Goal: Task Accomplishment & Management: Manage account settings

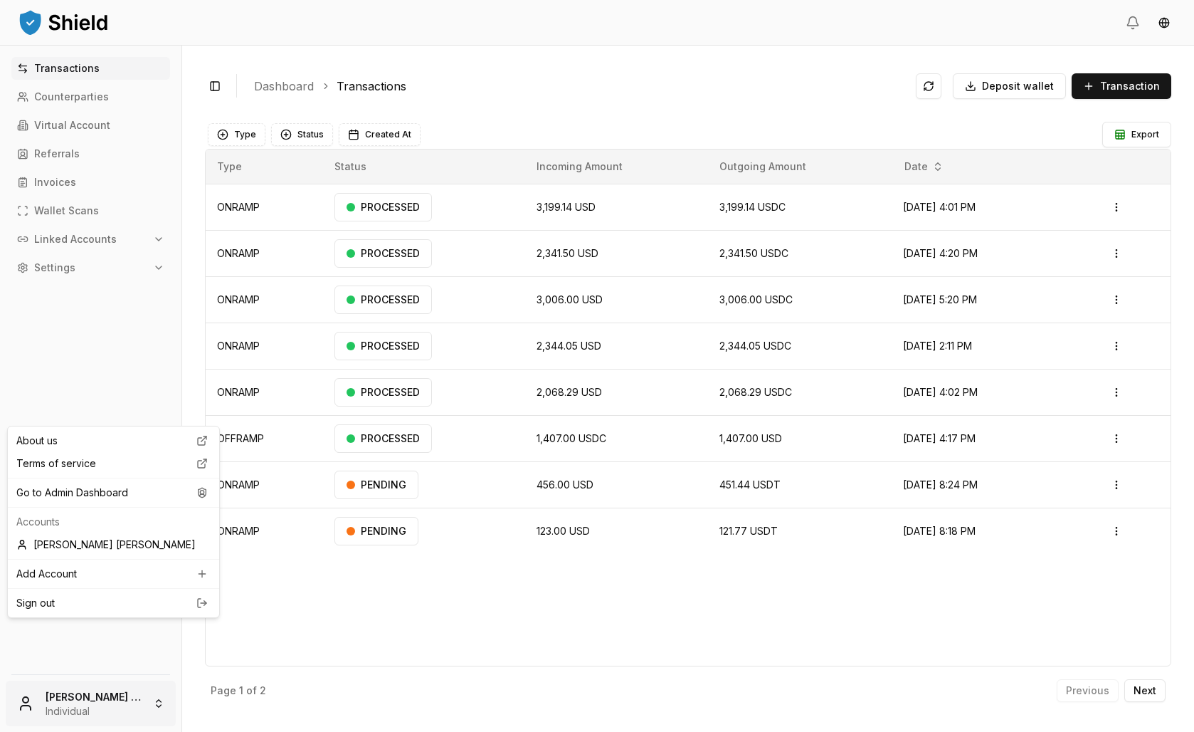
click at [141, 685] on html "Transactions Counterparties Virtual Account Referrals Invoices Wallet Scans Lin…" at bounding box center [597, 366] width 1194 height 732
click at [103, 504] on div "Go to Admin Dashboard" at bounding box center [114, 492] width 206 height 23
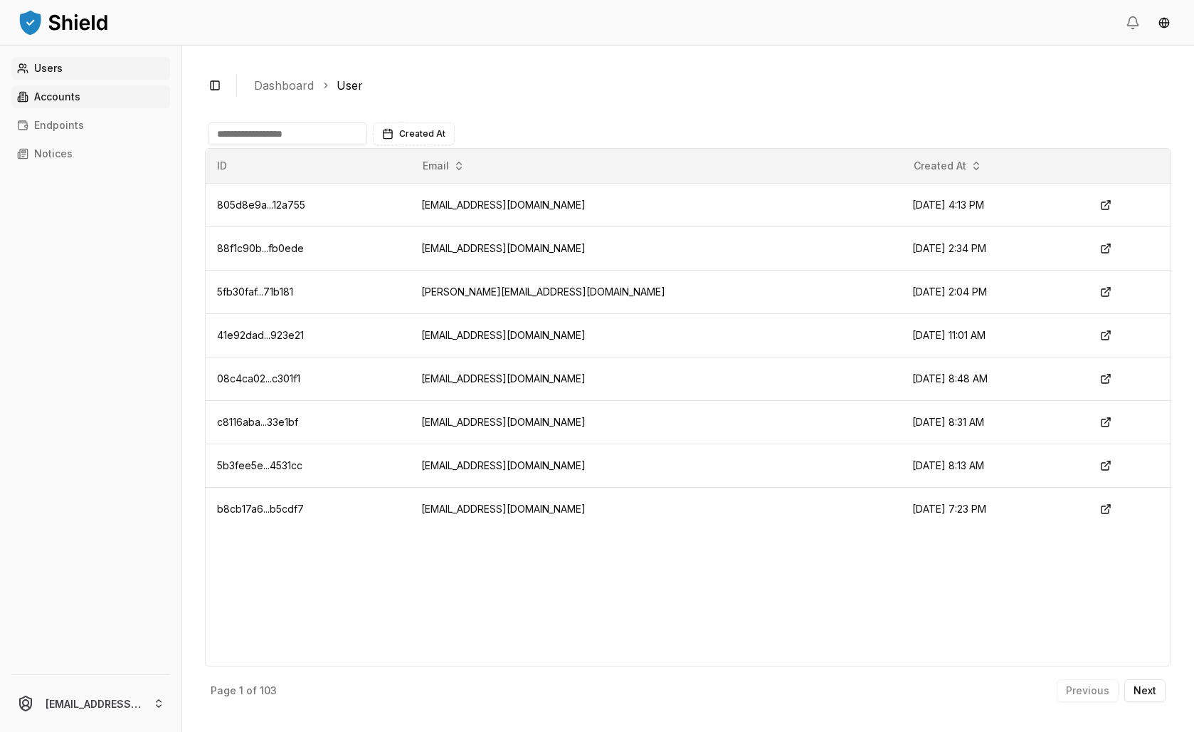
click at [65, 108] on link "Accounts" at bounding box center [90, 96] width 159 height 23
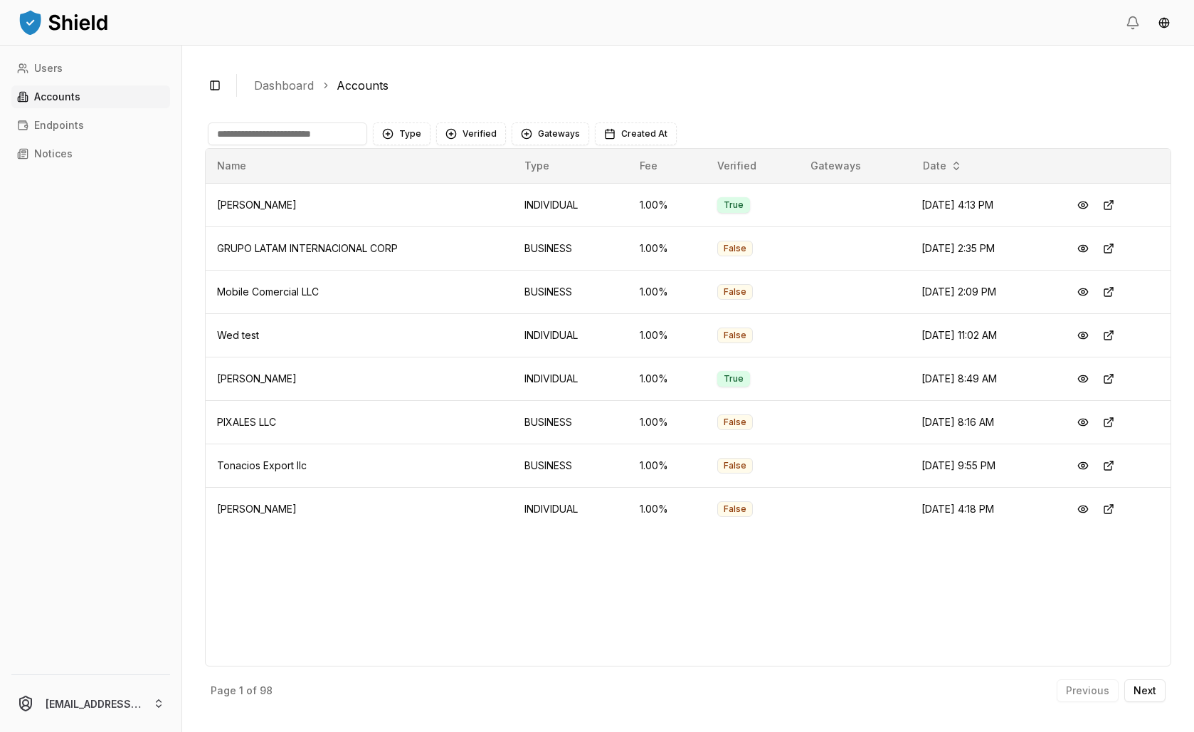
click at [367, 145] on input at bounding box center [287, 133] width 159 height 23
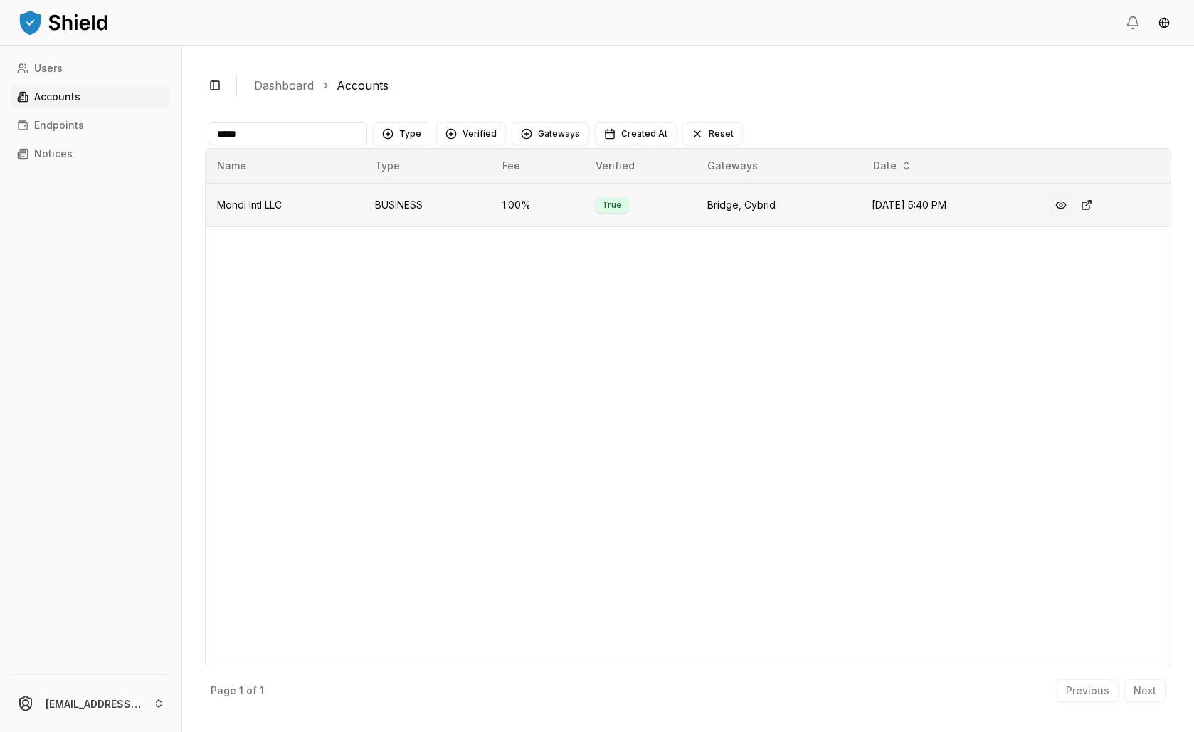
type input "*****"
click at [1074, 218] on button at bounding box center [1062, 205] width 26 height 26
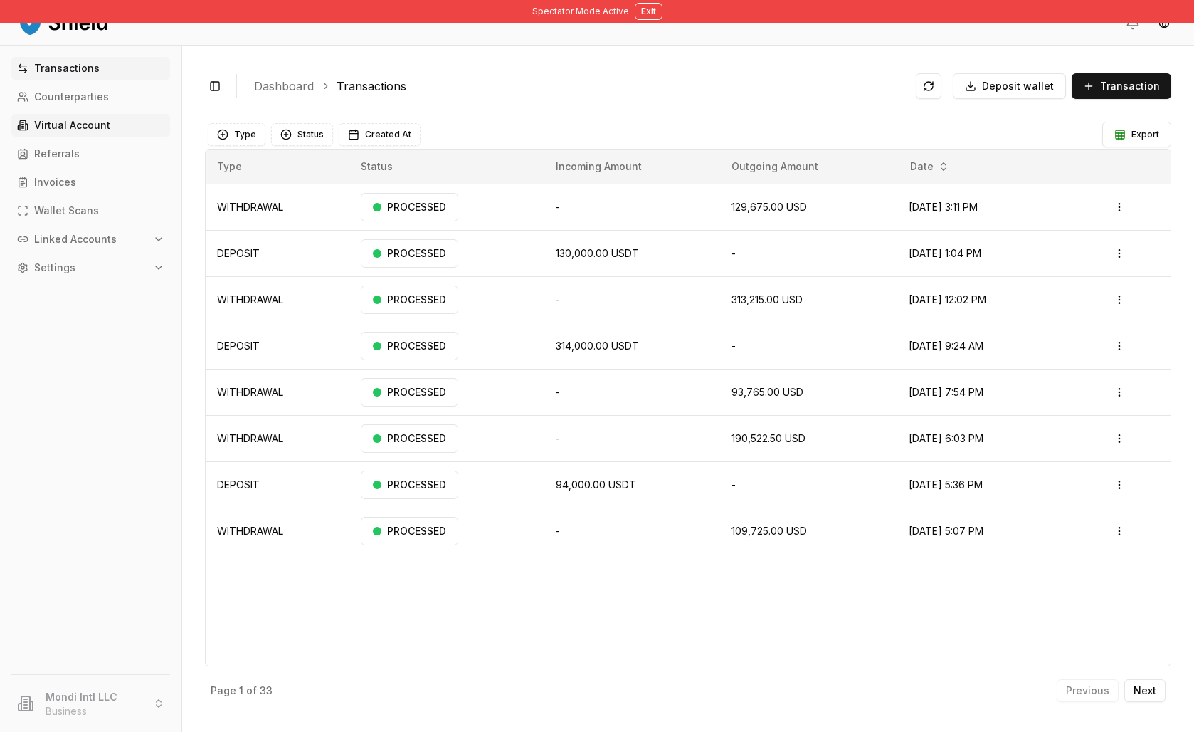
click at [110, 130] on p "Virtual Account" at bounding box center [72, 125] width 76 height 10
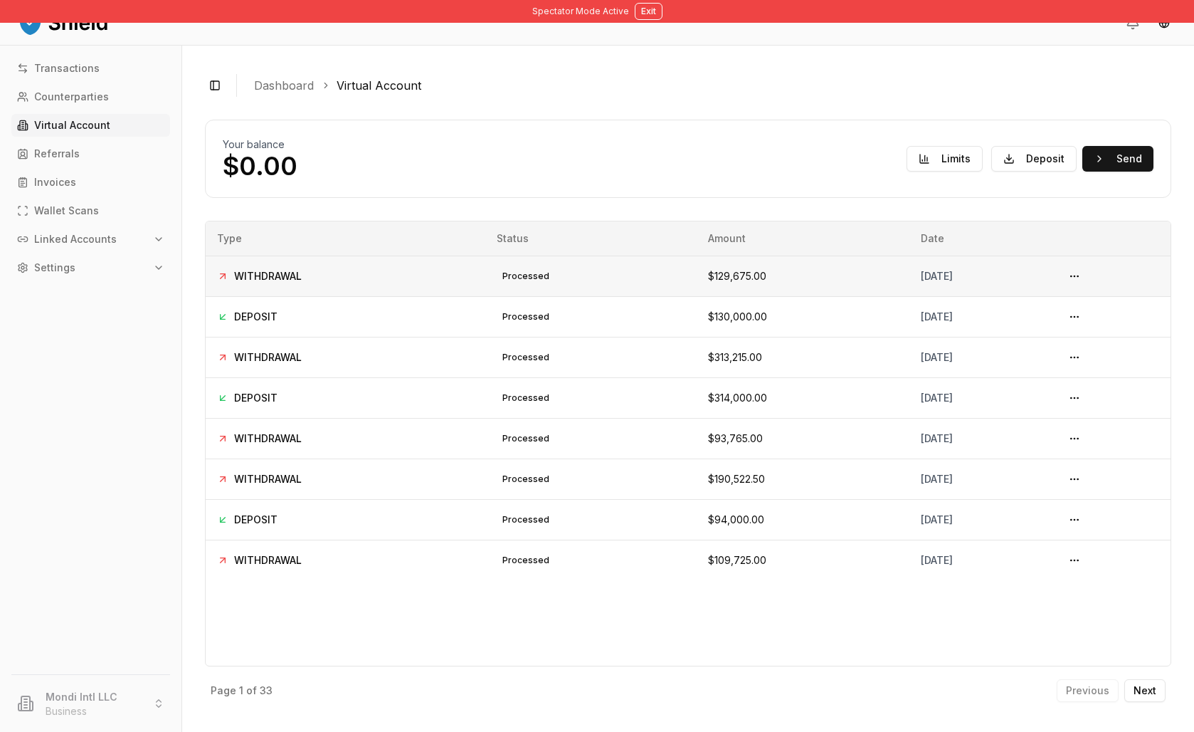
click at [555, 285] on div "processed" at bounding box center [526, 276] width 58 height 17
click at [554, 325] on div "processed" at bounding box center [526, 316] width 58 height 17
click at [543, 285] on div "processed" at bounding box center [526, 276] width 58 height 17
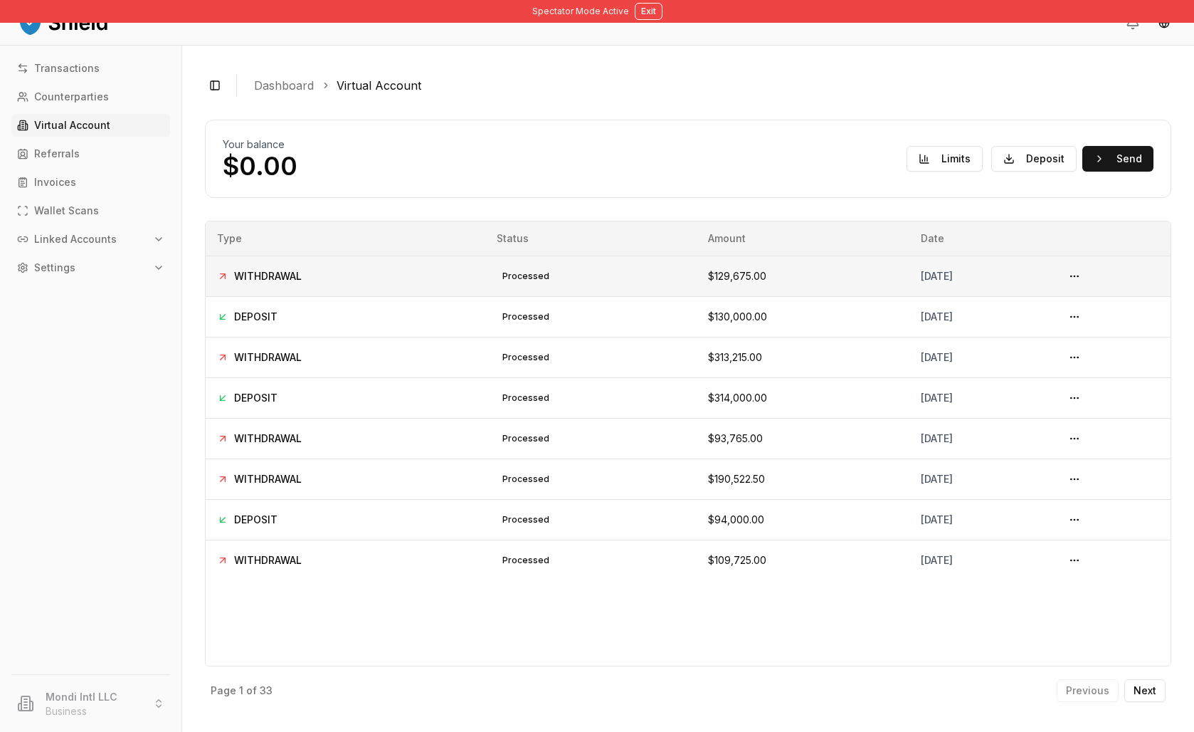
click at [543, 285] on div "processed" at bounding box center [526, 276] width 58 height 17
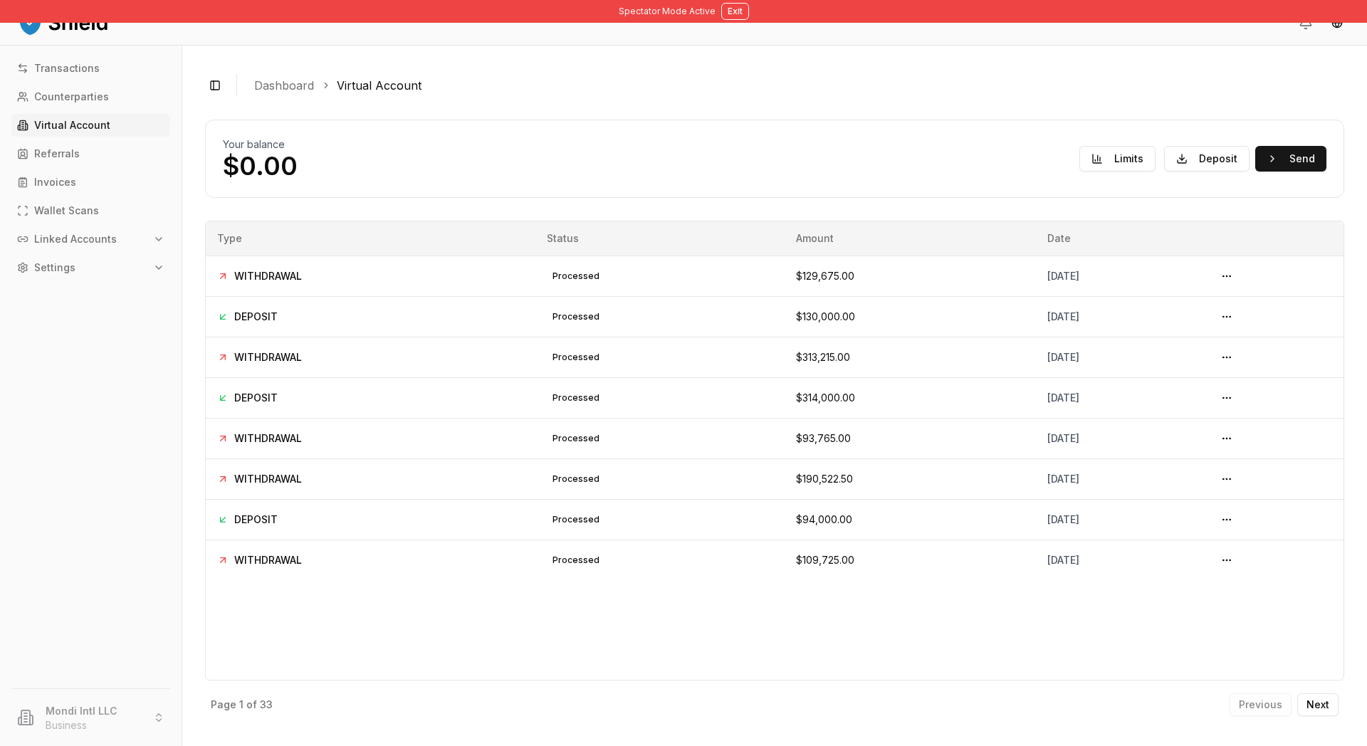
click at [677, 94] on ol "Dashboard Virtual Account" at bounding box center [793, 85] width 1078 height 17
click at [1194, 172] on button "Deposit" at bounding box center [1206, 159] width 85 height 26
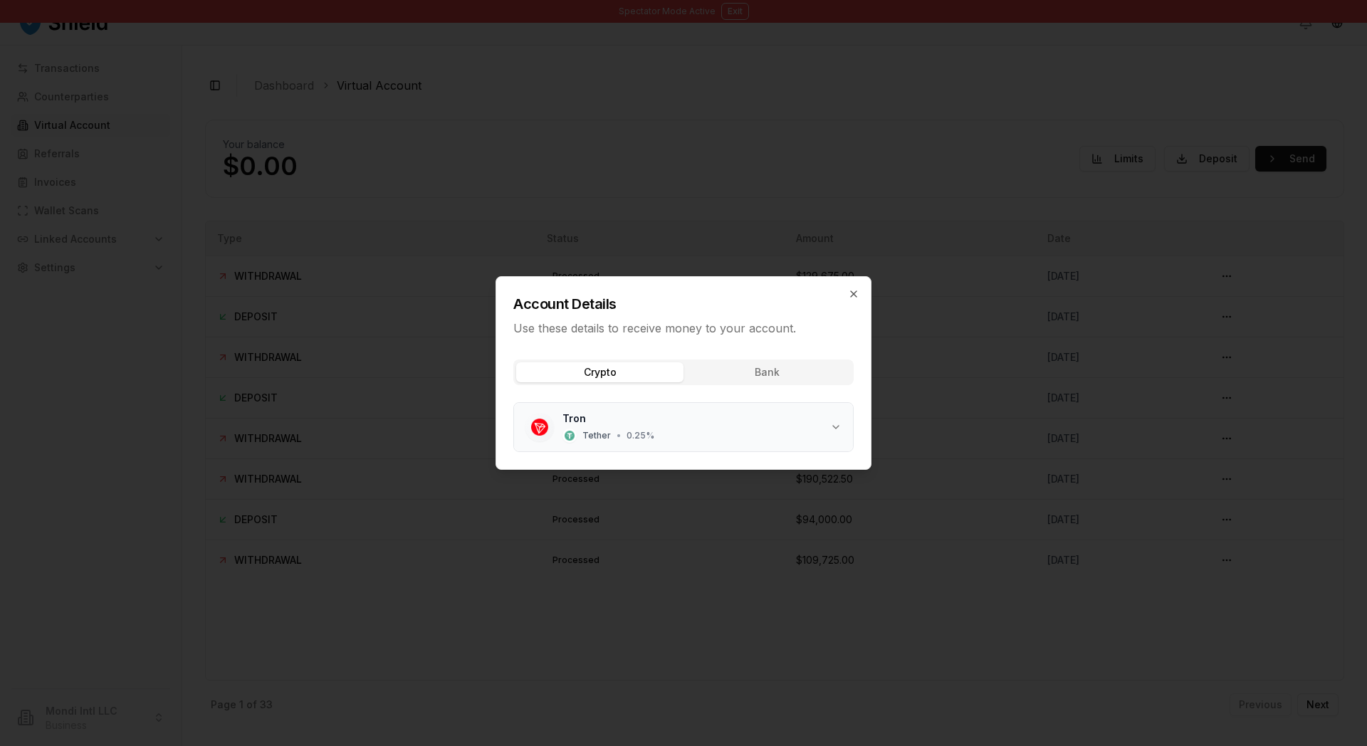
click at [590, 443] on div "Tether • 0.25 %" at bounding box center [608, 436] width 92 height 14
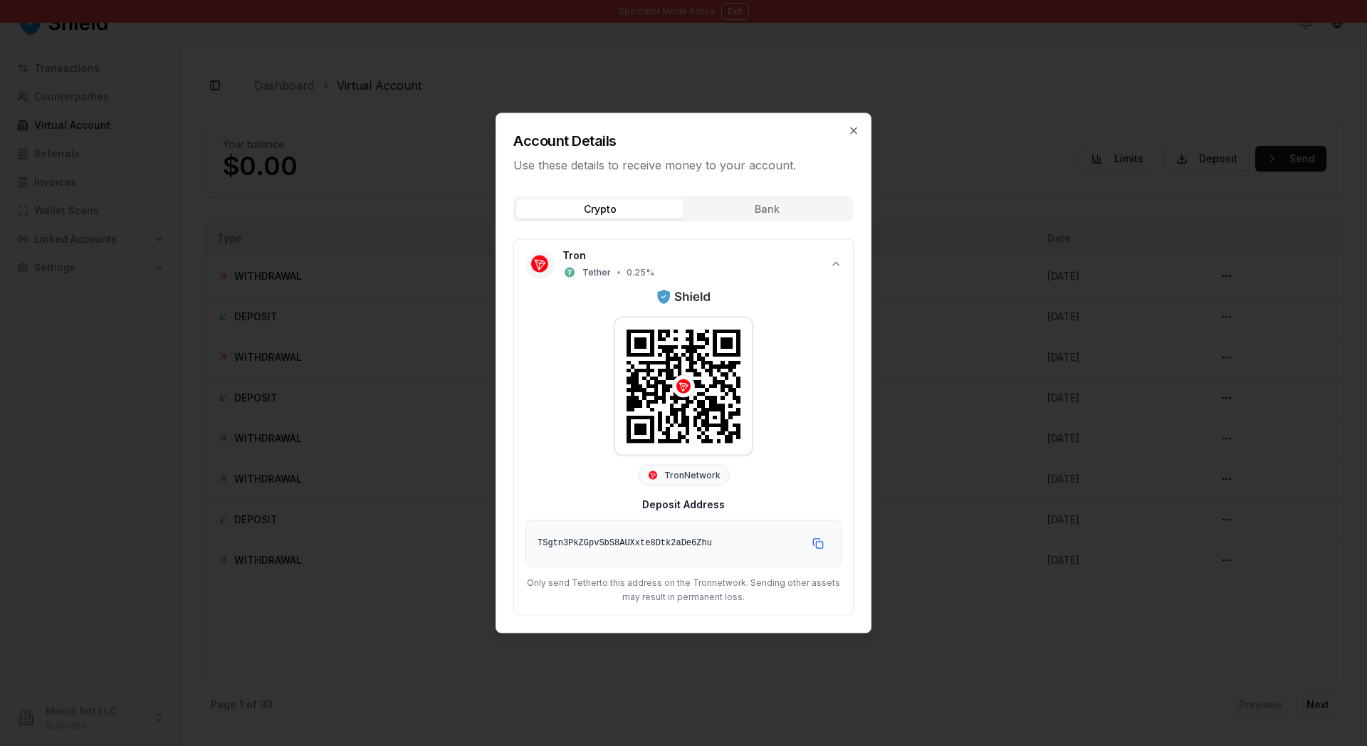
click at [545, 551] on div "TSgtn3PkZGpvSbS8AUXxte8Dtk2aDe6Zhu" at bounding box center [667, 544] width 261 height 14
click at [982, 226] on div at bounding box center [683, 373] width 1367 height 746
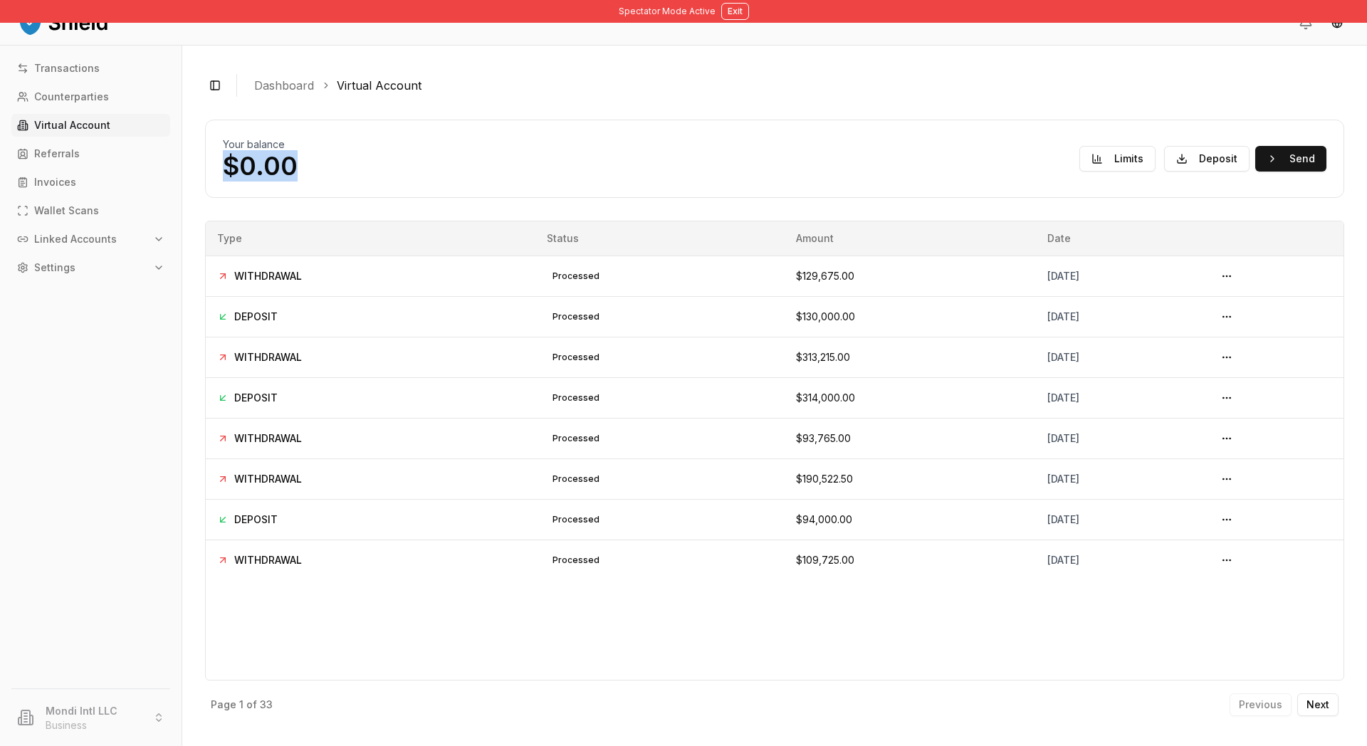
drag, startPoint x: 392, startPoint y: 207, endPoint x: 256, endPoint y: 196, distance: 135.7
click at [256, 196] on div "Your balance $0.00 Limits Deposit Send" at bounding box center [774, 159] width 1139 height 78
click at [1194, 172] on button "Deposit" at bounding box center [1206, 159] width 85 height 26
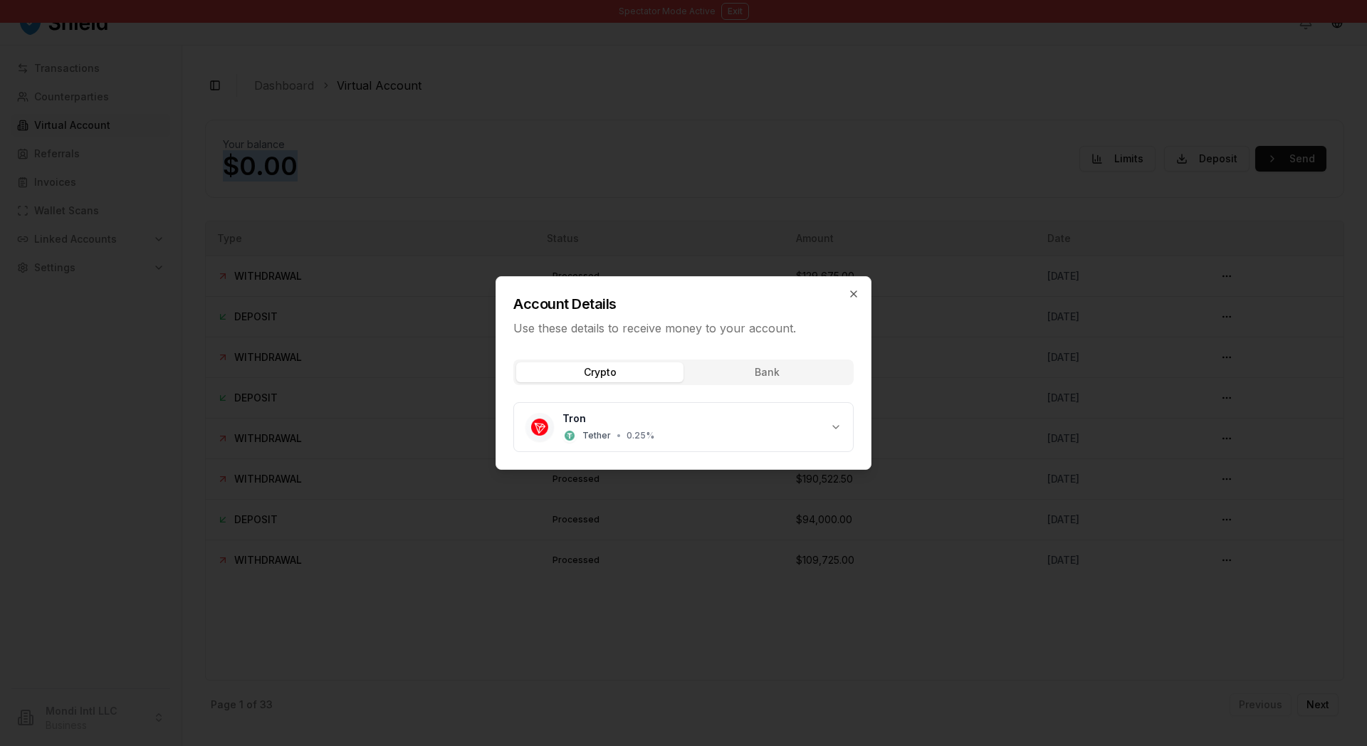
click at [749, 378] on div "Crypto Bank Tron Tether • 0.25 %" at bounding box center [683, 408] width 374 height 121
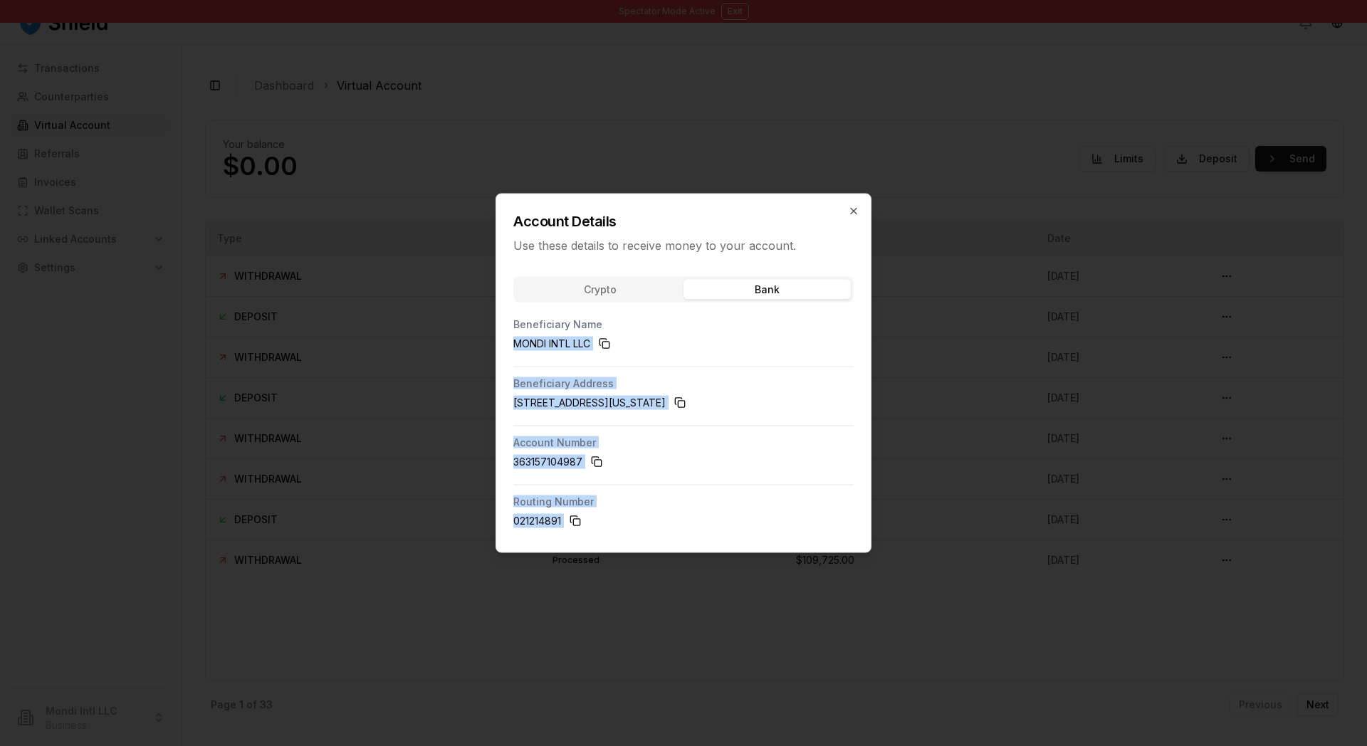
drag, startPoint x: 470, startPoint y: 331, endPoint x: 614, endPoint y: 595, distance: 301.0
click at [614, 552] on div "Crypto Bank Beneficiary Name MONDI INTL LLC Beneficiary Address 1970 Northwest …" at bounding box center [683, 409] width 374 height 287
click at [672, 473] on span "363157104987" at bounding box center [683, 462] width 340 height 23
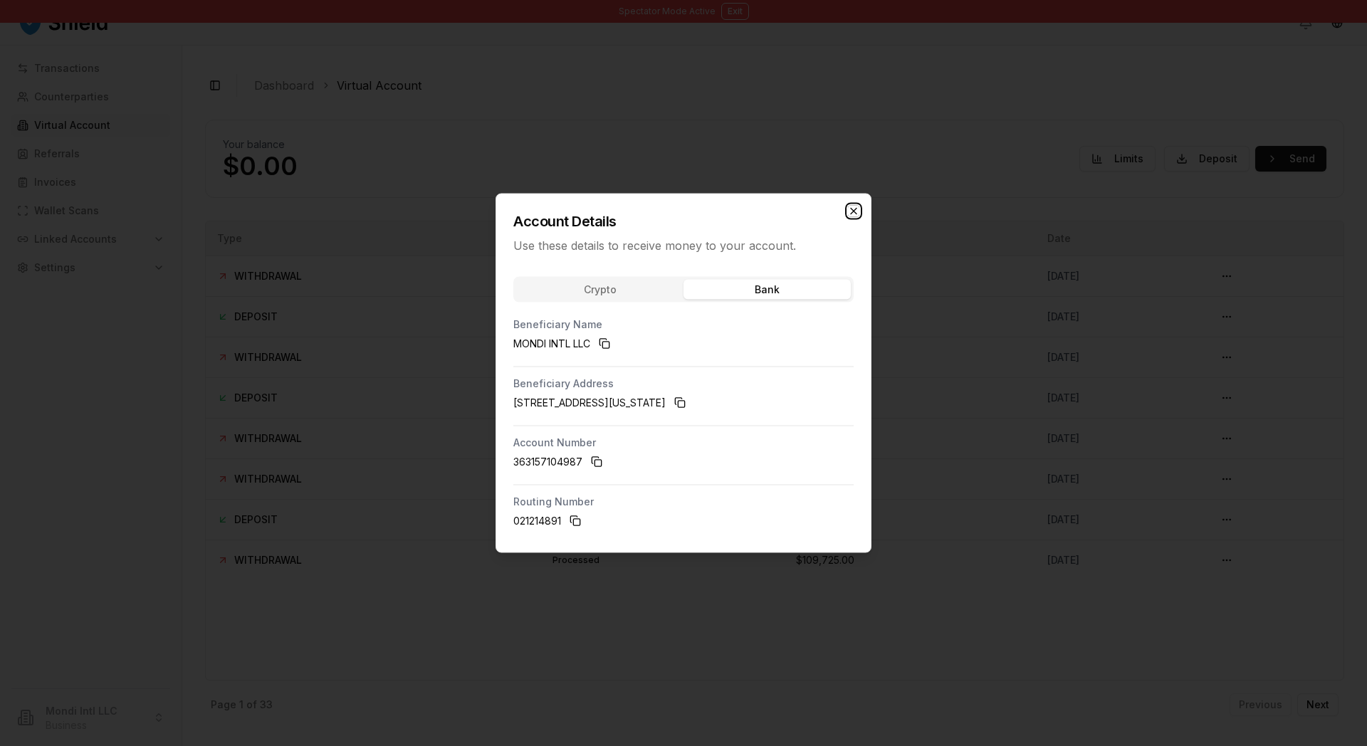
click at [859, 206] on icon "button" at bounding box center [853, 211] width 11 height 11
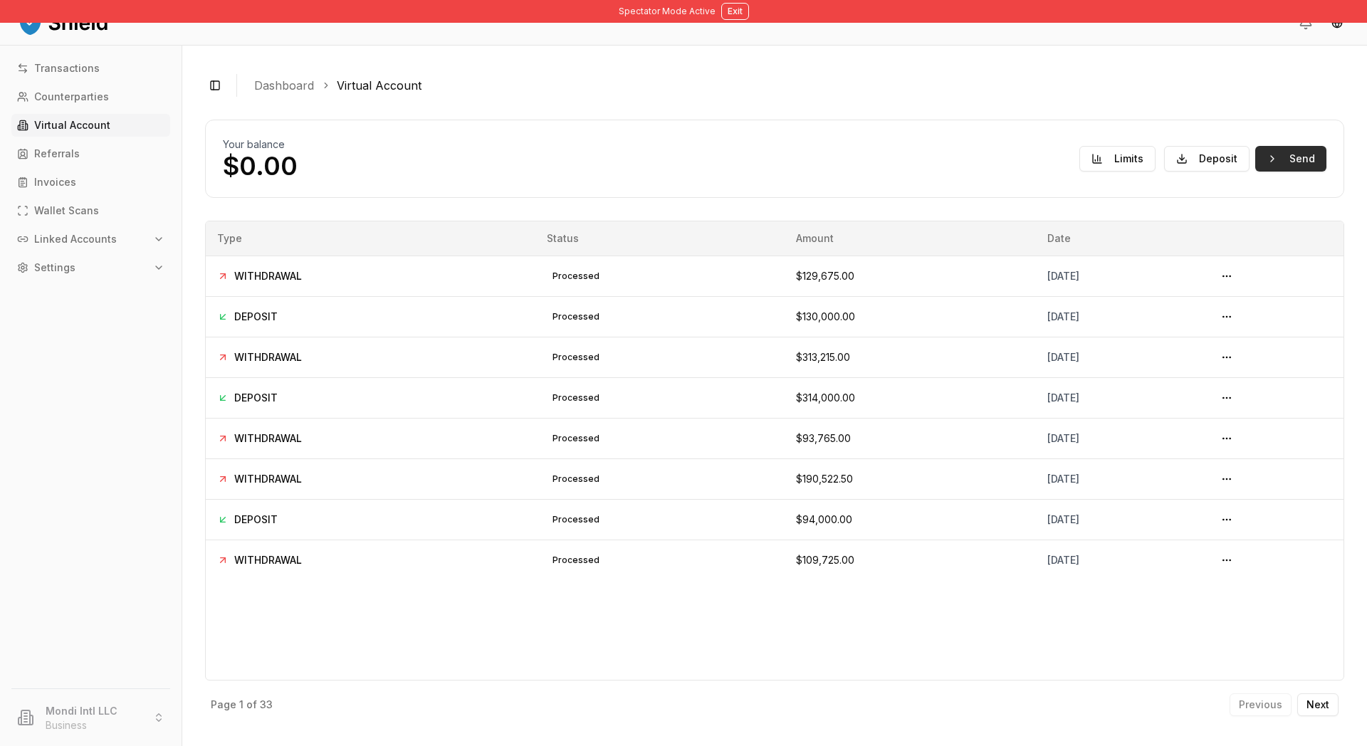
click at [1194, 172] on button "Send" at bounding box center [1290, 159] width 71 height 26
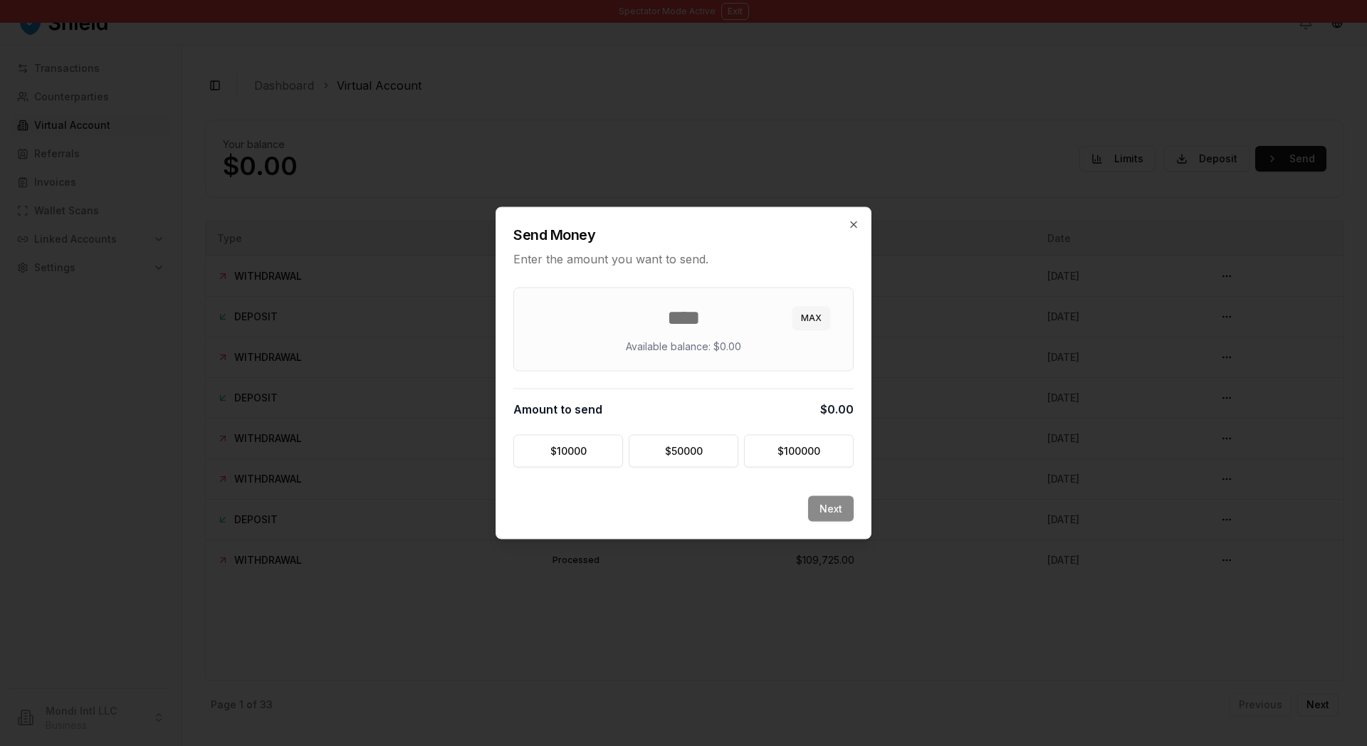
click at [359, 295] on div at bounding box center [683, 373] width 1367 height 746
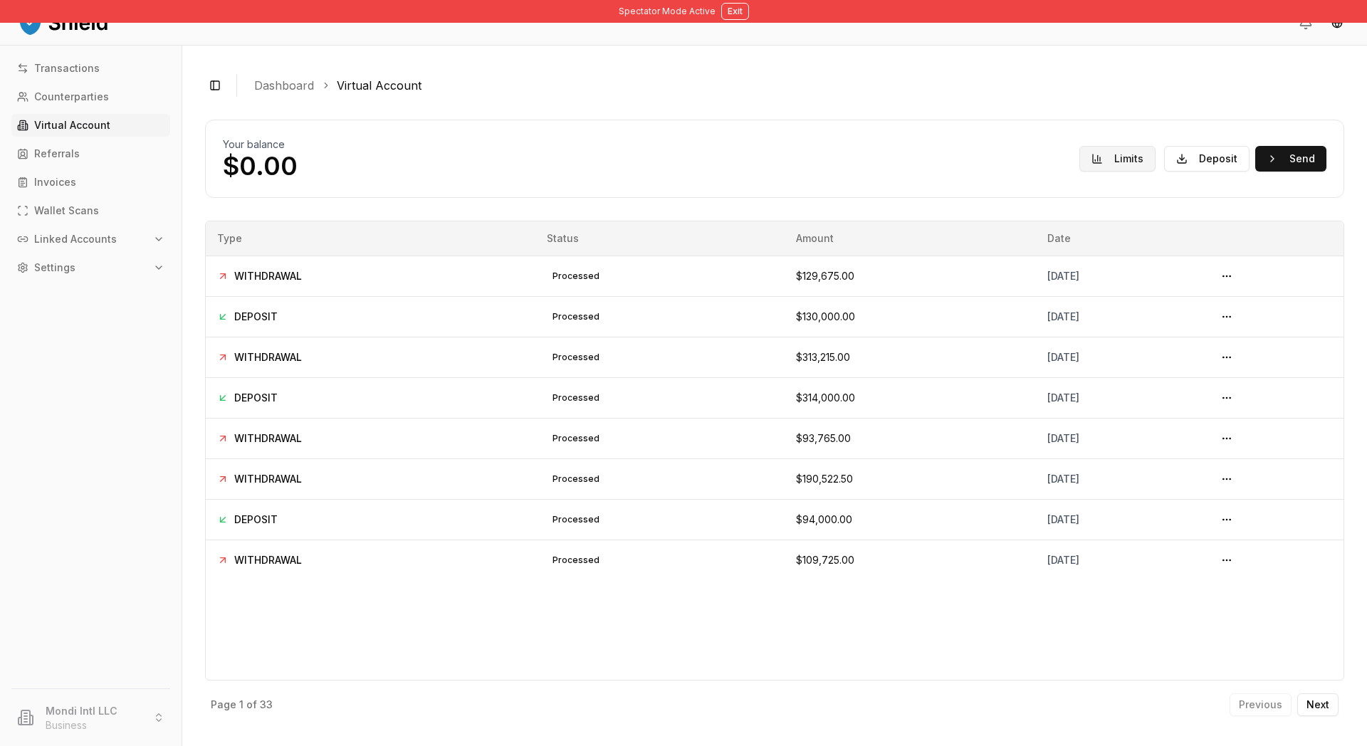
click at [1079, 172] on button "Limits" at bounding box center [1117, 159] width 76 height 26
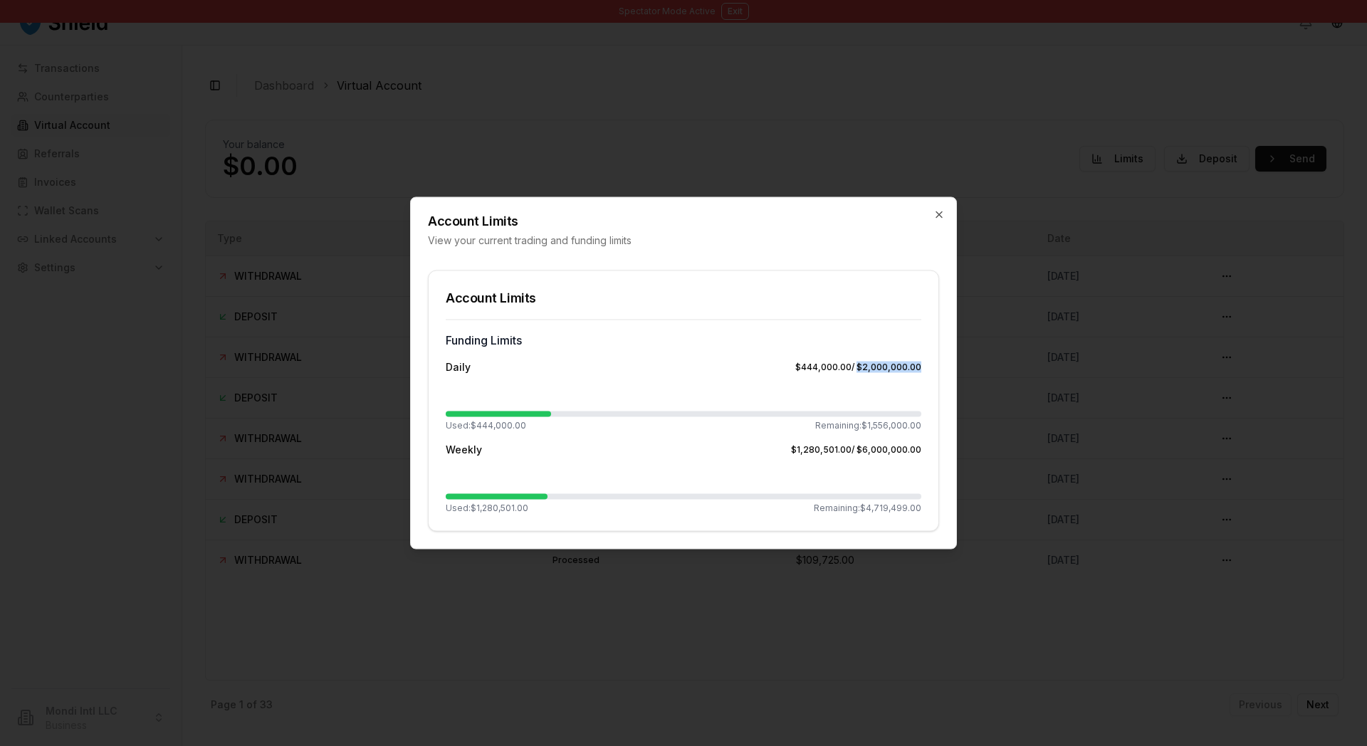
drag, startPoint x: 835, startPoint y: 384, endPoint x: 929, endPoint y: 389, distance: 94.1
click at [929, 389] on div "Funding Limits Daily $444,000.00 / $2,000,000.00 Used: $444,000.00 Remaining: $…" at bounding box center [684, 425] width 510 height 211
drag, startPoint x: 837, startPoint y: 471, endPoint x: 914, endPoint y: 468, distance: 76.9
click at [914, 468] on div "Funding Limits Daily $444,000.00 / $2,000,000.00 Used: $444,000.00 Remaining: $…" at bounding box center [684, 425] width 510 height 211
click at [888, 446] on div "Daily $444,000.00 / $2,000,000.00 Used: $444,000.00 Remaining: $1,556,000.00 We…" at bounding box center [683, 437] width 475 height 154
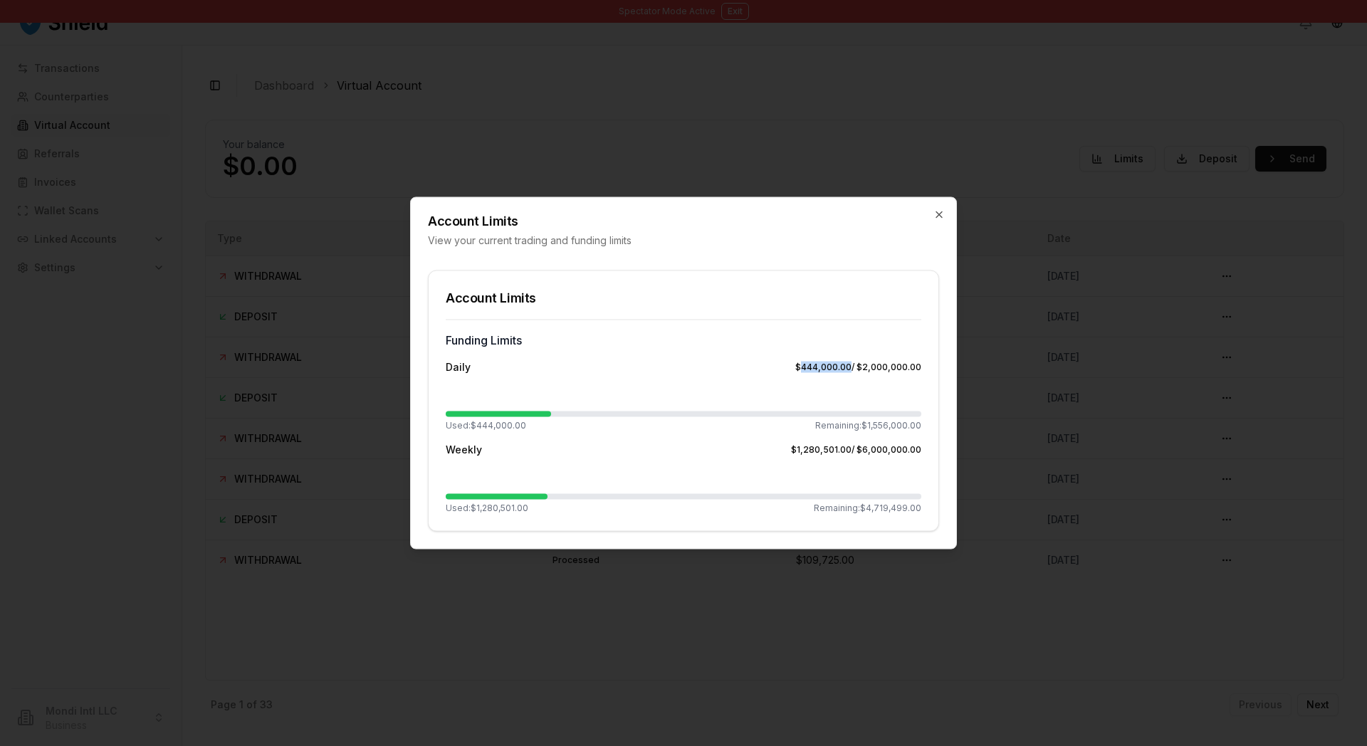
drag, startPoint x: 766, startPoint y: 384, endPoint x: 826, endPoint y: 384, distance: 60.5
click at [826, 373] on div "$444,000.00 / $2,000,000.00" at bounding box center [858, 367] width 126 height 11
click at [798, 392] on div "Daily $444,000.00 / $2,000,000.00 Used: $444,000.00 Remaining: $1,556,000.00" at bounding box center [683, 395] width 475 height 71
click at [797, 373] on div "$444,000.00 / $2,000,000.00" at bounding box center [858, 367] width 126 height 11
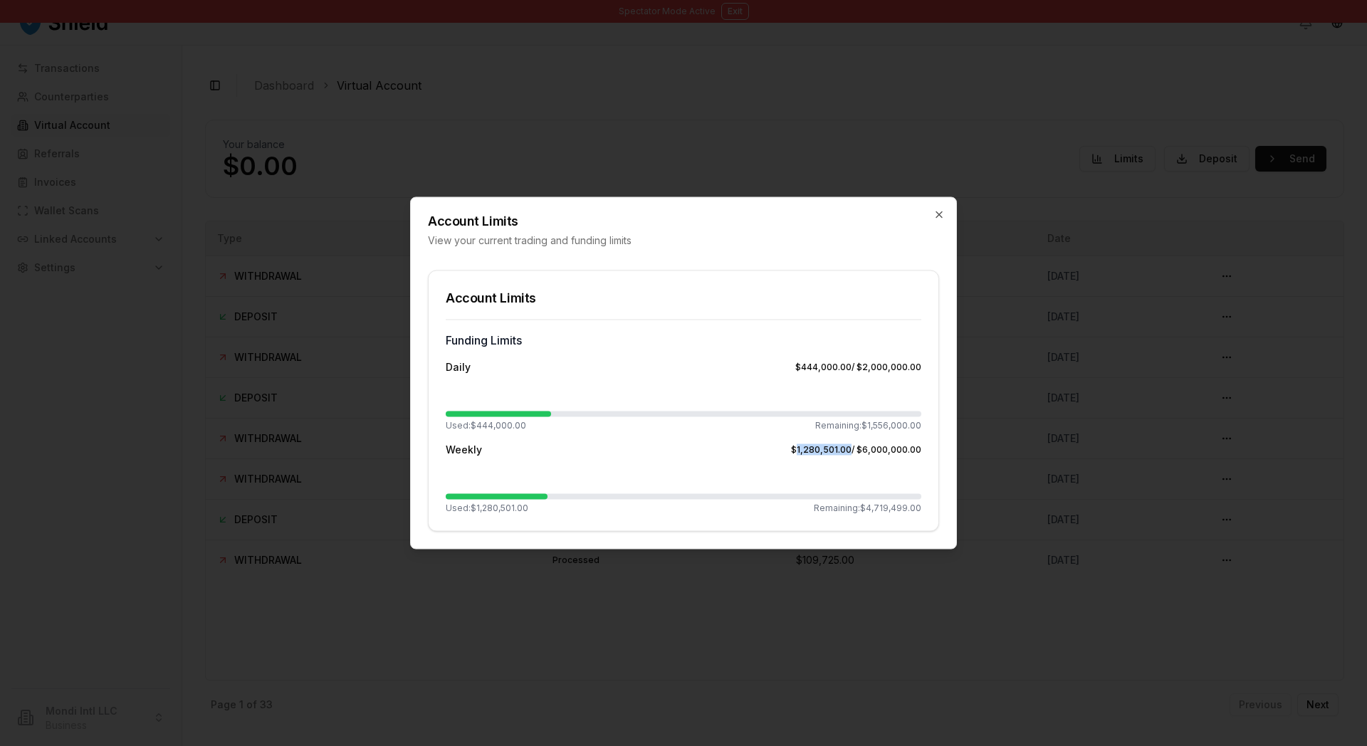
drag, startPoint x: 761, startPoint y: 473, endPoint x: 823, endPoint y: 472, distance: 61.9
click at [823, 456] on div "$1,280,501.00 / $6,000,000.00" at bounding box center [856, 449] width 130 height 11
click at [935, 209] on icon "button" at bounding box center [938, 214] width 11 height 11
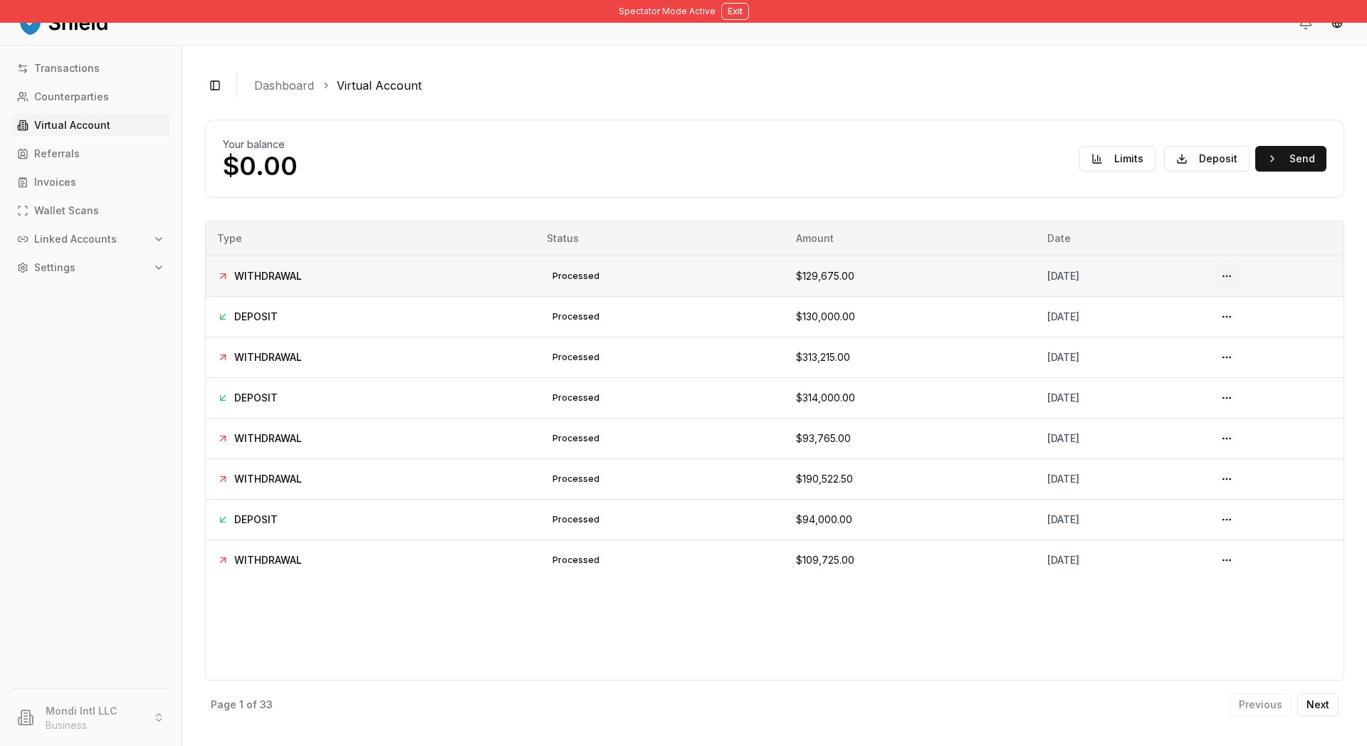
click at [1194, 288] on button at bounding box center [1226, 276] width 23 height 23
click at [784, 296] on td "$129,675.00" at bounding box center [909, 276] width 251 height 41
click at [302, 283] on span "WITHDRAWAL" at bounding box center [268, 276] width 68 height 14
click at [278, 324] on span "DEPOSIT" at bounding box center [255, 317] width 43 height 14
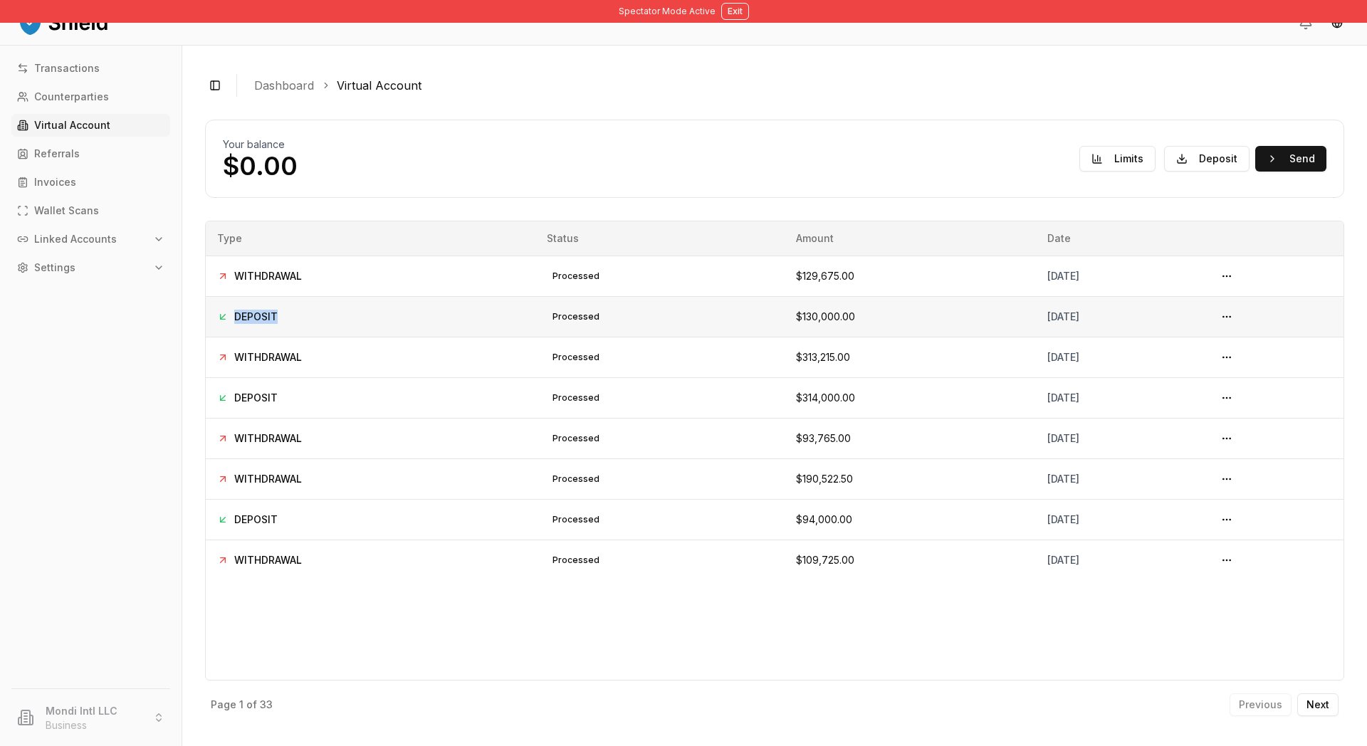
click at [278, 324] on span "DEPOSIT" at bounding box center [255, 317] width 43 height 14
click at [302, 283] on span "WITHDRAWAL" at bounding box center [268, 276] width 68 height 14
click at [278, 324] on span "DEPOSIT" at bounding box center [255, 317] width 43 height 14
click at [330, 296] on td "WITHDRAWAL" at bounding box center [371, 276] width 330 height 41
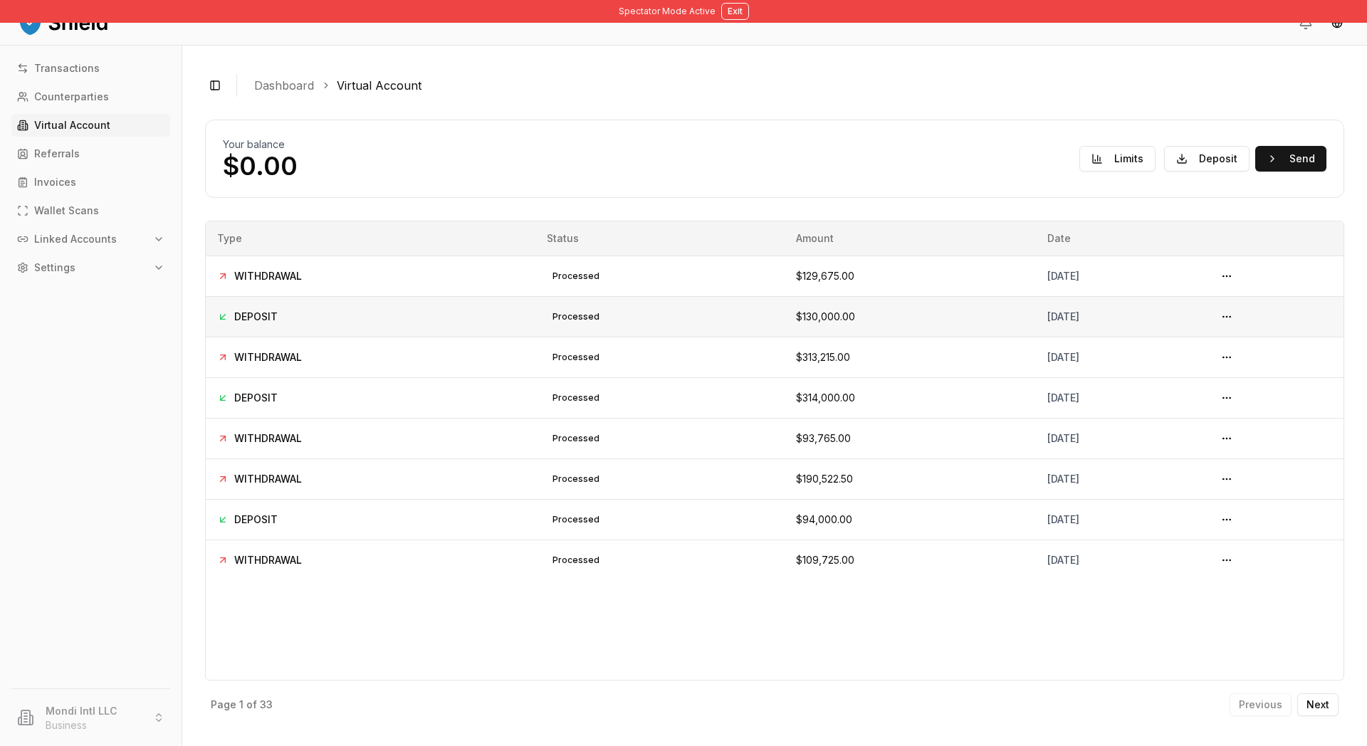
click at [278, 324] on span "DEPOSIT" at bounding box center [255, 317] width 43 height 14
drag, startPoint x: 401, startPoint y: 216, endPoint x: 286, endPoint y: 179, distance: 120.7
click at [286, 179] on div "Your balance $0.00 Limits Deposit Send" at bounding box center [774, 158] width 1103 height 43
click at [1194, 172] on button "Send" at bounding box center [1290, 159] width 71 height 26
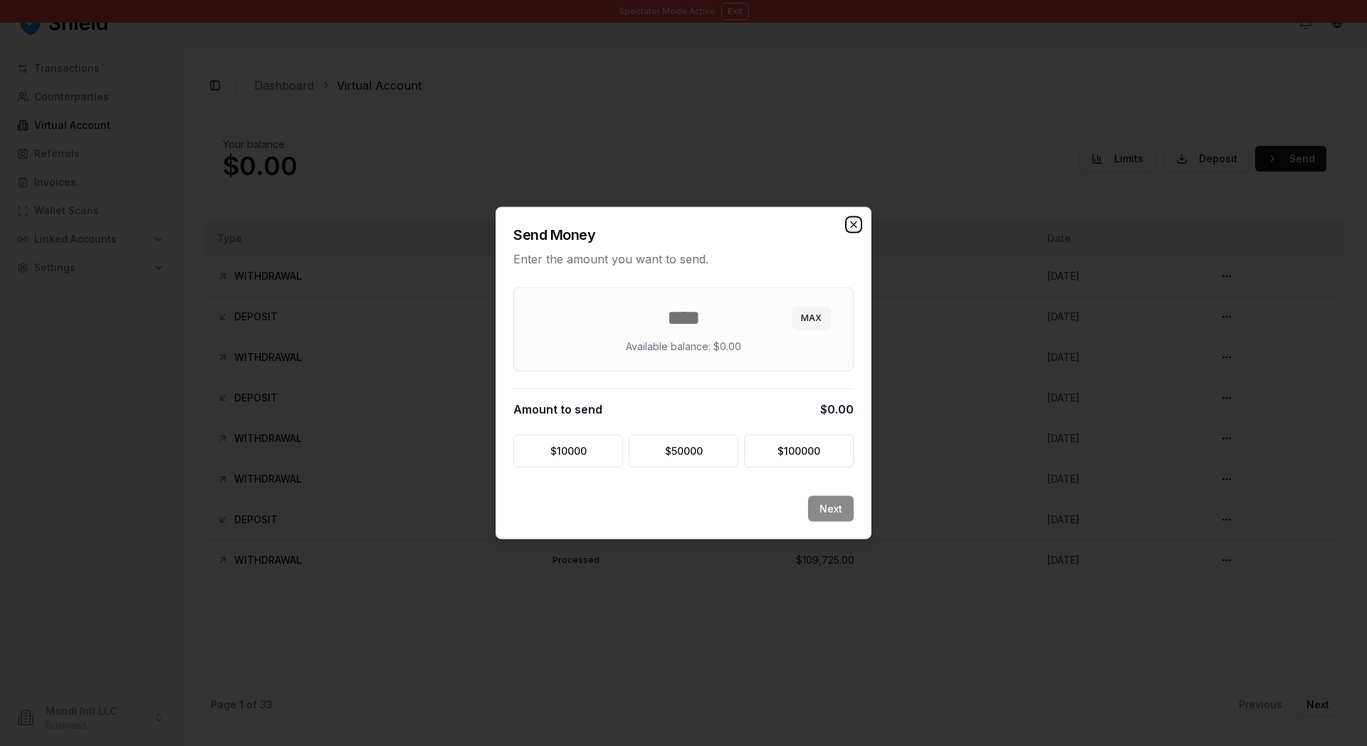
click at [856, 222] on icon "button" at bounding box center [854, 225] width 6 height 6
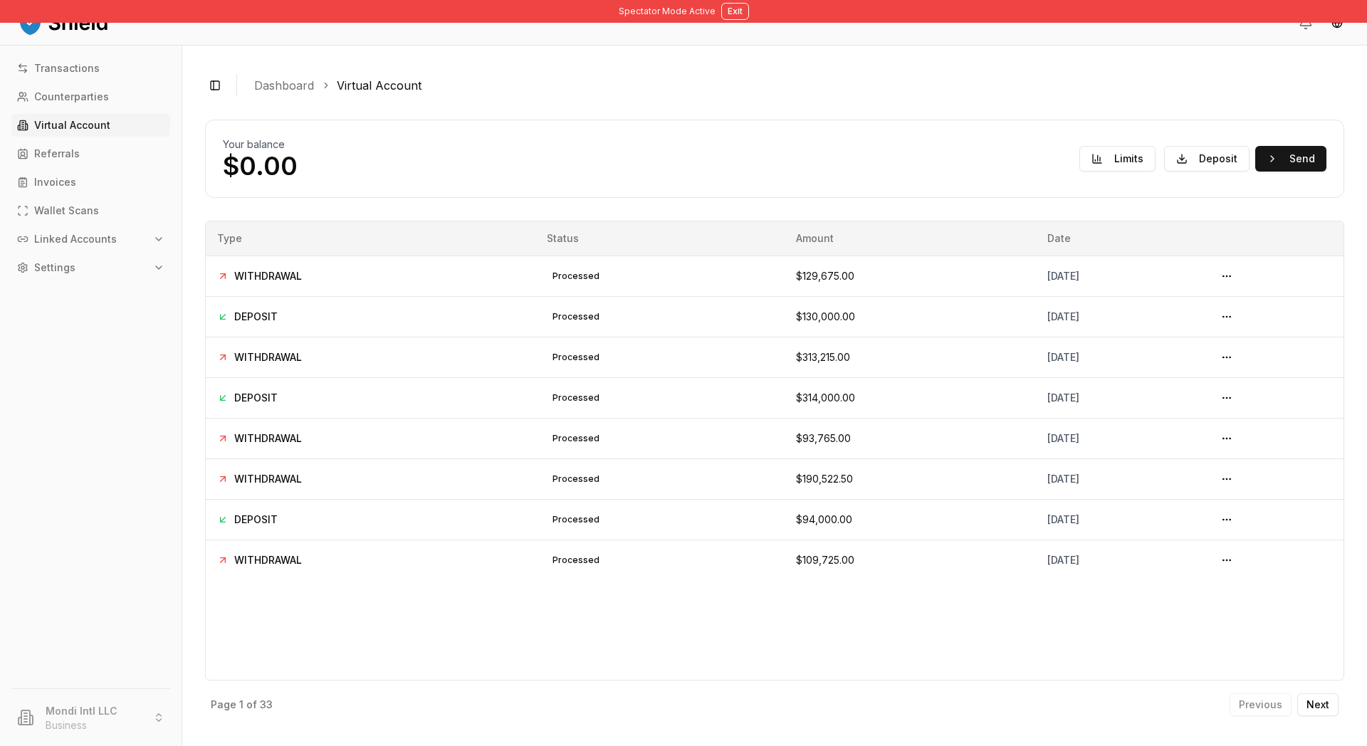
click at [1134, 256] on th "Date" at bounding box center [1120, 238] width 168 height 34
click at [603, 285] on div "processed" at bounding box center [576, 276] width 58 height 17
click at [641, 296] on td "processed" at bounding box center [659, 276] width 249 height 41
drag, startPoint x: 746, startPoint y: 348, endPoint x: 821, endPoint y: 347, distance: 75.5
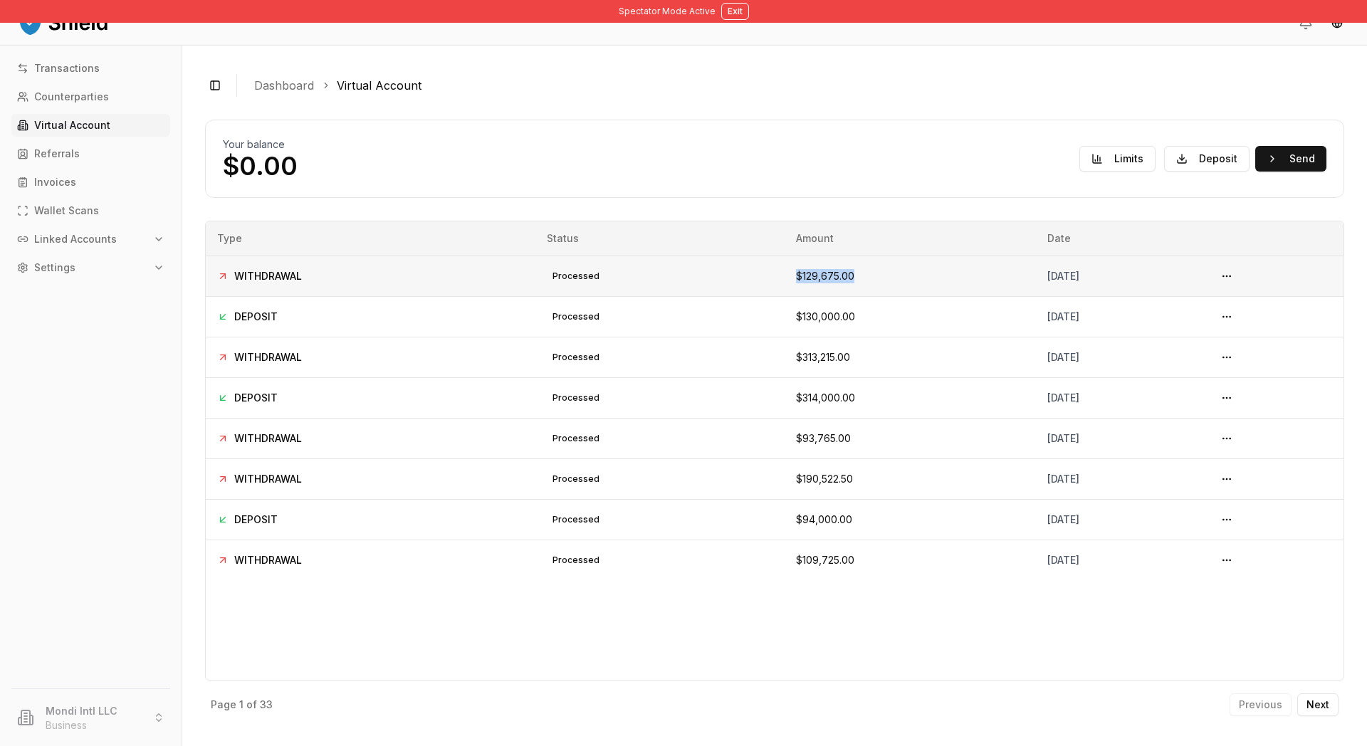
click at [821, 296] on td "$129,675.00" at bounding box center [909, 276] width 251 height 41
drag, startPoint x: 754, startPoint y: 399, endPoint x: 820, endPoint y: 452, distance: 85.0
click at [820, 452] on tbody "WITHDRAWAL processed $129,675.00 October 7, 2025 DEPOSIT processed $130,000.00 …" at bounding box center [774, 418] width 1137 height 325
click at [840, 377] on td "$313,215.00" at bounding box center [909, 357] width 251 height 41
drag, startPoint x: 833, startPoint y: 450, endPoint x: 752, endPoint y: 431, distance: 83.4
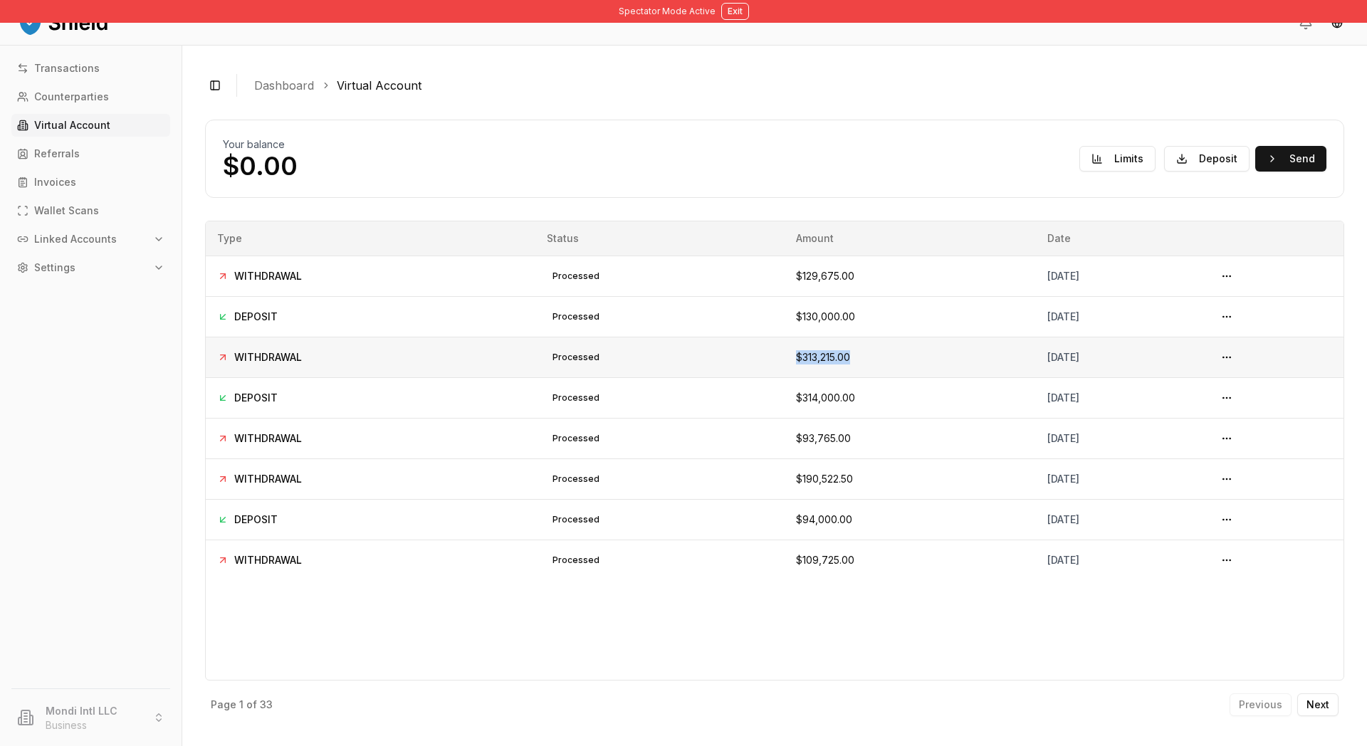
click at [784, 377] on td "$313,215.00" at bounding box center [909, 357] width 251 height 41
drag, startPoint x: 752, startPoint y: 392, endPoint x: 829, endPoint y: 395, distance: 76.2
click at [829, 337] on td "$130,000.00" at bounding box center [909, 316] width 251 height 41
click at [164, 273] on icon "button" at bounding box center [158, 267] width 11 height 11
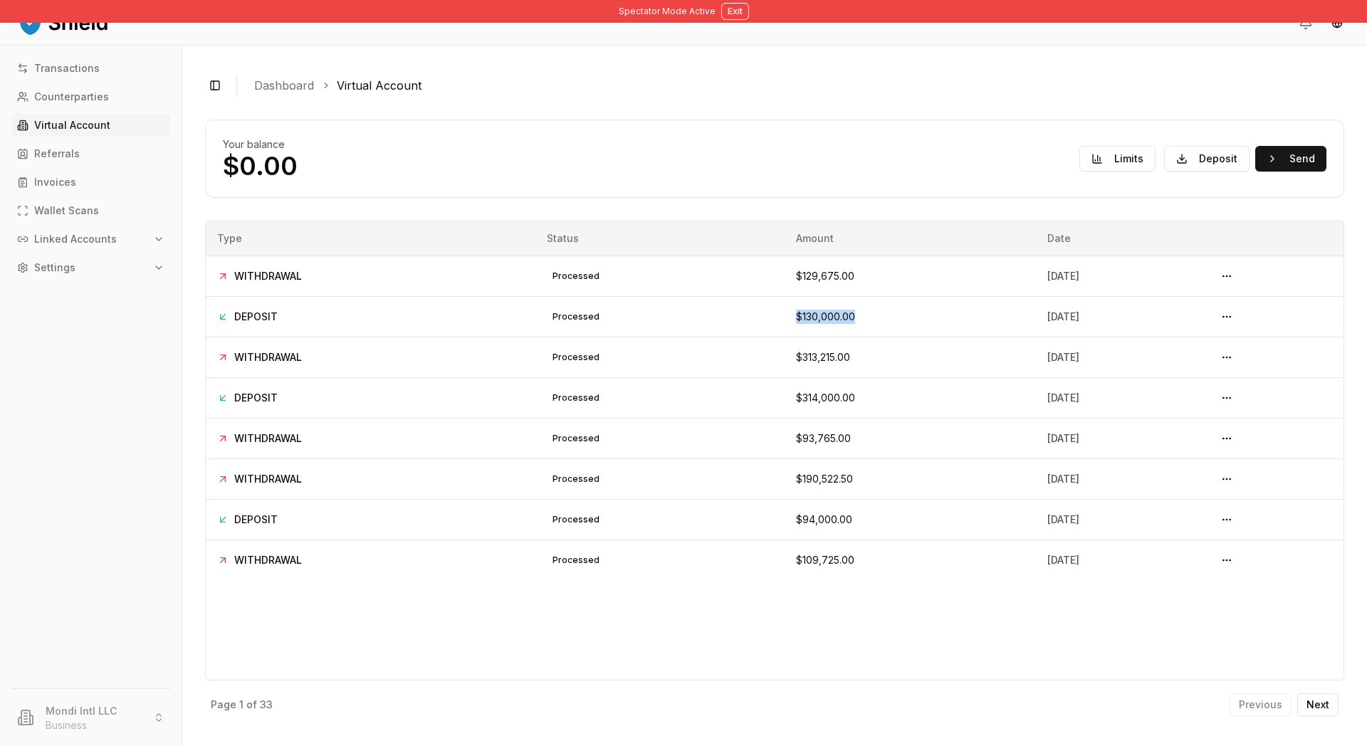
click at [164, 273] on icon "button" at bounding box center [158, 267] width 11 height 11
click at [620, 137] on div "Toggle Sidebar Dashboard Virtual Account Your balance $0.00 Limits Deposit Send…" at bounding box center [774, 396] width 1184 height 700
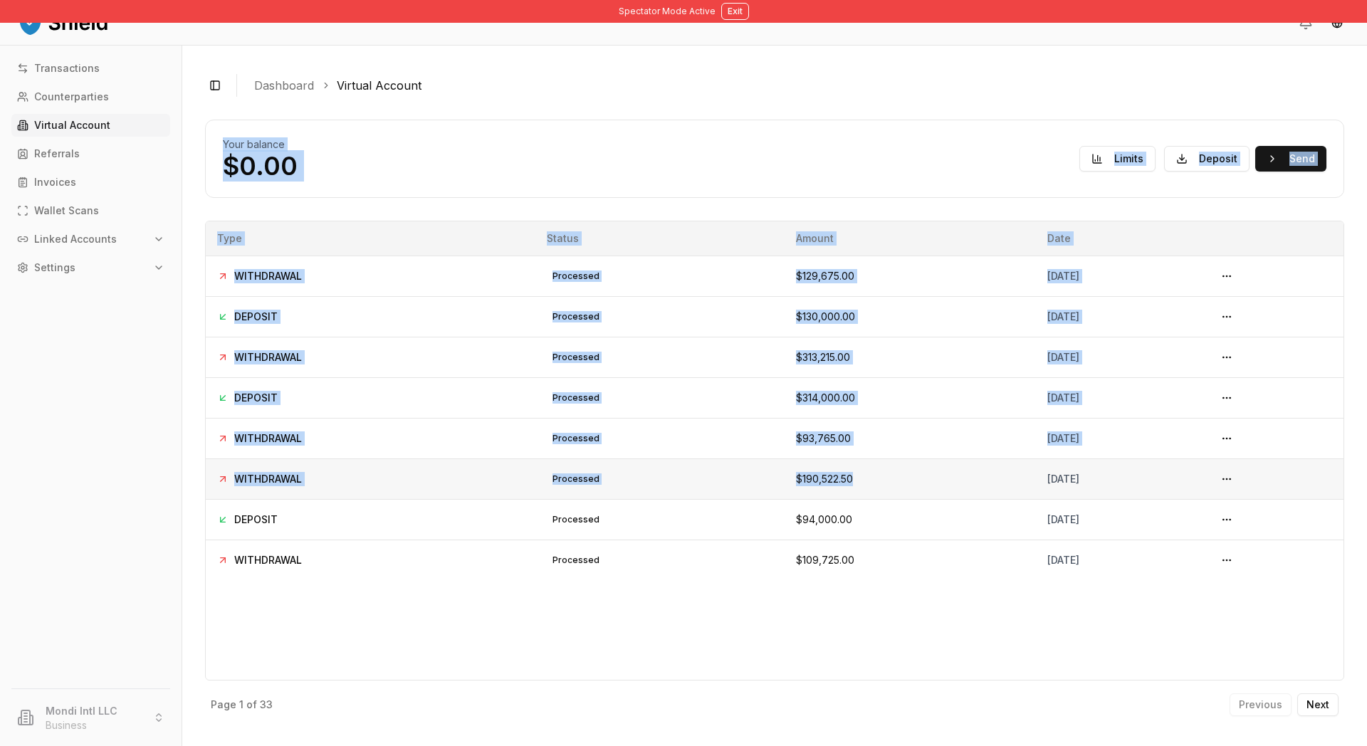
drag, startPoint x: 241, startPoint y: 145, endPoint x: 857, endPoint y: 608, distance: 770.6
click at [857, 608] on div "Toggle Sidebar Dashboard Virtual Account Your balance $0.00 Limits Deposit Send…" at bounding box center [774, 396] width 1184 height 700
click at [858, 248] on div "Your balance $0.00 Limits Deposit Send WITHDRAWAL processed October 7, 2025 - $…" at bounding box center [774, 422] width 1139 height 604
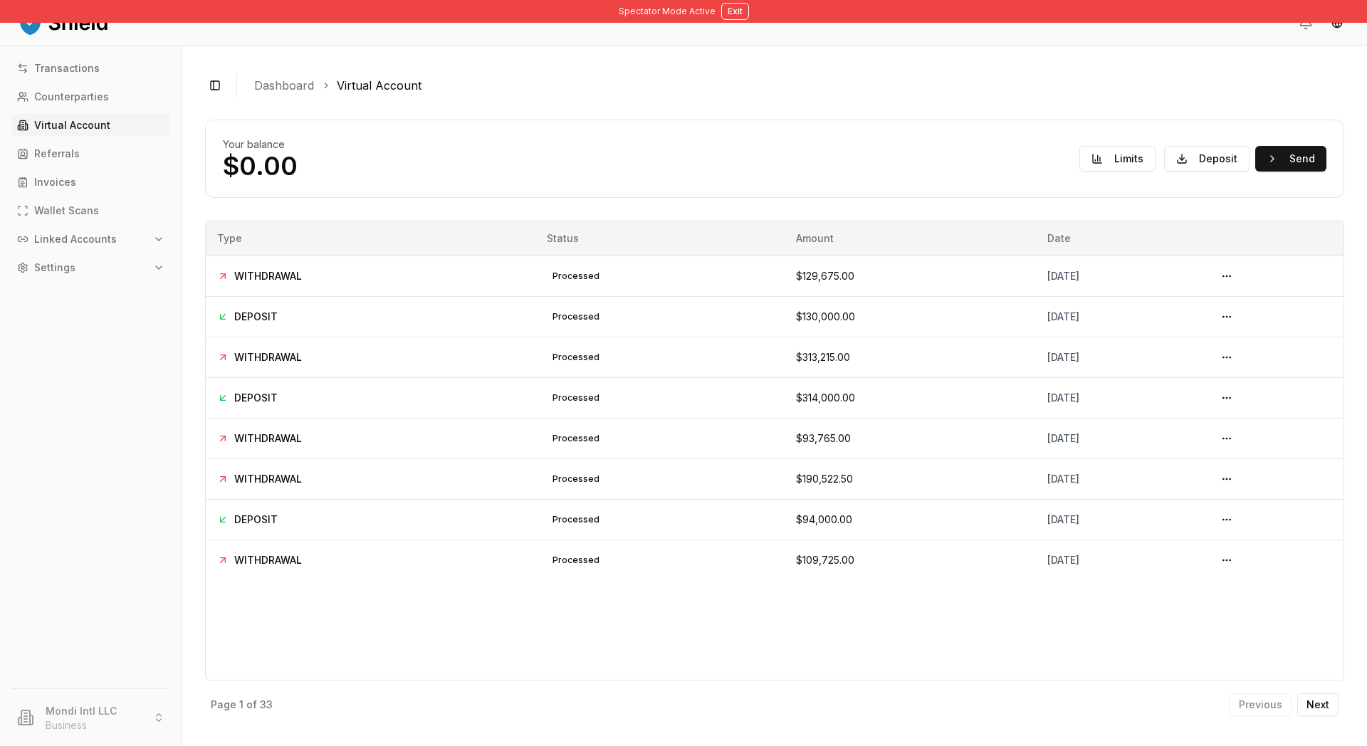
click at [894, 221] on div at bounding box center [774, 218] width 1139 height 6
click at [1036, 256] on th "Date" at bounding box center [1120, 238] width 168 height 34
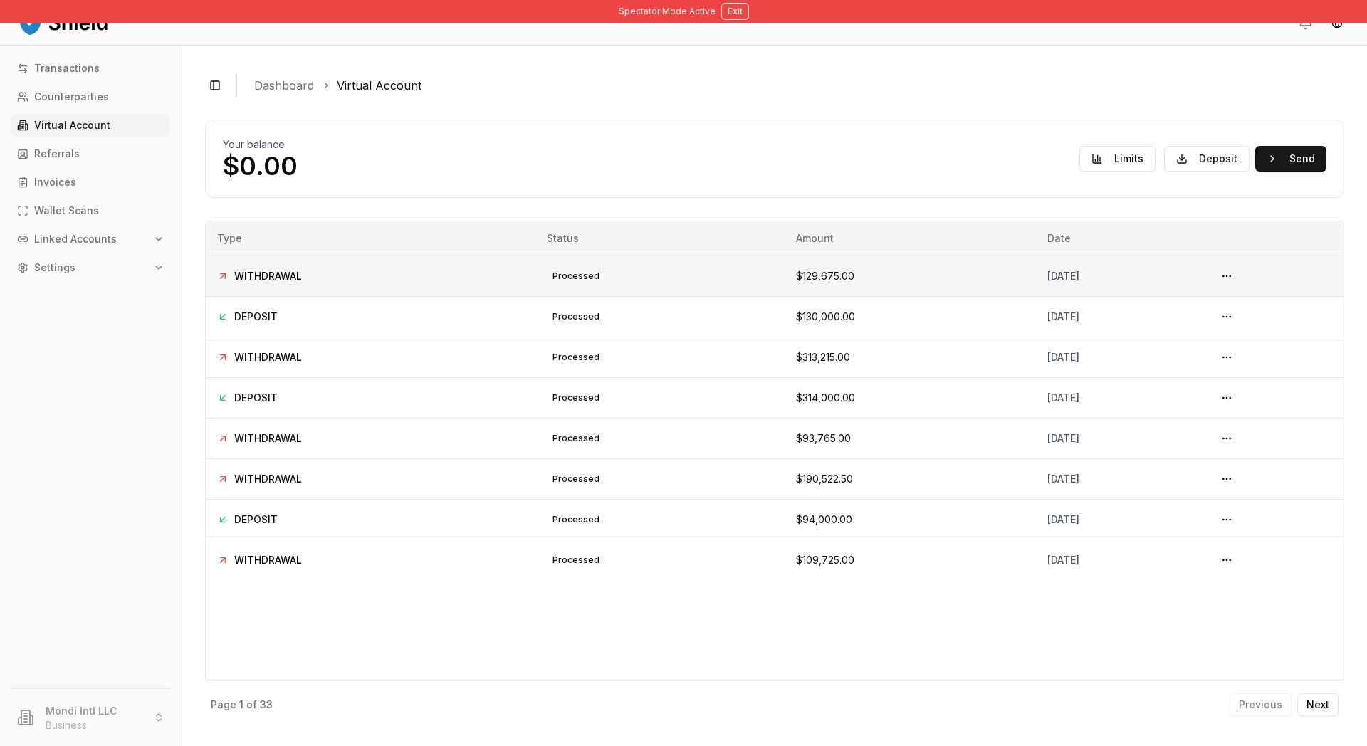
click at [1047, 283] on div "[DATE]" at bounding box center [1119, 276] width 145 height 14
click at [1036, 296] on td "[DATE]" at bounding box center [1120, 276] width 168 height 41
click at [1047, 283] on div "[DATE]" at bounding box center [1119, 276] width 145 height 14
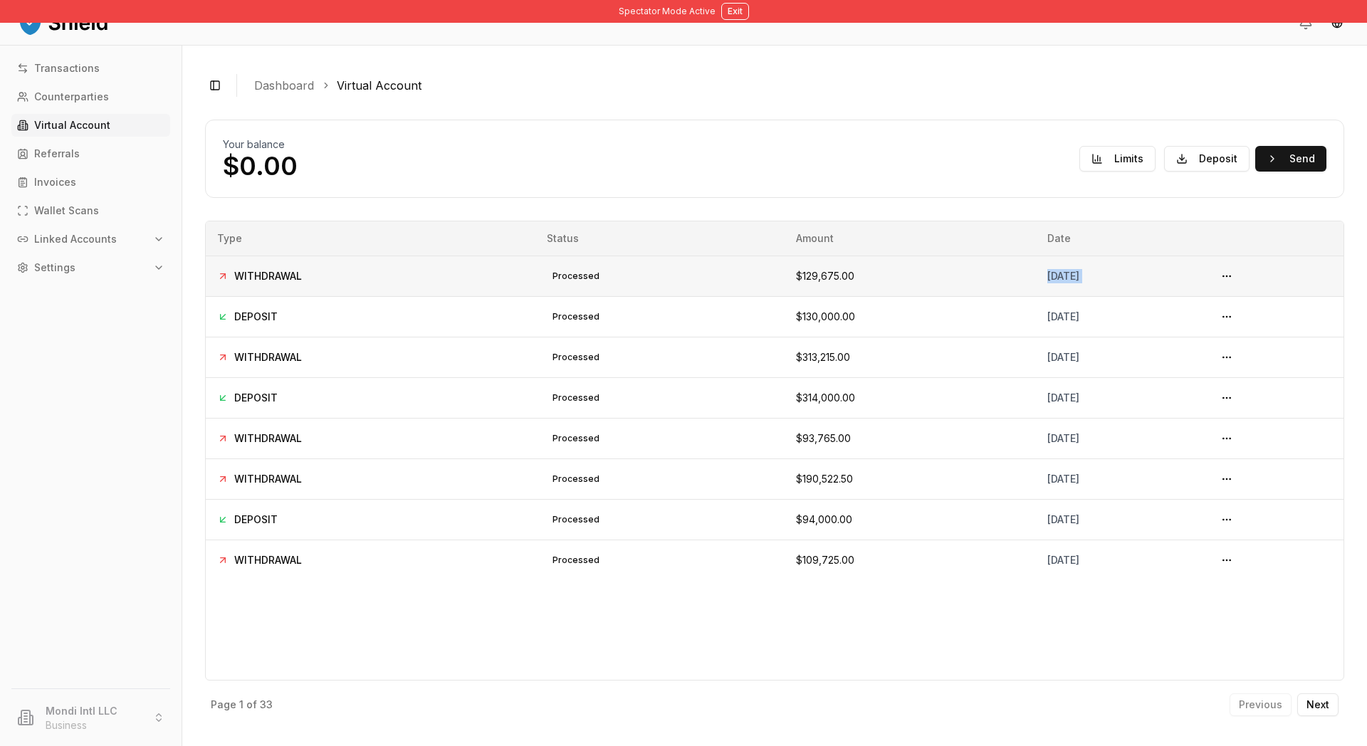
click at [1047, 283] on div "[DATE]" at bounding box center [1119, 276] width 145 height 14
click at [1036, 256] on th "Date" at bounding box center [1120, 238] width 168 height 34
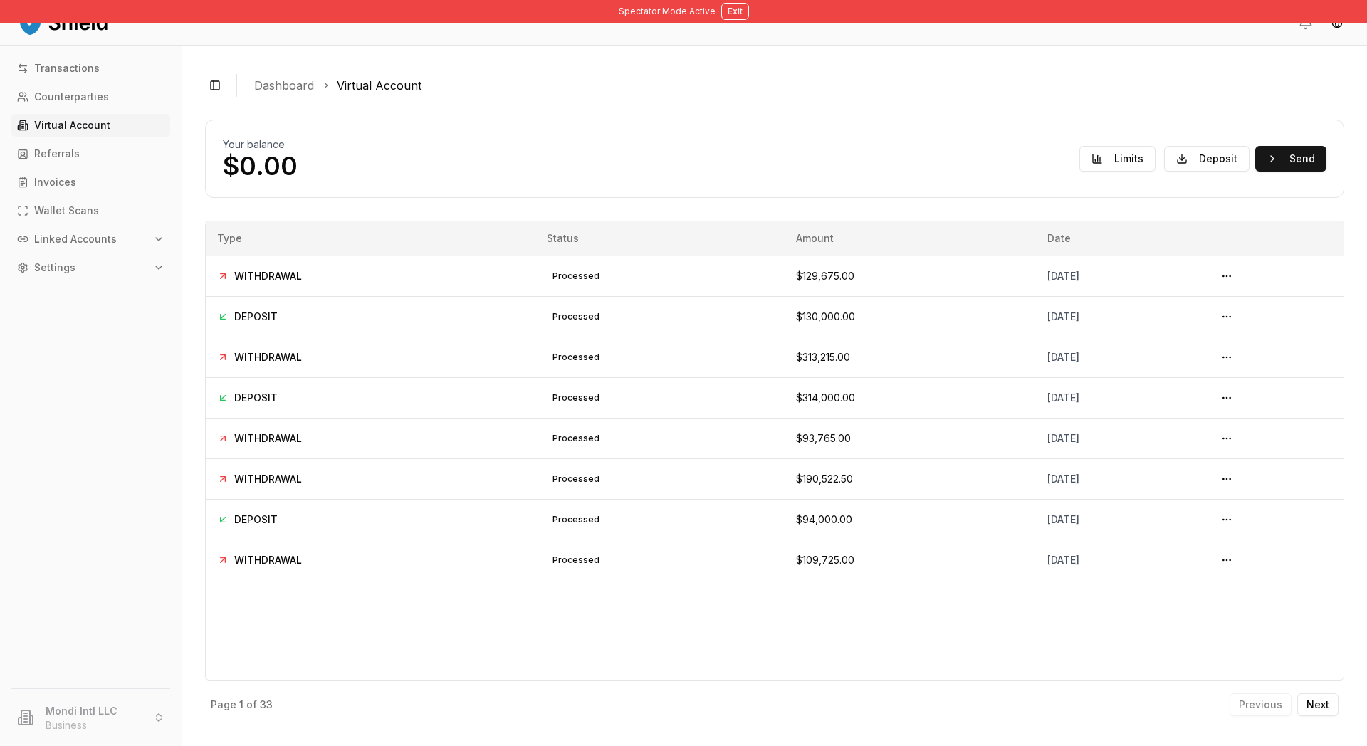
click at [995, 261] on div "Your balance $0.00 Limits Deposit Send WITHDRAWAL processed October 7, 2025 - $…" at bounding box center [774, 422] width 1139 height 604
drag, startPoint x: 301, startPoint y: 206, endPoint x: 328, endPoint y: 207, distance: 27.1
click at [298, 180] on p "$0.00" at bounding box center [260, 166] width 75 height 28
click at [401, 180] on div "Your balance $0.00 Limits Deposit Send" at bounding box center [774, 158] width 1103 height 43
drag, startPoint x: 366, startPoint y: 212, endPoint x: 273, endPoint y: 187, distance: 95.8
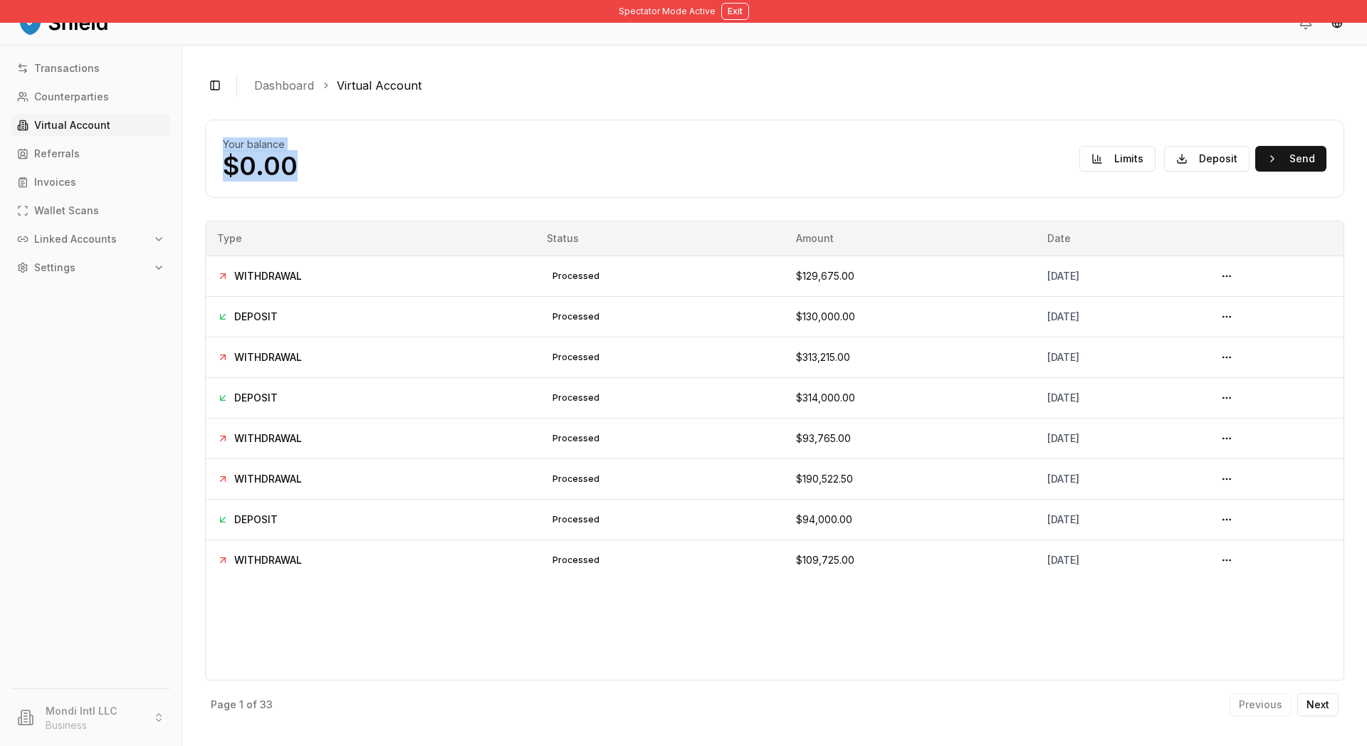
click at [273, 187] on div "Your balance $0.00 Limits Deposit Send" at bounding box center [774, 159] width 1139 height 78
click at [298, 180] on p "$0.00" at bounding box center [260, 166] width 75 height 28
drag, startPoint x: 368, startPoint y: 214, endPoint x: 259, endPoint y: 195, distance: 110.6
click at [259, 195] on div "Your balance $0.00 Limits Deposit Send" at bounding box center [774, 159] width 1139 height 78
click at [865, 180] on div "Your balance $0.00 Limits Deposit Send" at bounding box center [774, 158] width 1103 height 43
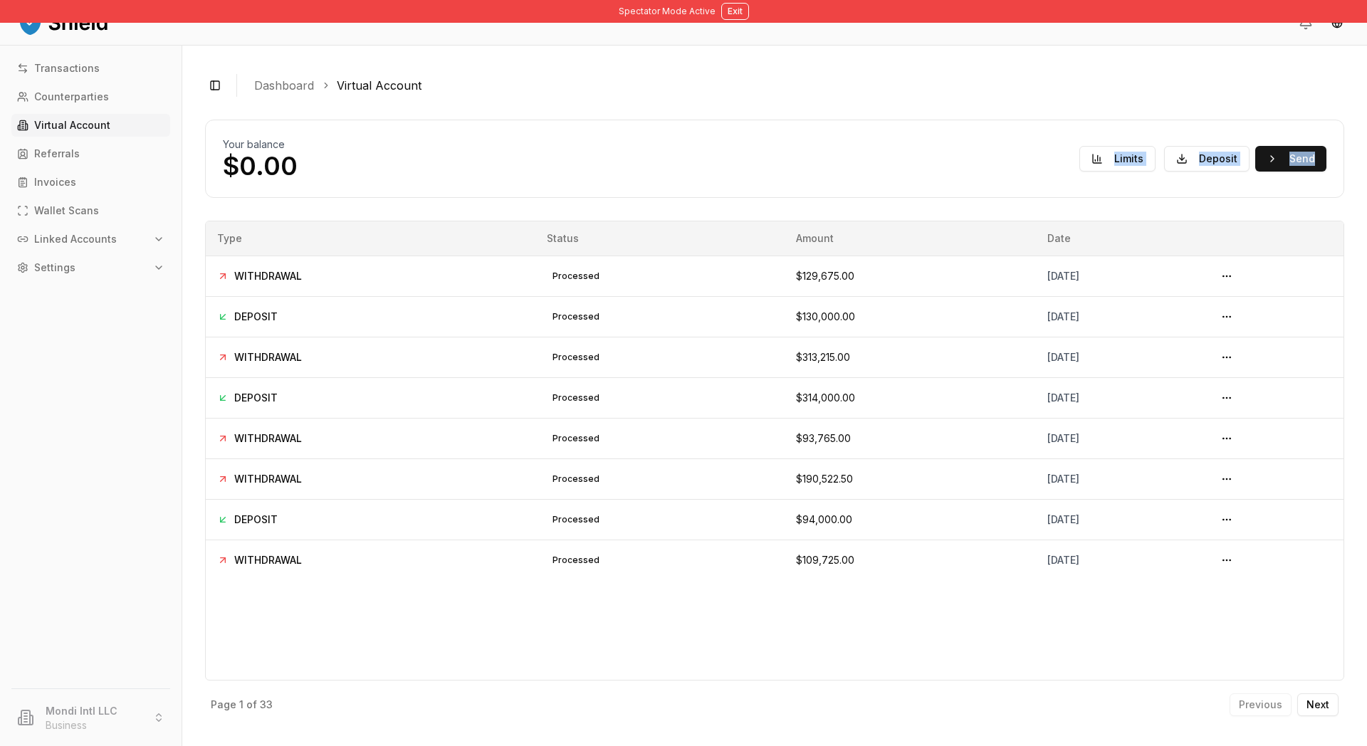
drag, startPoint x: 982, startPoint y: 189, endPoint x: 1342, endPoint y: 205, distance: 360.6
click at [1342, 205] on div "Toggle Sidebar Dashboard Virtual Account Your balance $0.00 Limits Deposit Send…" at bounding box center [774, 396] width 1184 height 700
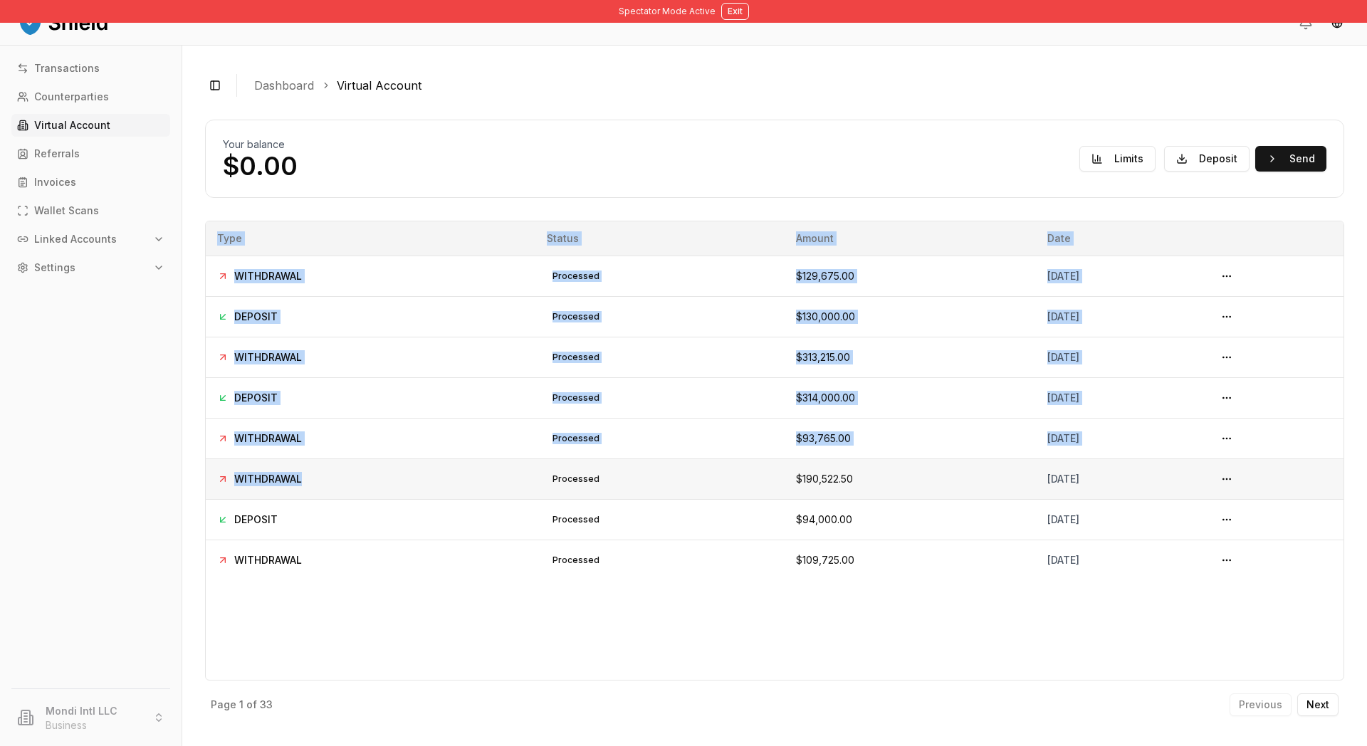
drag, startPoint x: 288, startPoint y: 283, endPoint x: 526, endPoint y: 599, distance: 395.5
click at [526, 599] on div "Type Status Amount Date WITHDRAWAL processed $129,675.00 October 7, 2025 DEPOSI…" at bounding box center [774, 469] width 1139 height 508
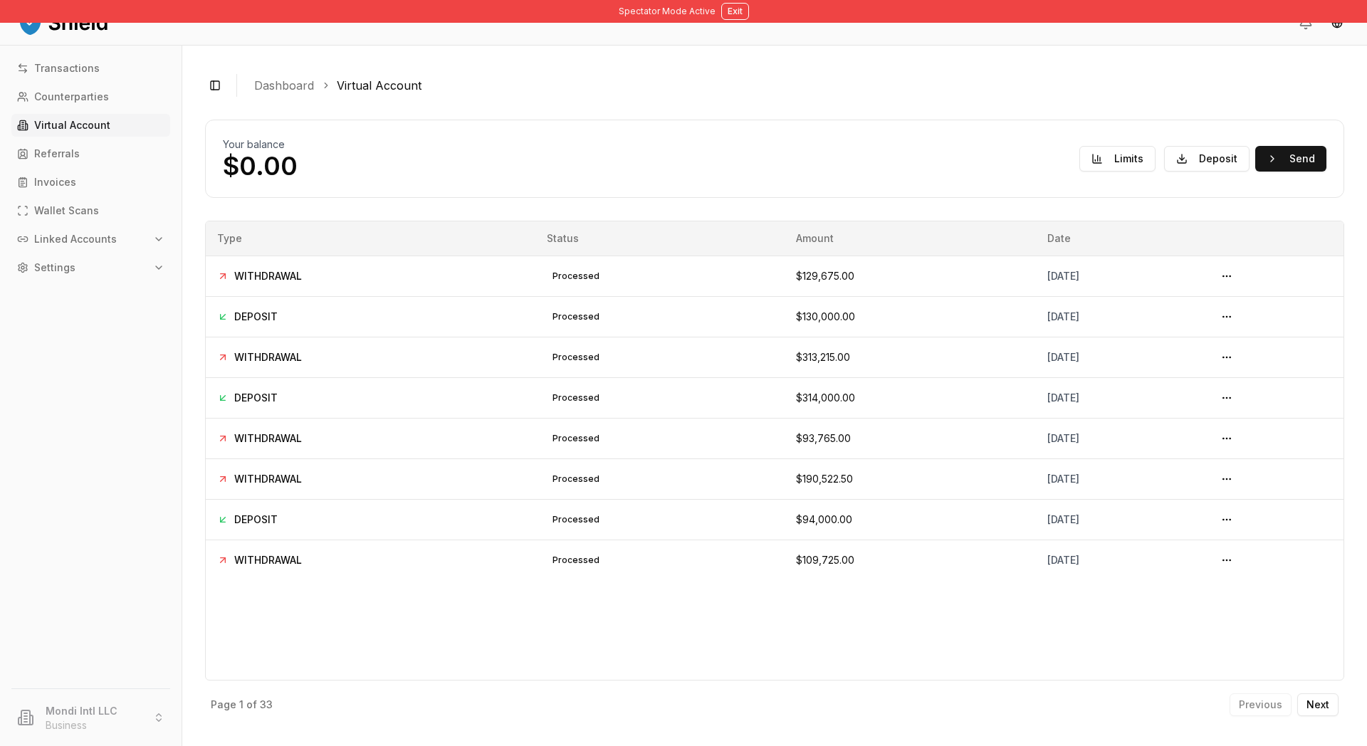
click at [500, 180] on div "Your balance $0.00 Limits Deposit Send" at bounding box center [774, 158] width 1103 height 43
drag, startPoint x: 387, startPoint y: 204, endPoint x: 322, endPoint y: 169, distance: 73.3
click at [314, 168] on div "Your balance $0.00 Limits Deposit Send" at bounding box center [774, 159] width 1139 height 78
click at [475, 177] on div "Your balance $0.00 Limits Deposit Send" at bounding box center [774, 158] width 1103 height 43
click at [948, 152] on div "Your balance $0.00 Limits Deposit Send" at bounding box center [774, 159] width 1139 height 78
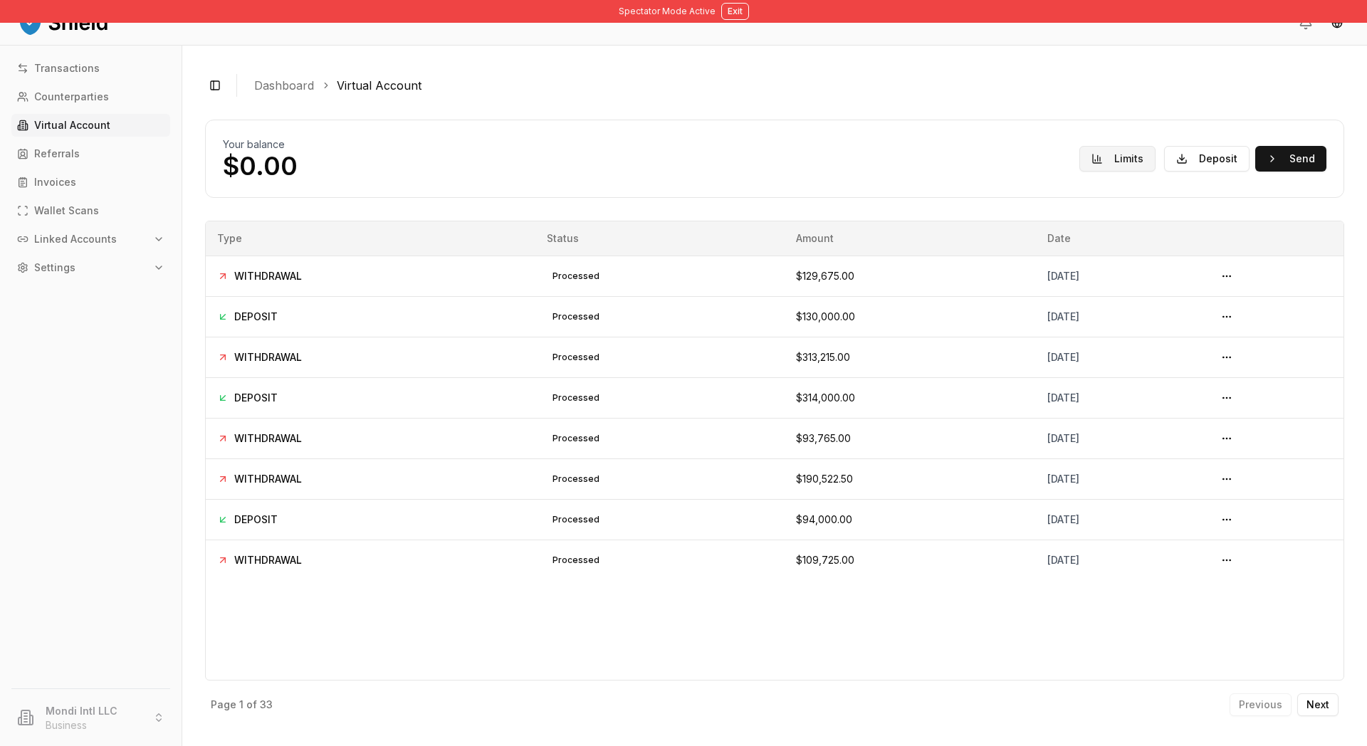
click at [1079, 172] on button "Limits" at bounding box center [1117, 159] width 76 height 26
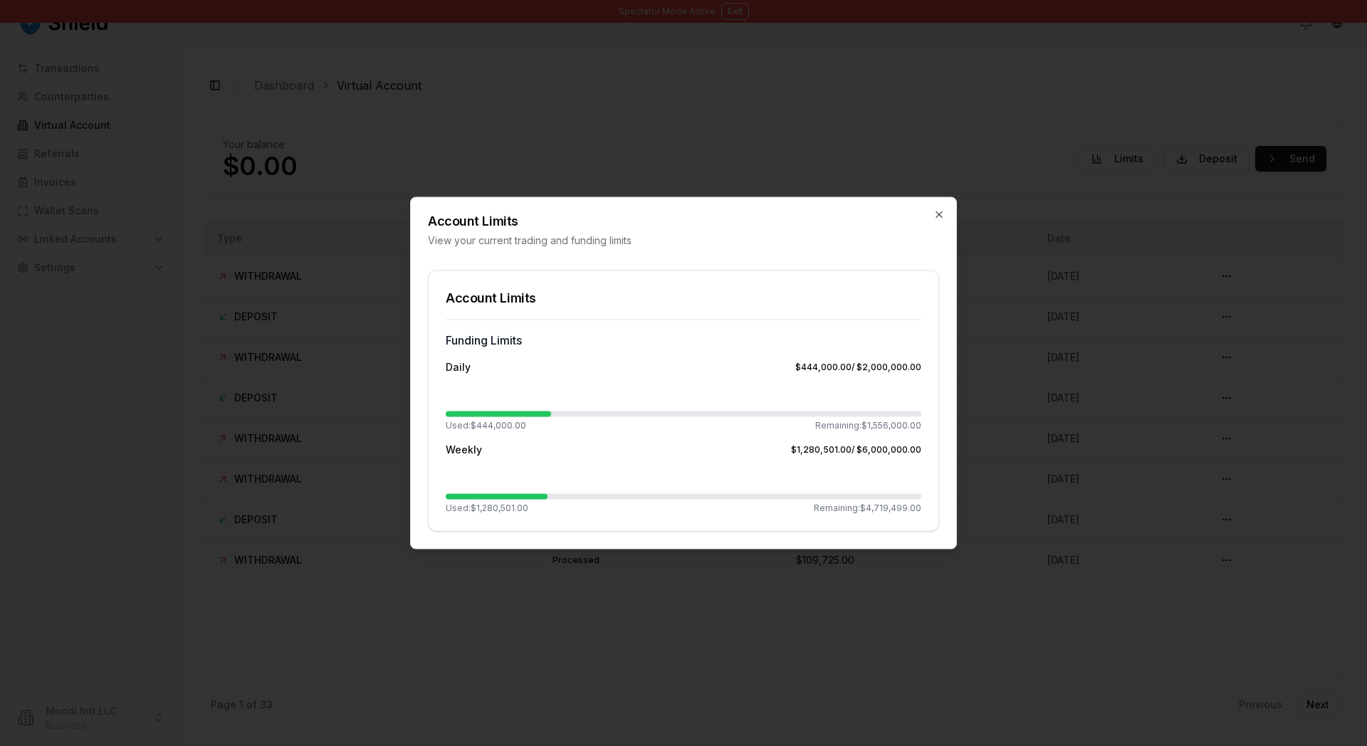
click at [1114, 335] on div at bounding box center [683, 373] width 1367 height 746
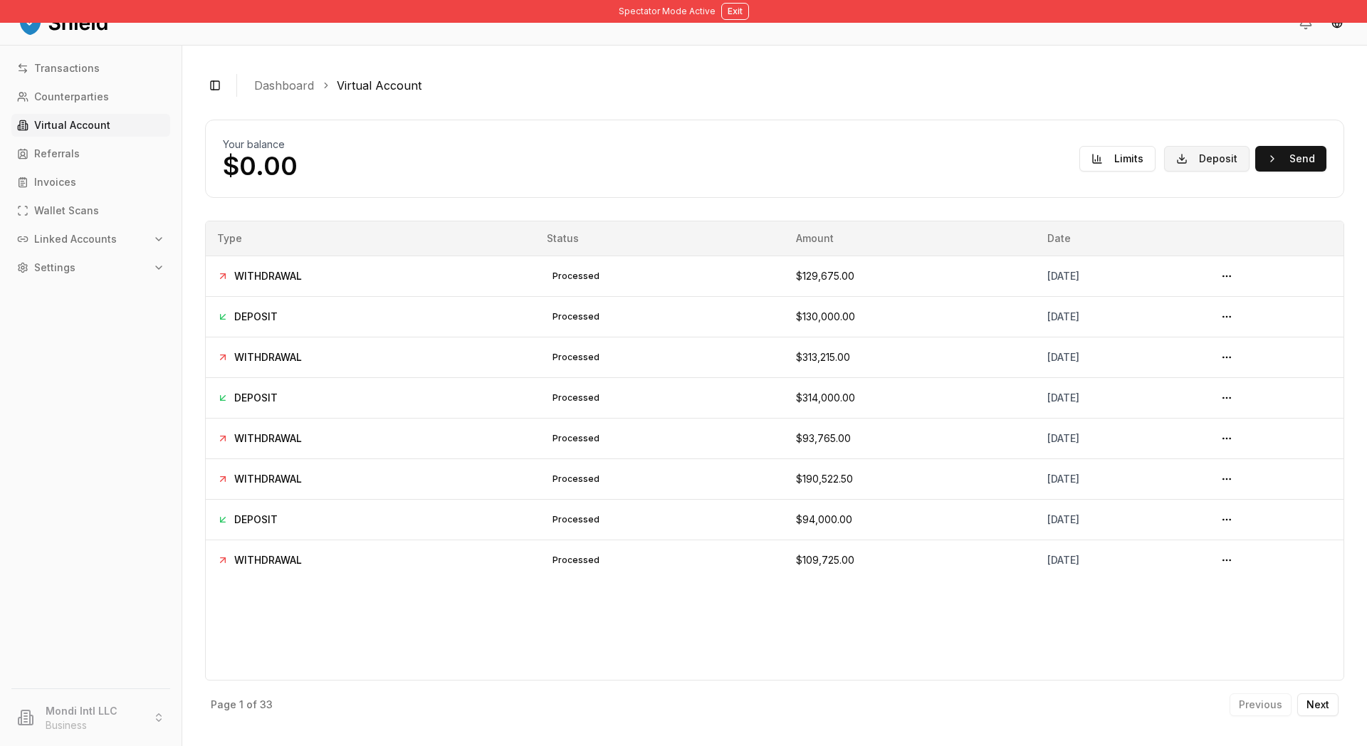
click at [1178, 172] on button "Deposit" at bounding box center [1206, 159] width 85 height 26
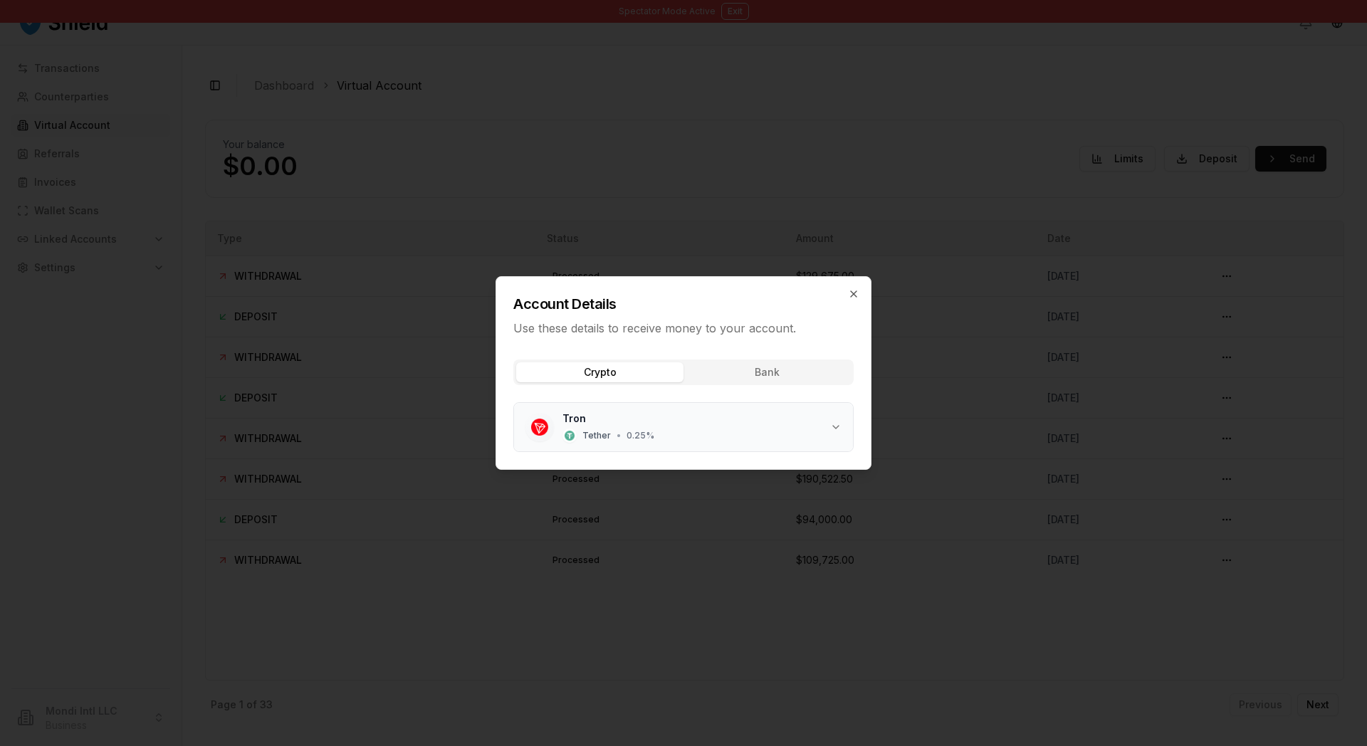
click at [598, 443] on div "Tether • 0.25 %" at bounding box center [608, 436] width 92 height 14
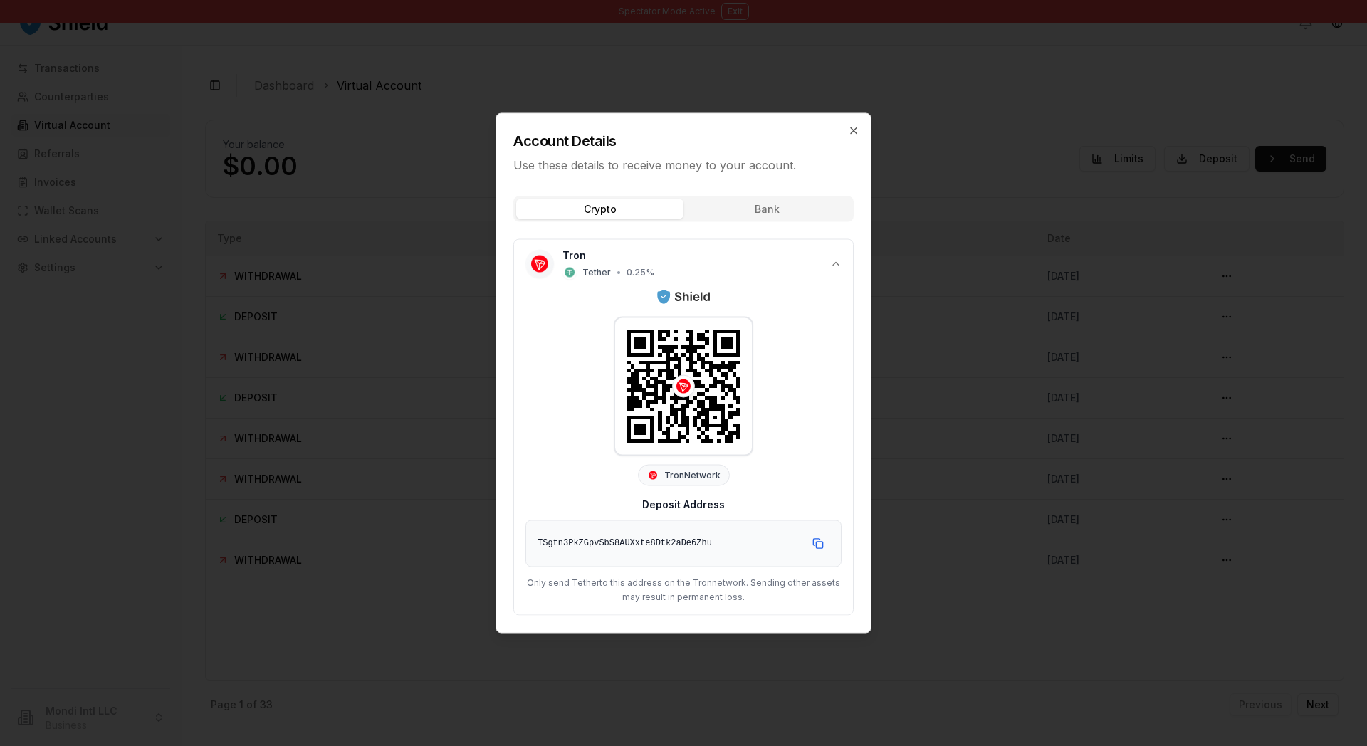
click at [772, 228] on div "Tron Tether • 0.25 % Tron Network Deposit Address TSgtn3PkZGpvSbS8AUXxte8Dtk2aD…" at bounding box center [683, 422] width 340 height 388
click at [799, 131] on h2 "Account Details" at bounding box center [683, 141] width 340 height 20
click at [829, 131] on h2 "Account Details" at bounding box center [683, 141] width 340 height 20
click at [831, 157] on p "Use these details to receive money to your account." at bounding box center [683, 165] width 340 height 17
click at [822, 185] on div "Crypto Bank Tron Tether • 0.25 % Tron Network Deposit Address TSgtn3PkZGpvSbS8A…" at bounding box center [683, 409] width 374 height 448
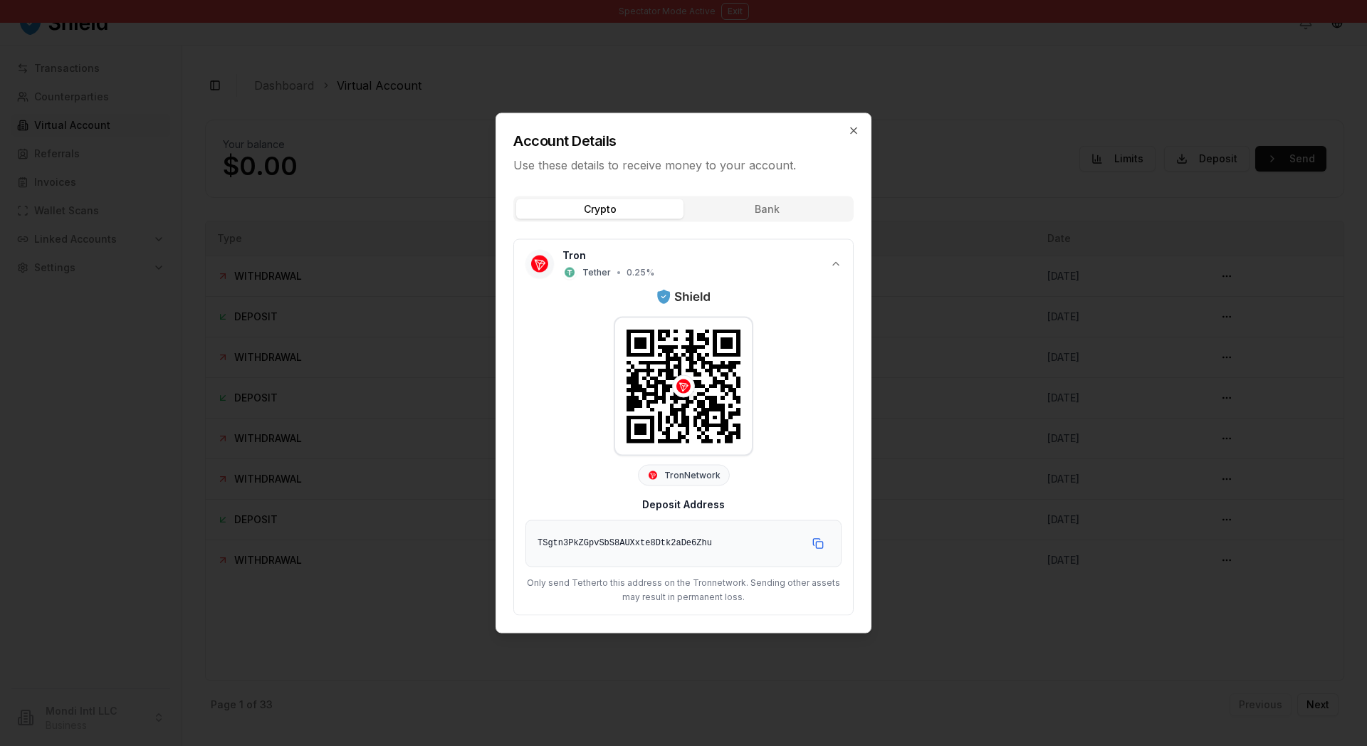
click at [802, 196] on div "Crypto Bank" at bounding box center [683, 209] width 340 height 26
click at [801, 194] on div "Account Details Use these details to receive money to your account. Crypto Bank…" at bounding box center [683, 373] width 376 height 520
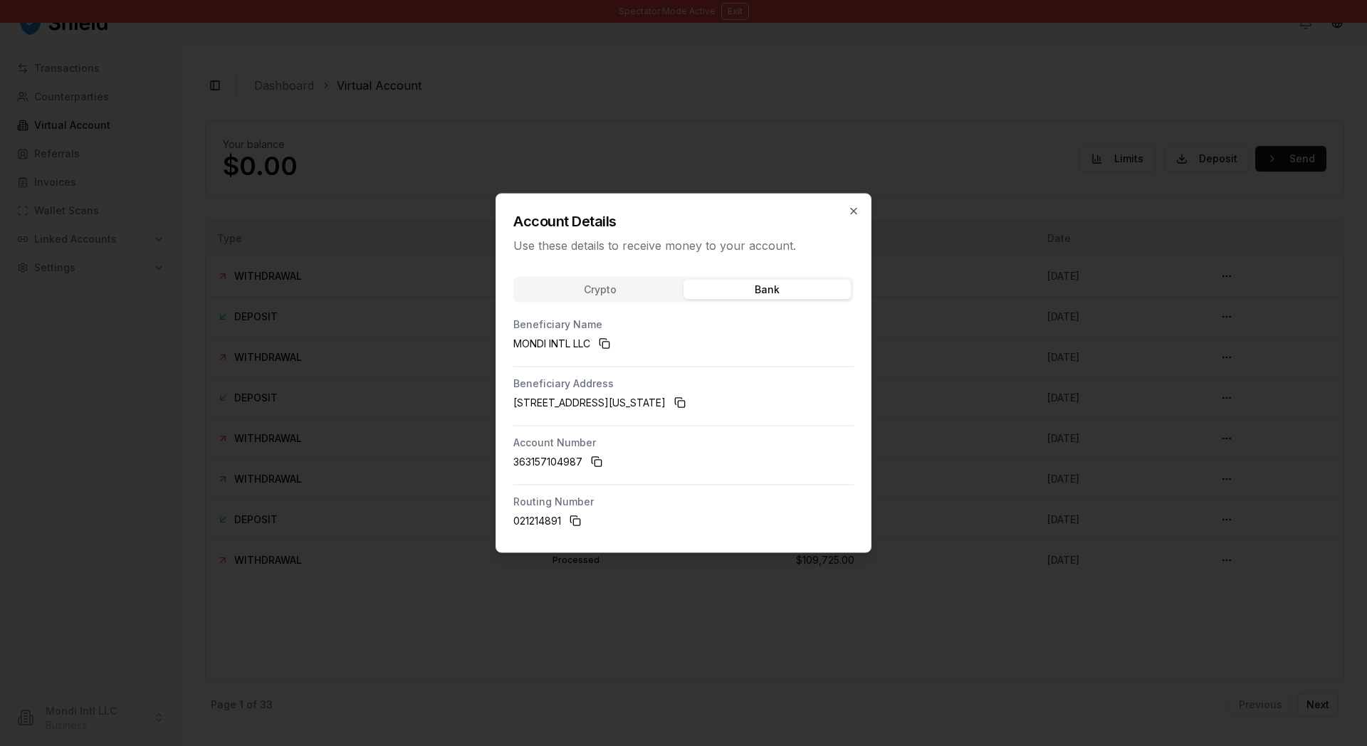
click at [641, 271] on div "Account Details Use these details to receive money to your account. Crypto Bank…" at bounding box center [683, 373] width 376 height 359
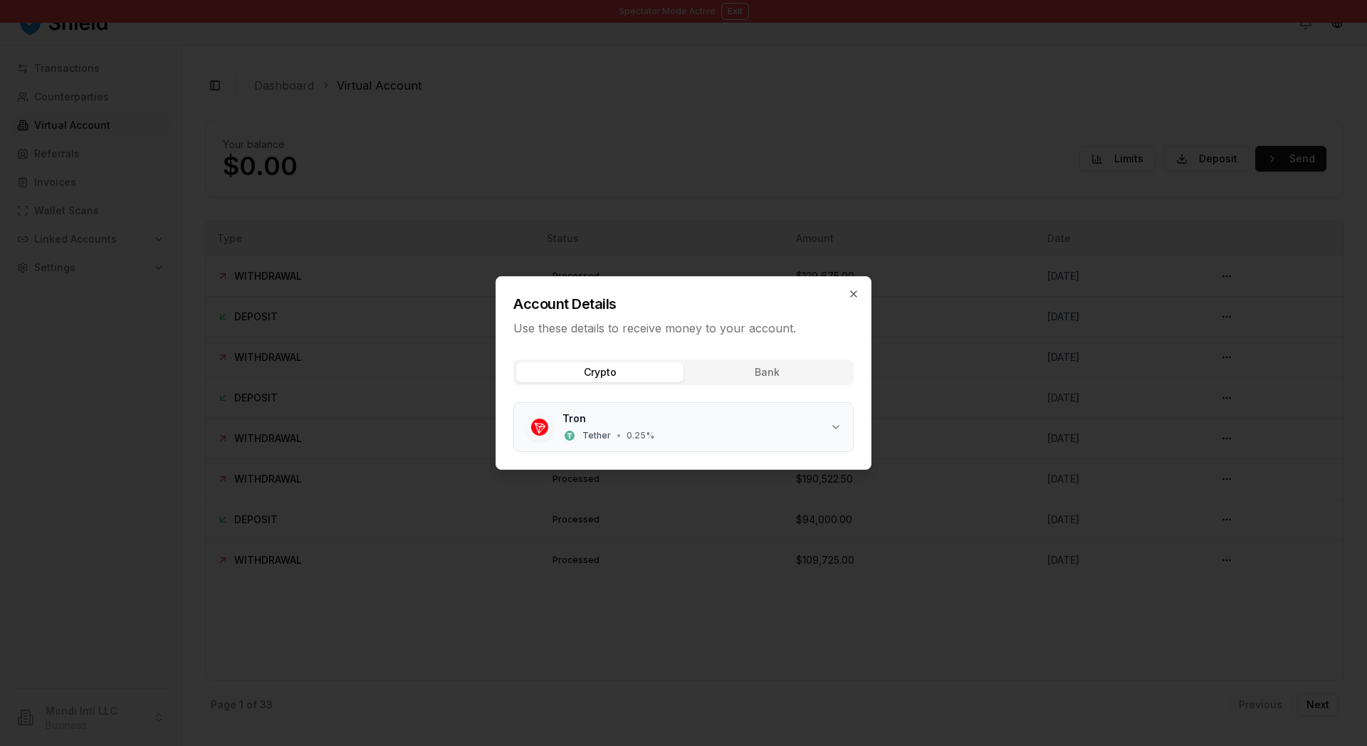
click at [626, 441] on span "0.25 %" at bounding box center [640, 435] width 28 height 11
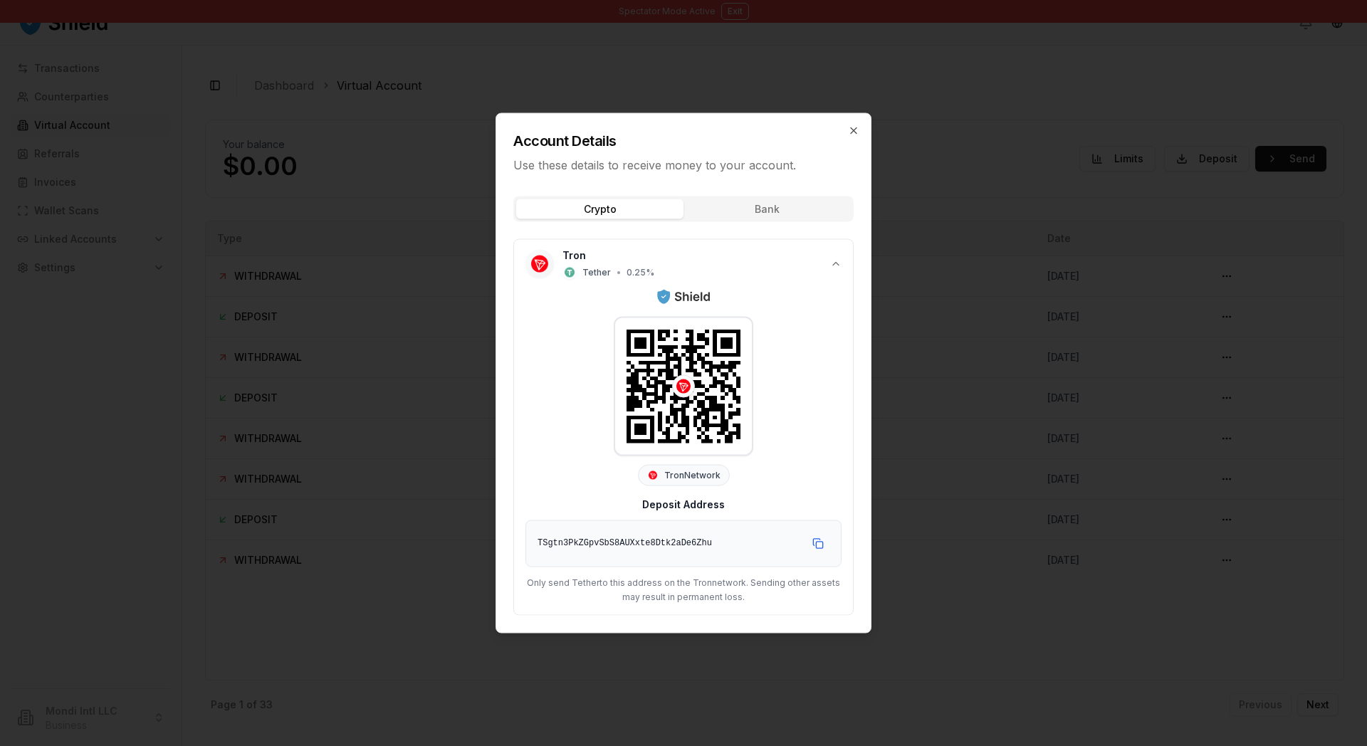
click at [871, 140] on div "Account Details Use these details to receive money to your account. Crypto Bank…" at bounding box center [683, 373] width 376 height 520
click at [979, 163] on div at bounding box center [683, 373] width 1367 height 746
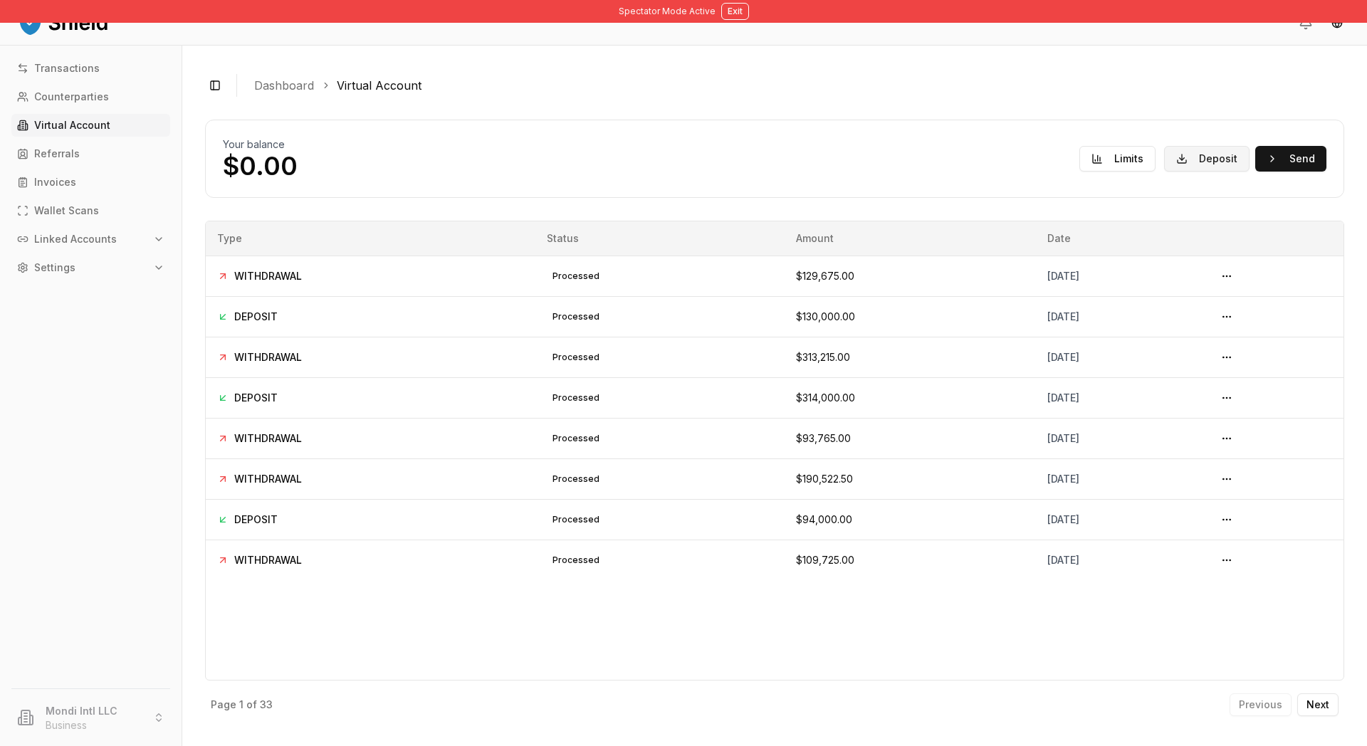
click at [1164, 172] on button "Deposit" at bounding box center [1206, 159] width 85 height 26
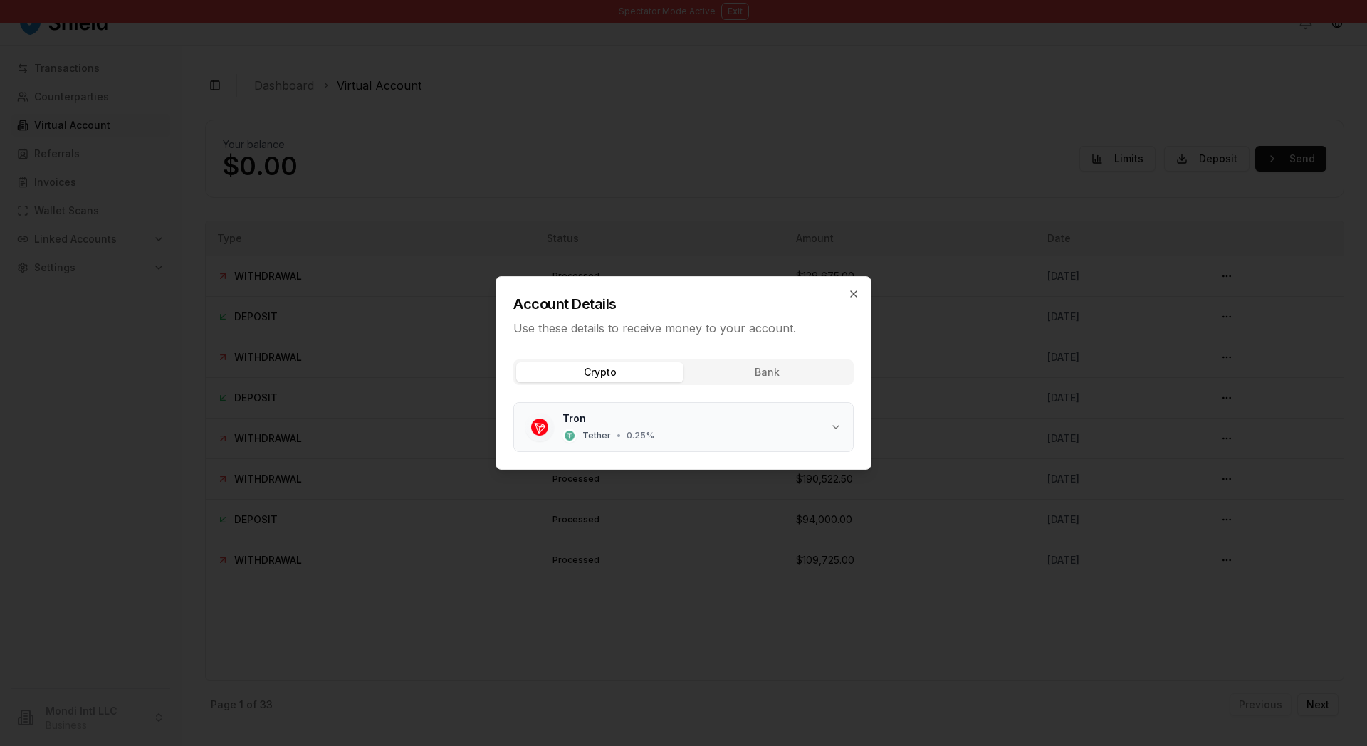
click at [616, 441] on span "•" at bounding box center [618, 435] width 4 height 11
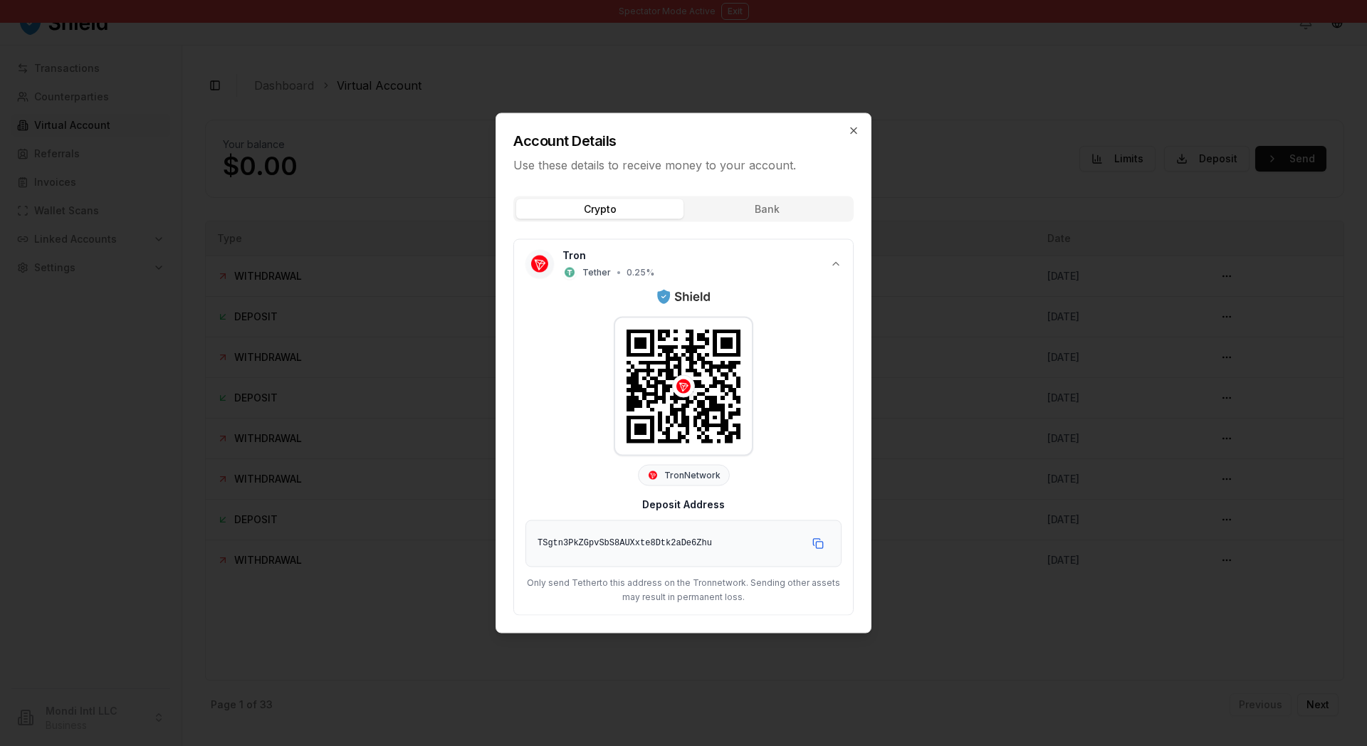
click at [700, 350] on div at bounding box center [683, 386] width 137 height 137
click at [702, 365] on div at bounding box center [683, 386] width 137 height 137
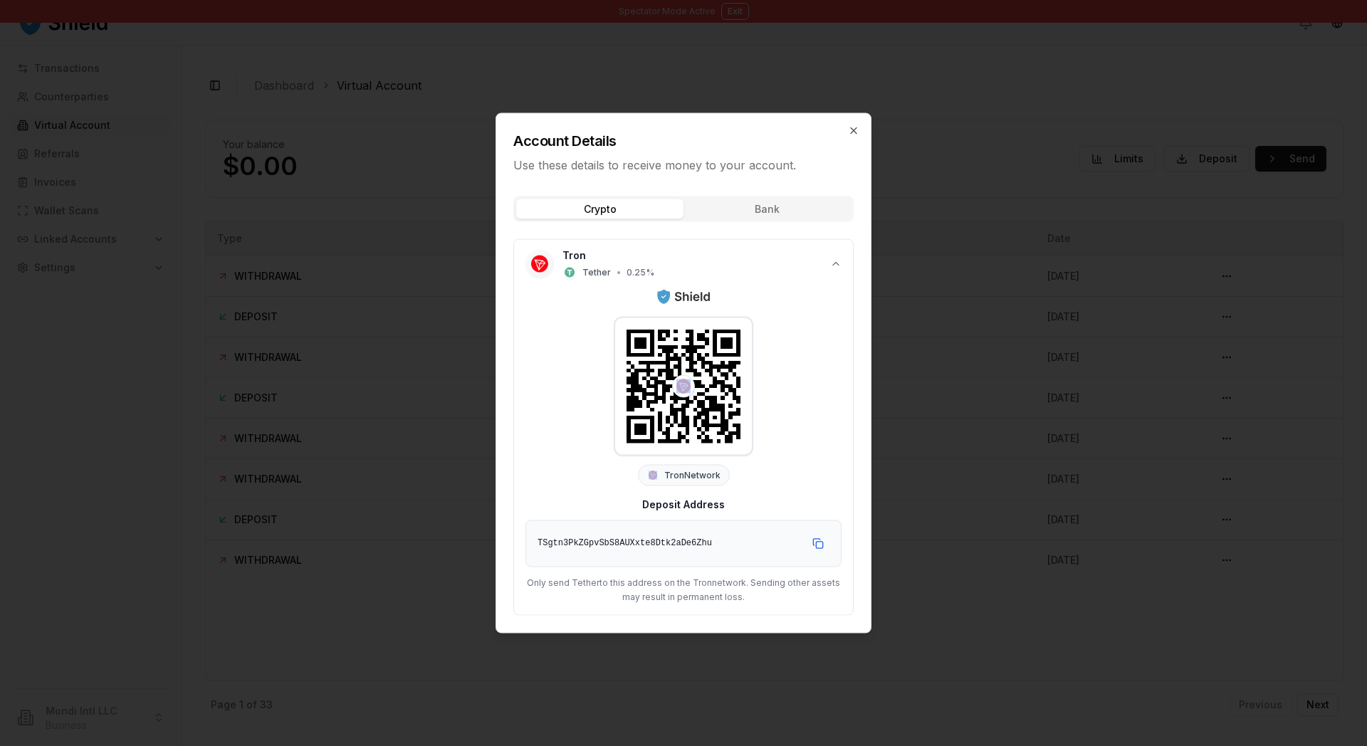
click at [702, 365] on div at bounding box center [683, 386] width 137 height 137
click at [676, 419] on div at bounding box center [683, 386] width 137 height 137
click at [679, 398] on div at bounding box center [683, 386] width 23 height 23
click at [660, 373] on div at bounding box center [683, 386] width 137 height 137
click at [572, 365] on div "Tron Network Deposit Address TSgtn3PkZGpvSbS8AUXxte8Dtk2aDe6Zhu Only send Tethe…" at bounding box center [683, 445] width 316 height 315
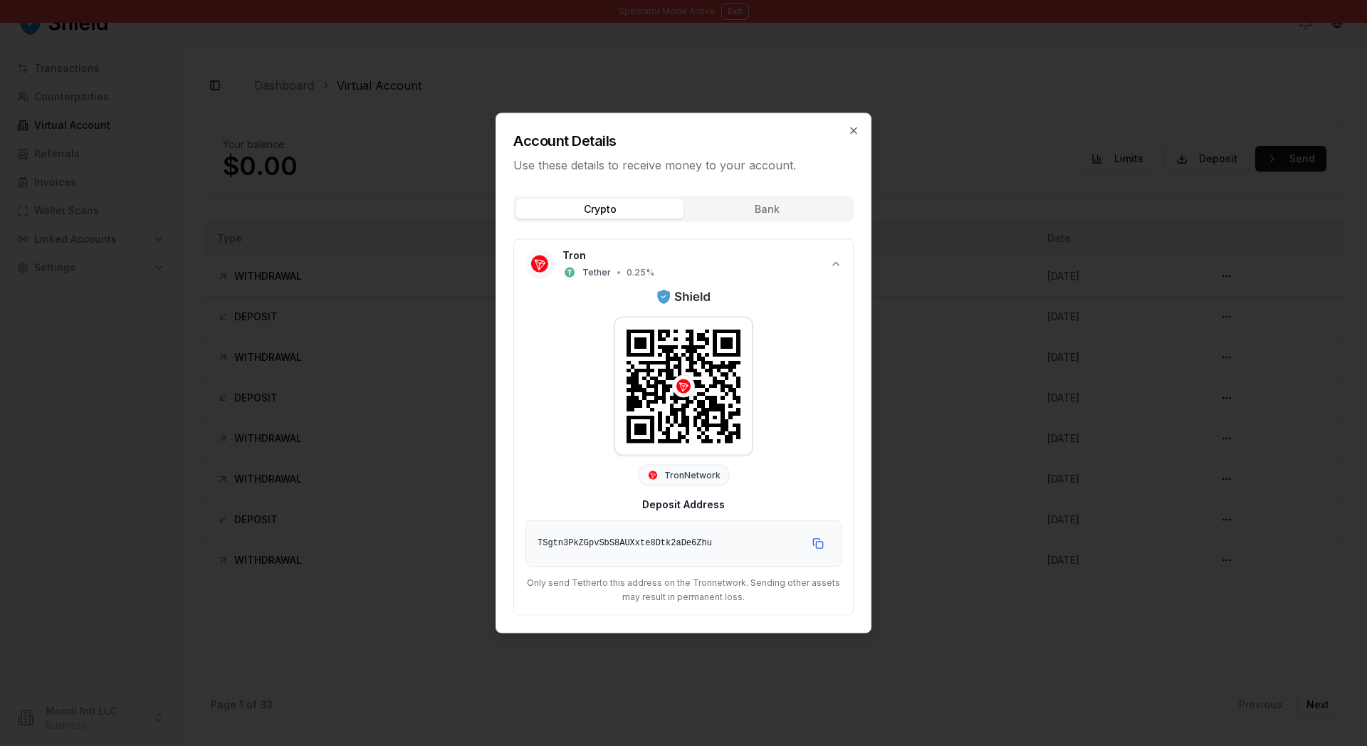
click at [513, 228] on div "Tron Tether • 0.25 % Tron Network Deposit Address TSgtn3PkZGpvSbS8AUXxte8Dtk2aD…" at bounding box center [683, 422] width 340 height 388
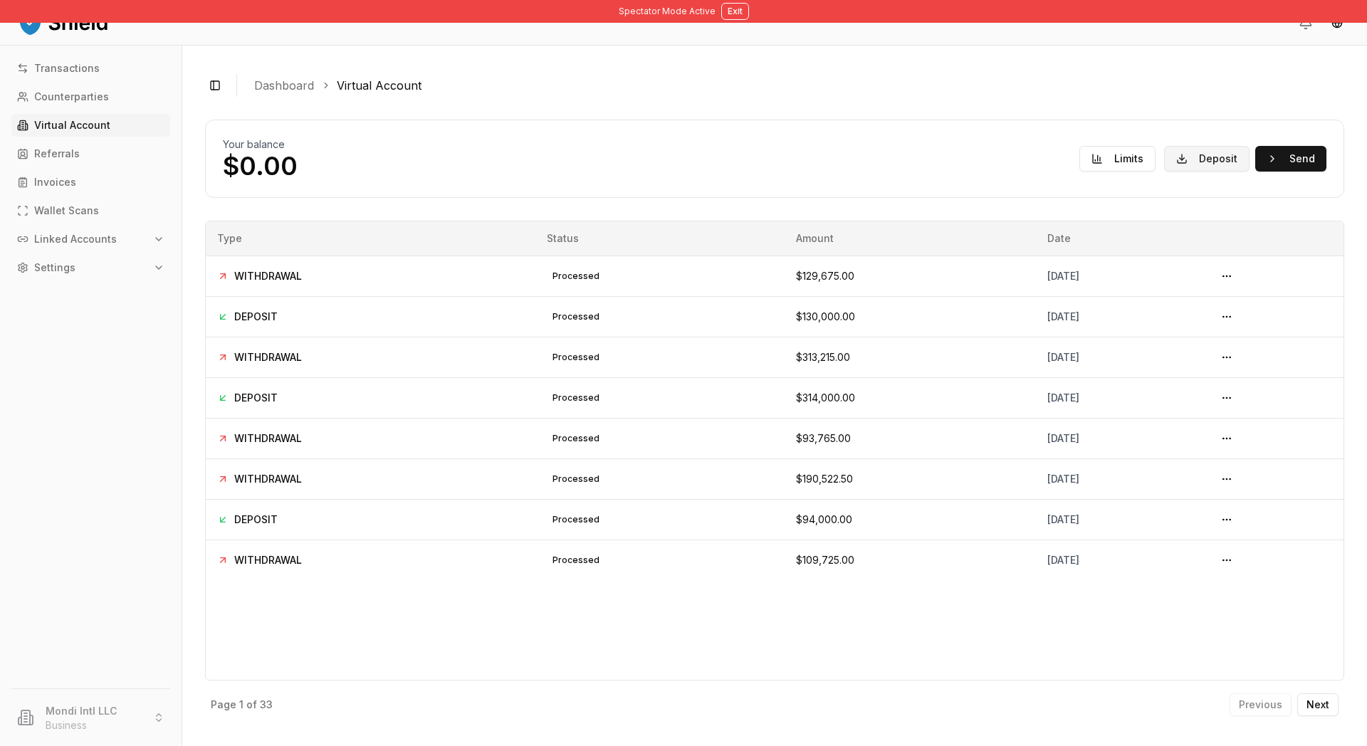
click at [1164, 172] on button "Deposit" at bounding box center [1206, 159] width 85 height 26
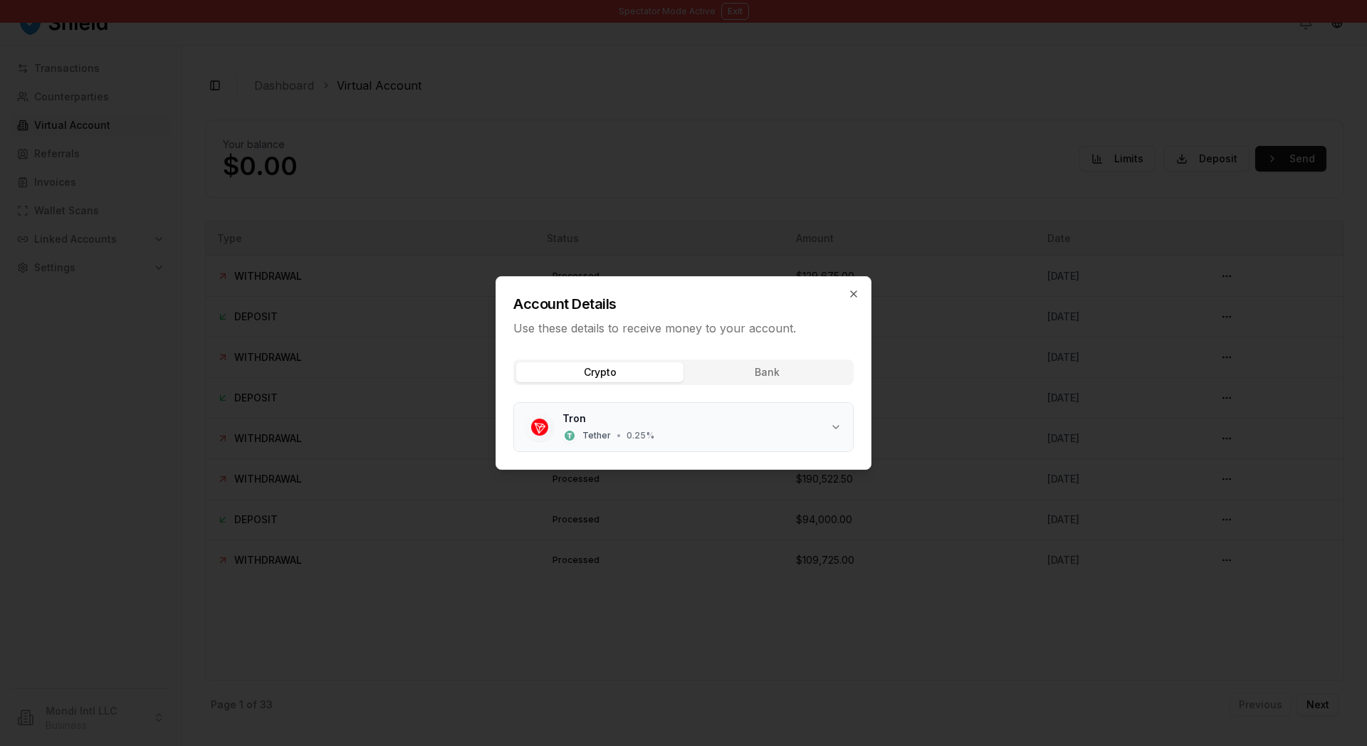
click at [629, 441] on span "0.25 %" at bounding box center [640, 435] width 28 height 11
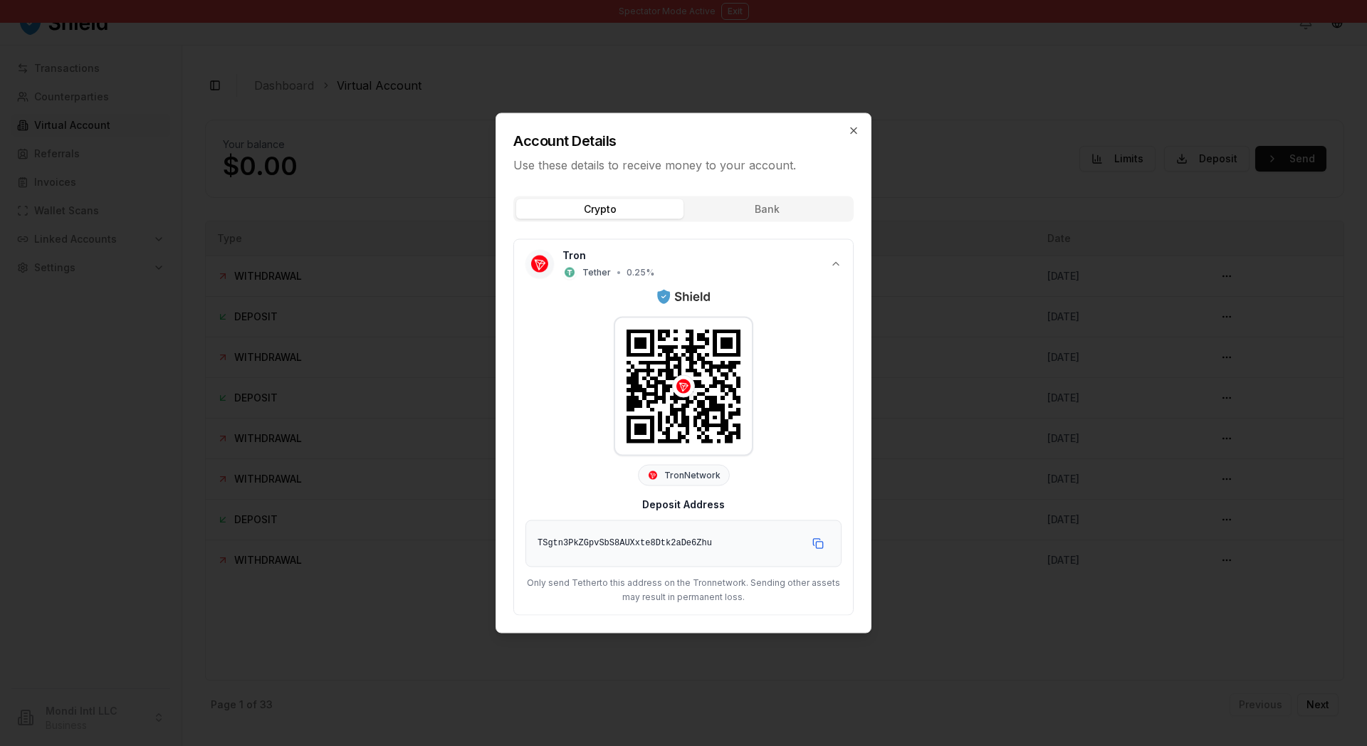
click at [522, 157] on p "Use these details to receive money to your account." at bounding box center [683, 165] width 340 height 17
click at [673, 248] on div "Tron Tether • 0.25 %" at bounding box center [696, 263] width 268 height 31
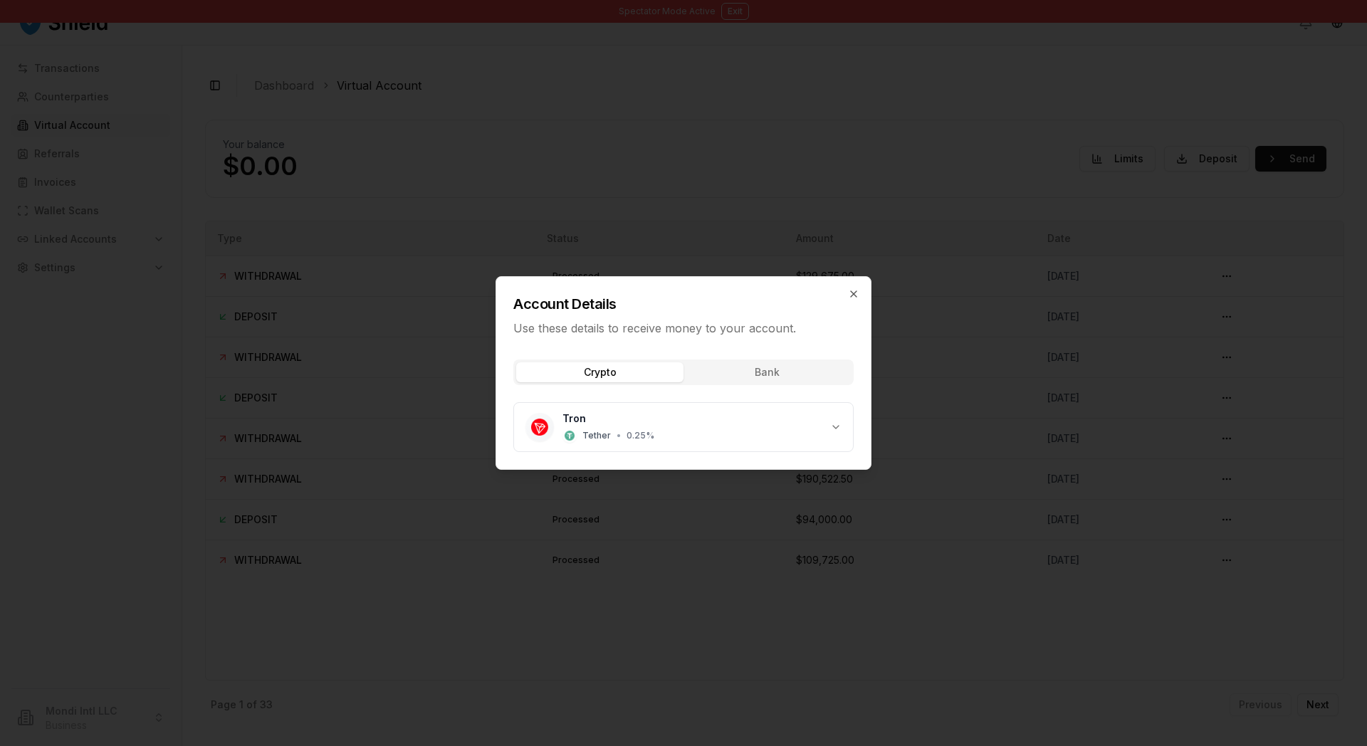
click at [741, 372] on div "Crypto Bank Tron Tether • 0.25 %" at bounding box center [683, 408] width 374 height 121
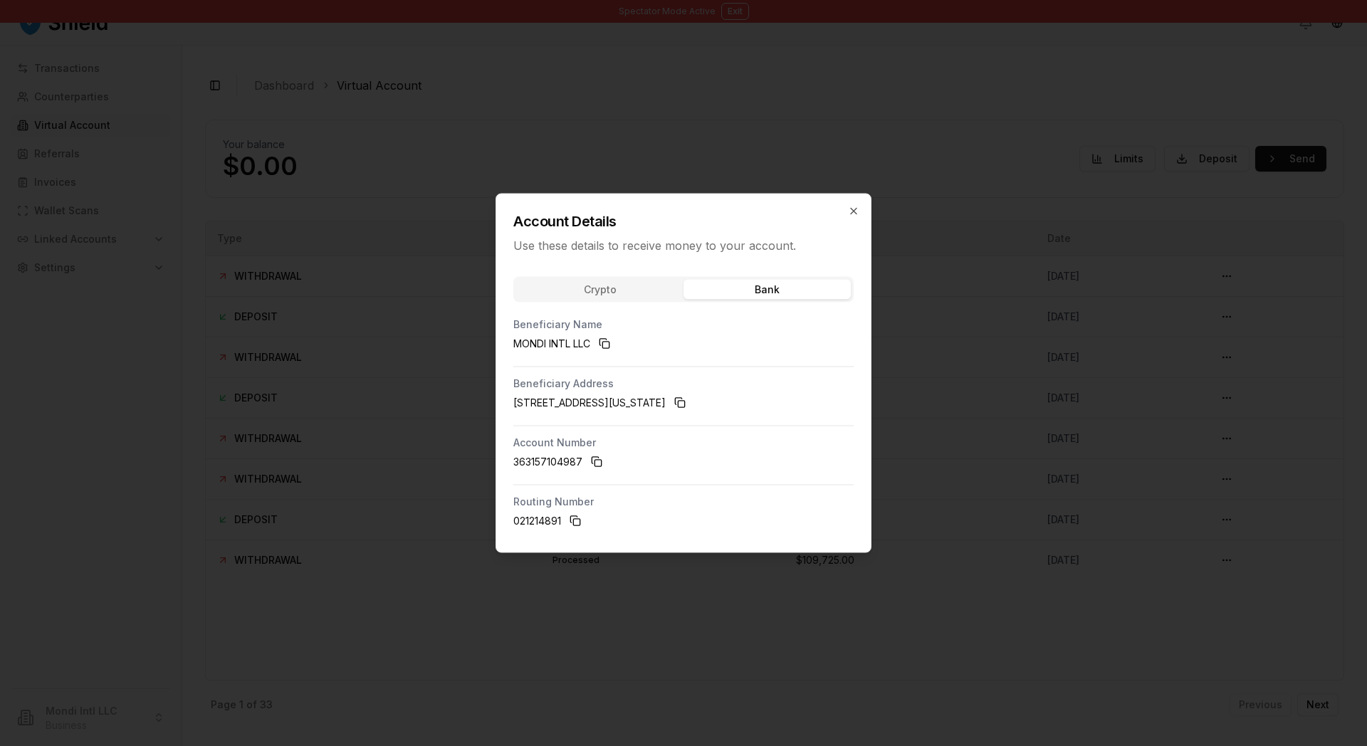
click at [748, 338] on span "MONDI INTL LLC" at bounding box center [683, 343] width 340 height 23
click at [718, 266] on div "Crypto Bank Beneficiary Name MONDI INTL LLC Beneficiary Address 1970 Northwest …" at bounding box center [683, 409] width 374 height 287
click at [717, 197] on div "Account Details Use these details to receive money to your account." at bounding box center [683, 224] width 374 height 60
click at [1000, 327] on div at bounding box center [683, 373] width 1367 height 746
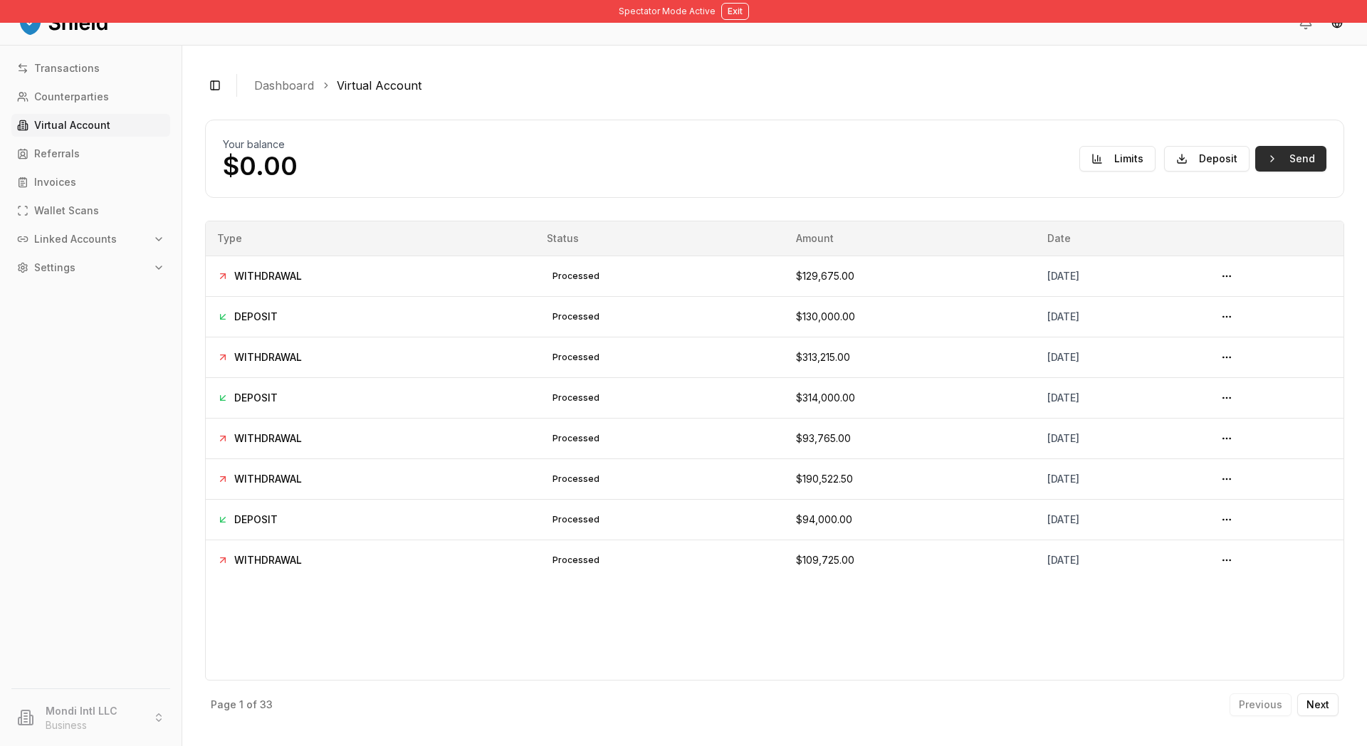
click at [1261, 172] on button "Send" at bounding box center [1290, 159] width 71 height 26
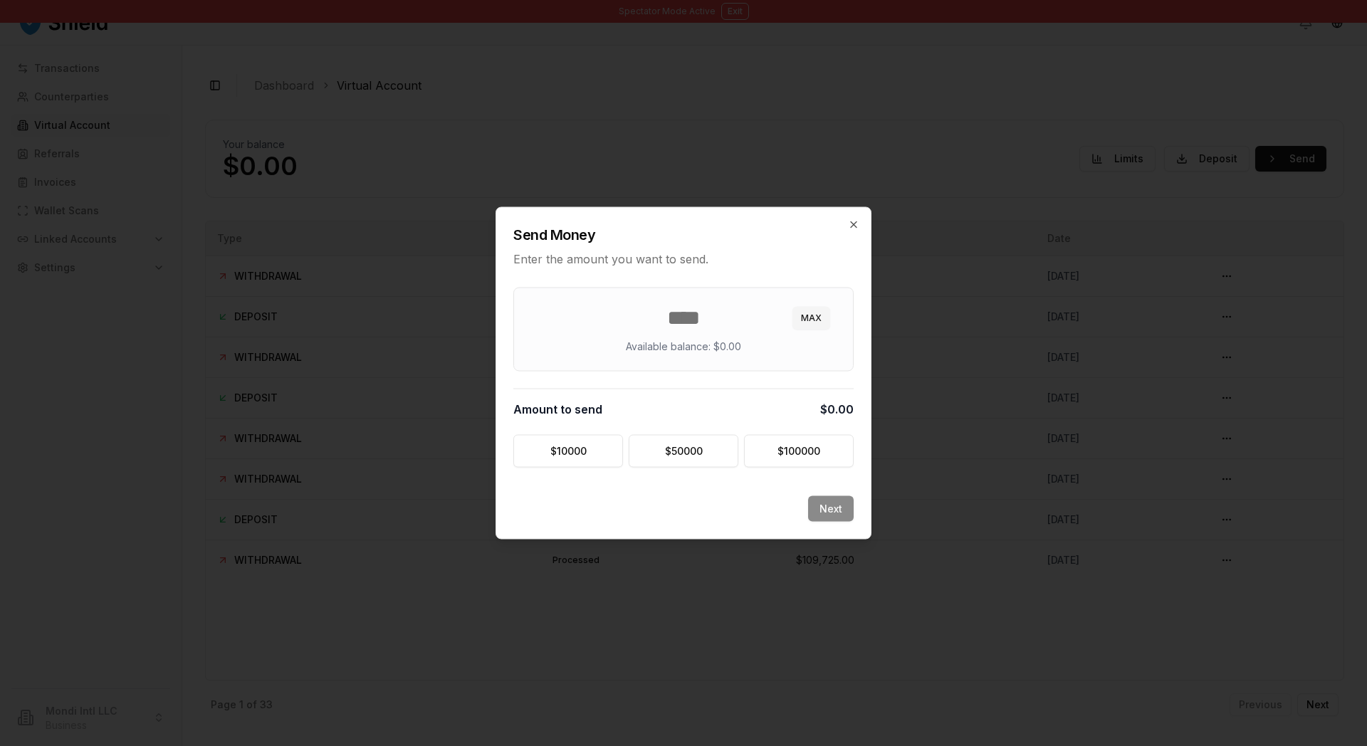
drag, startPoint x: 866, startPoint y: 540, endPoint x: 901, endPoint y: 305, distance: 237.6
click at [866, 539] on div "Next" at bounding box center [683, 517] width 374 height 43
click at [859, 219] on icon "button" at bounding box center [853, 224] width 11 height 11
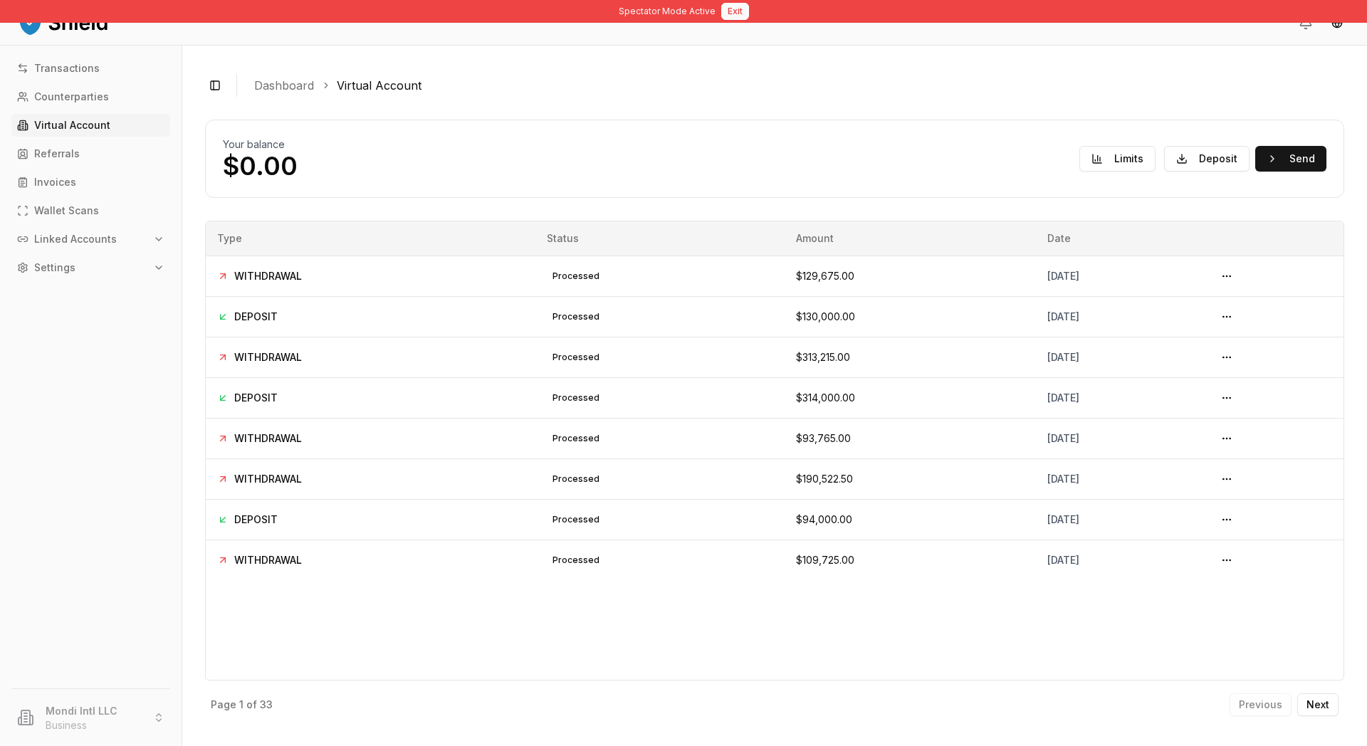
click at [749, 15] on button "Exit" at bounding box center [735, 11] width 28 height 17
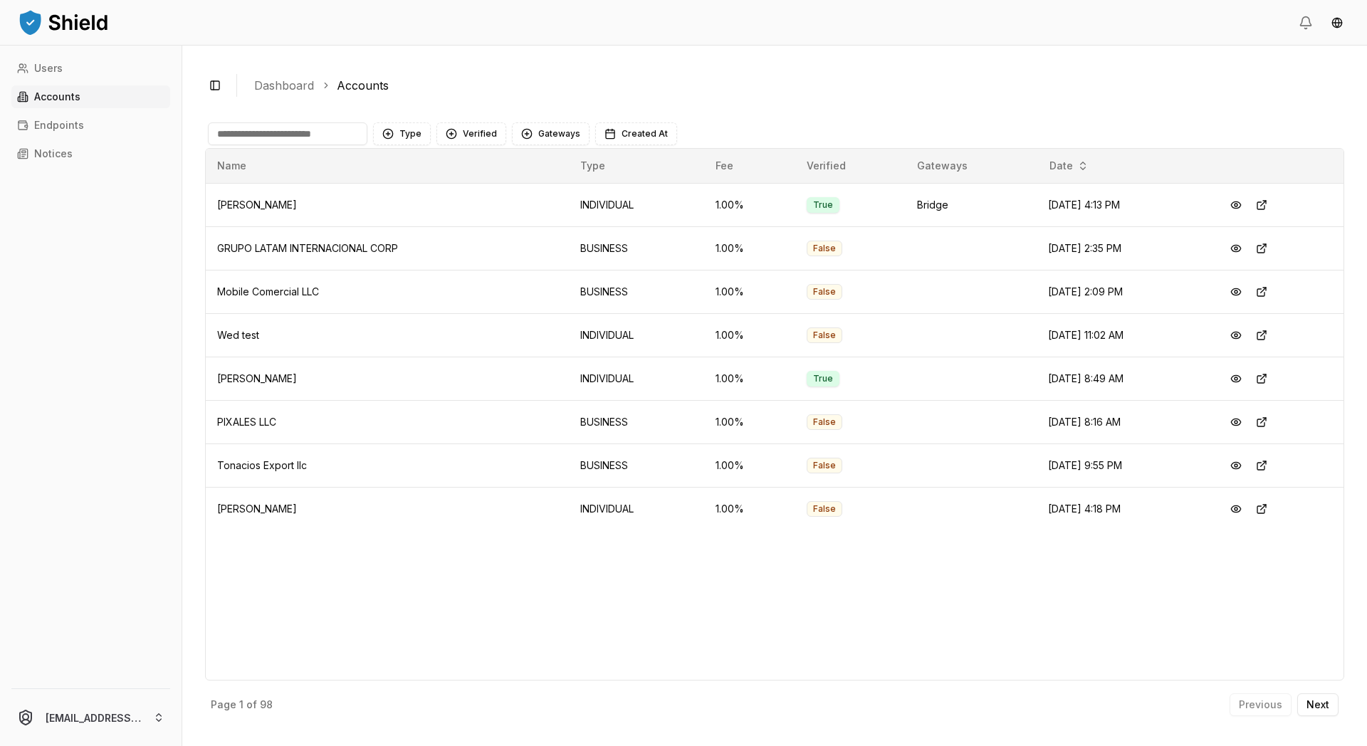
click at [321, 145] on input at bounding box center [287, 133] width 159 height 23
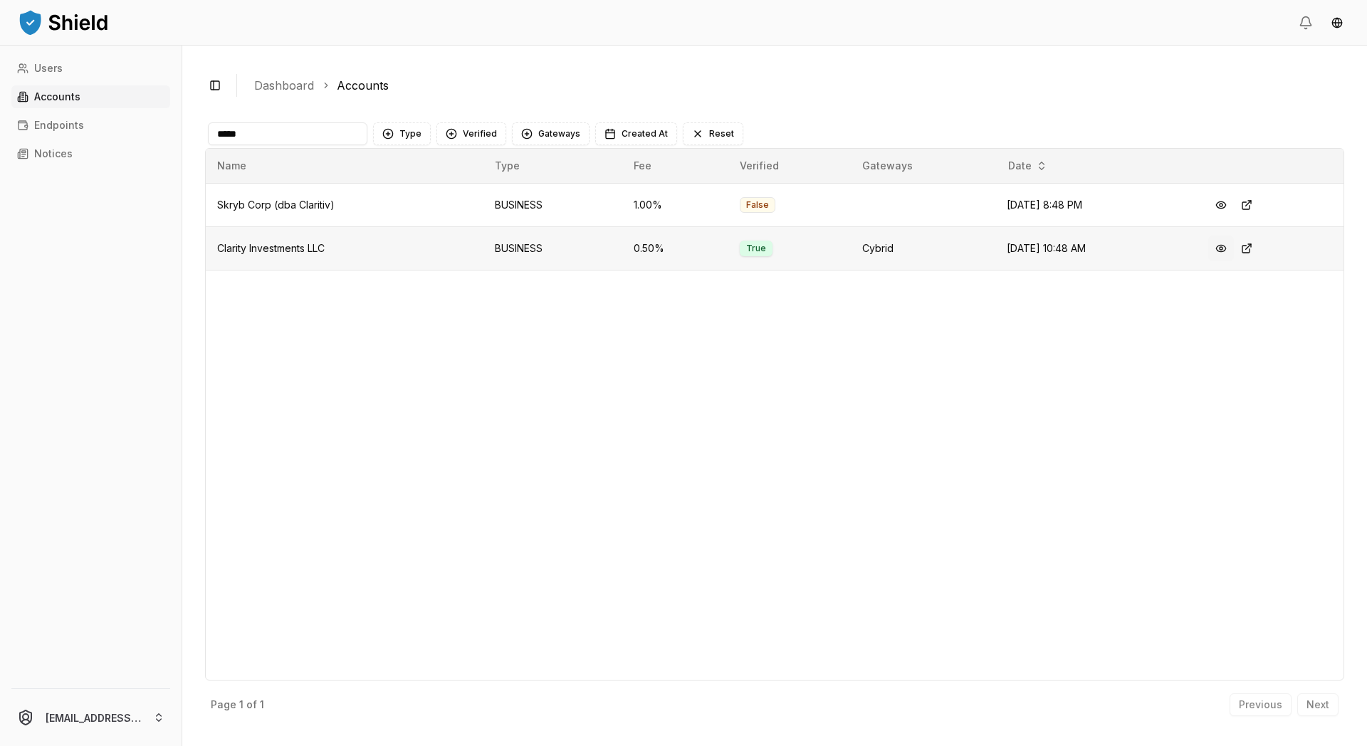
type input "*****"
click at [1234, 261] on button at bounding box center [1221, 249] width 26 height 26
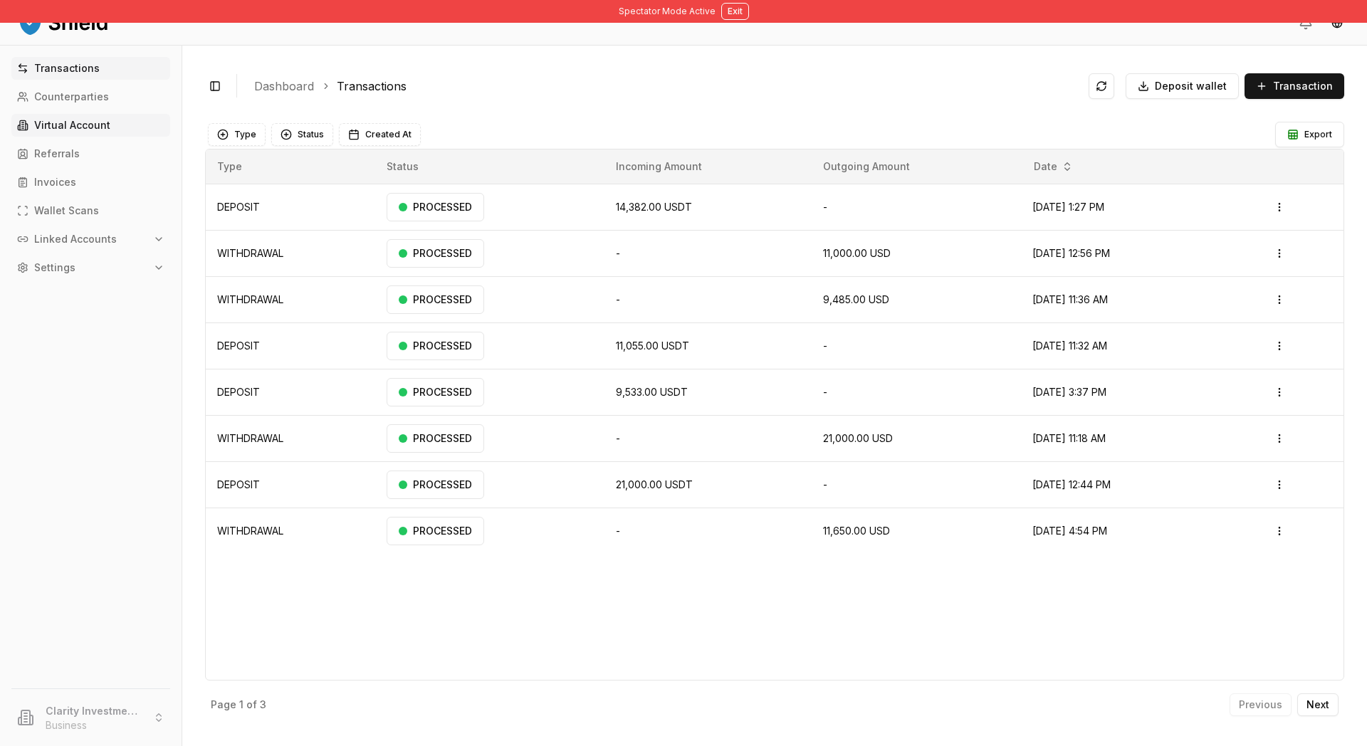
click at [100, 137] on link "Virtual Account" at bounding box center [90, 125] width 159 height 23
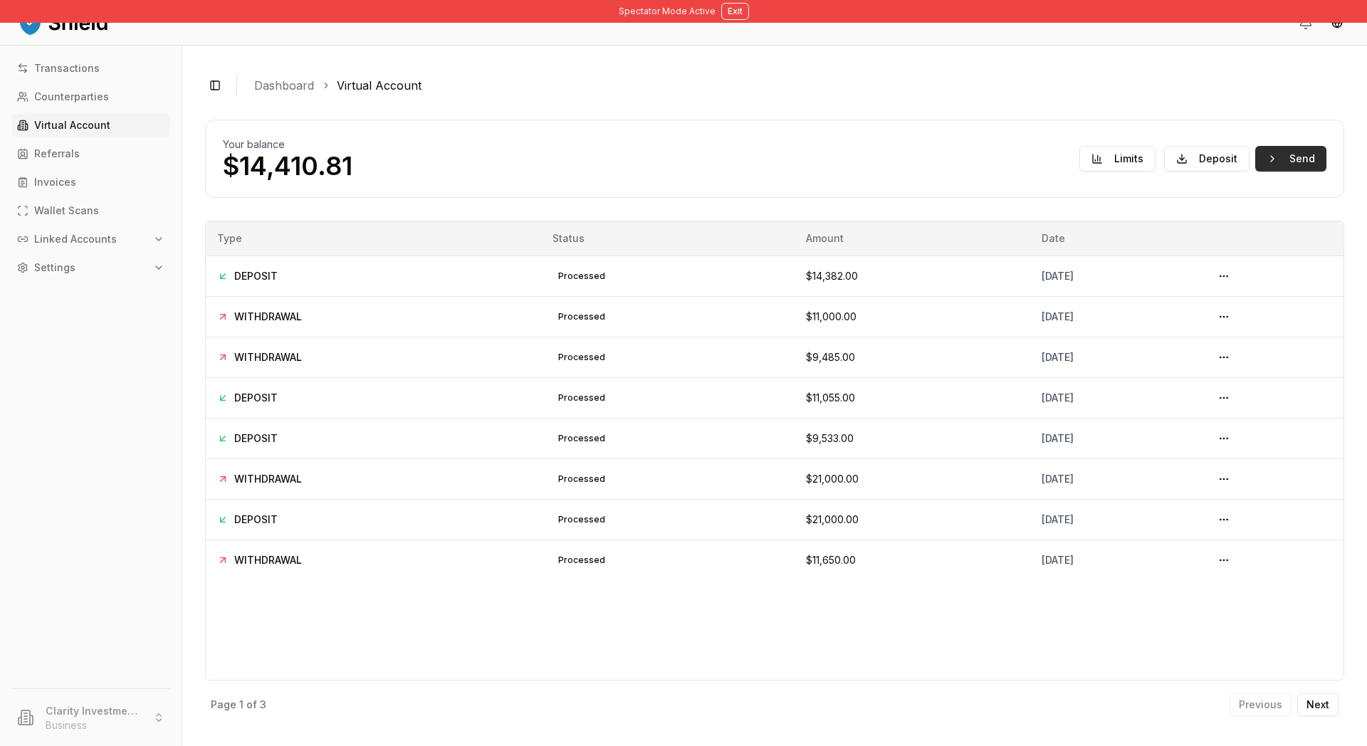
click at [1305, 172] on button "Send" at bounding box center [1290, 159] width 71 height 26
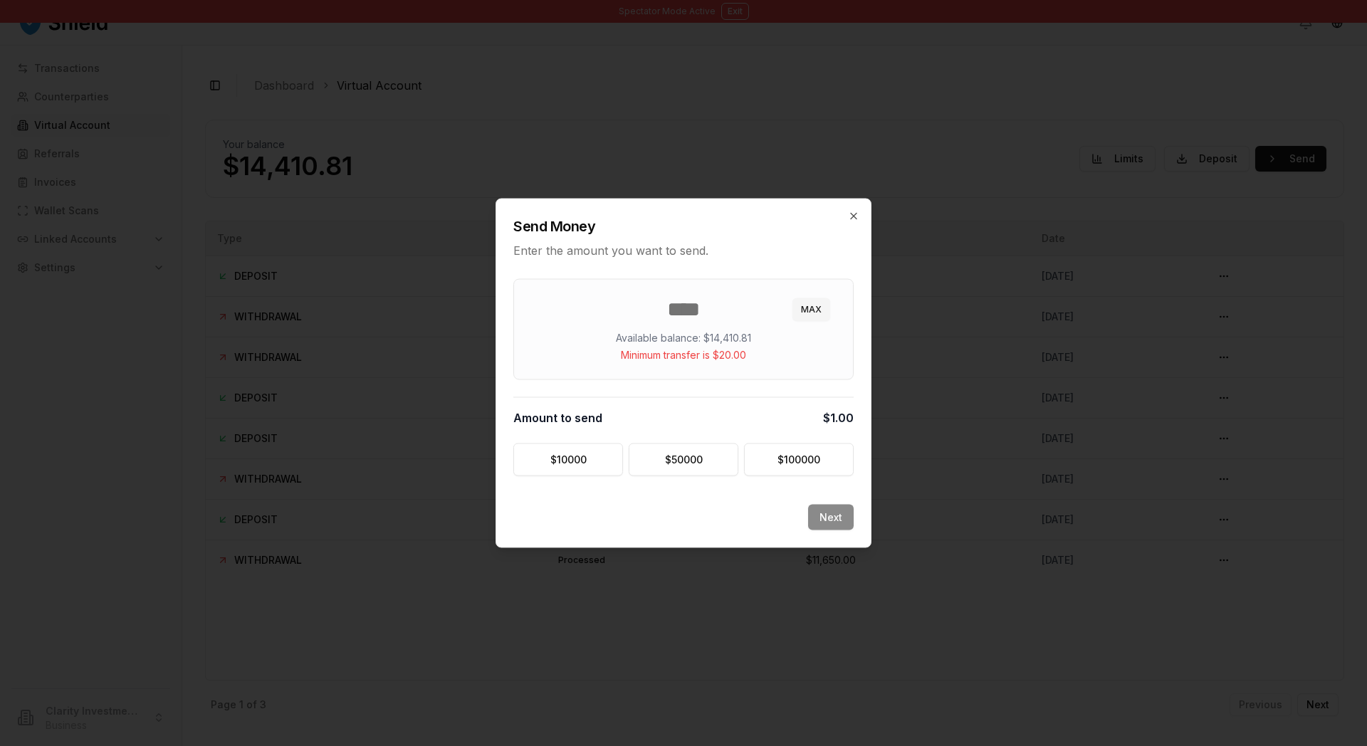
type input "*"
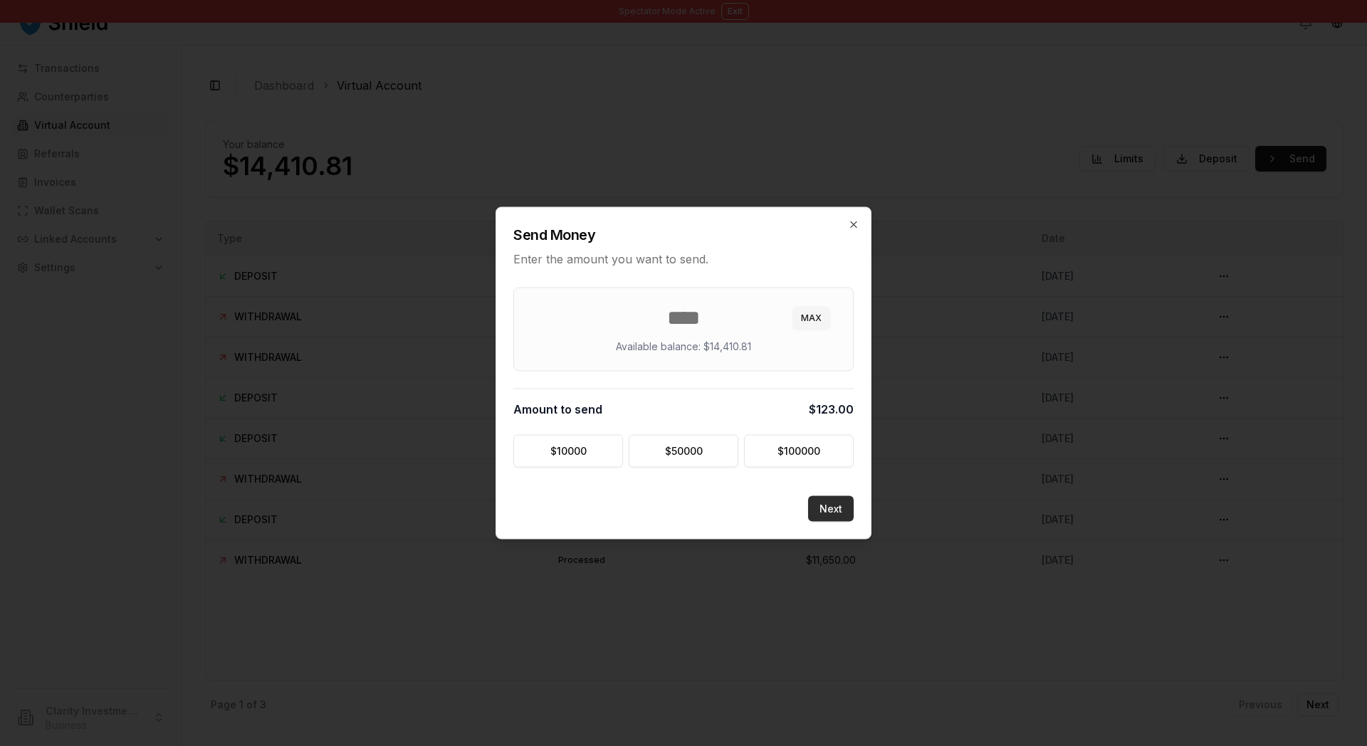
type input "***"
click at [848, 522] on button "Next" at bounding box center [831, 509] width 46 height 26
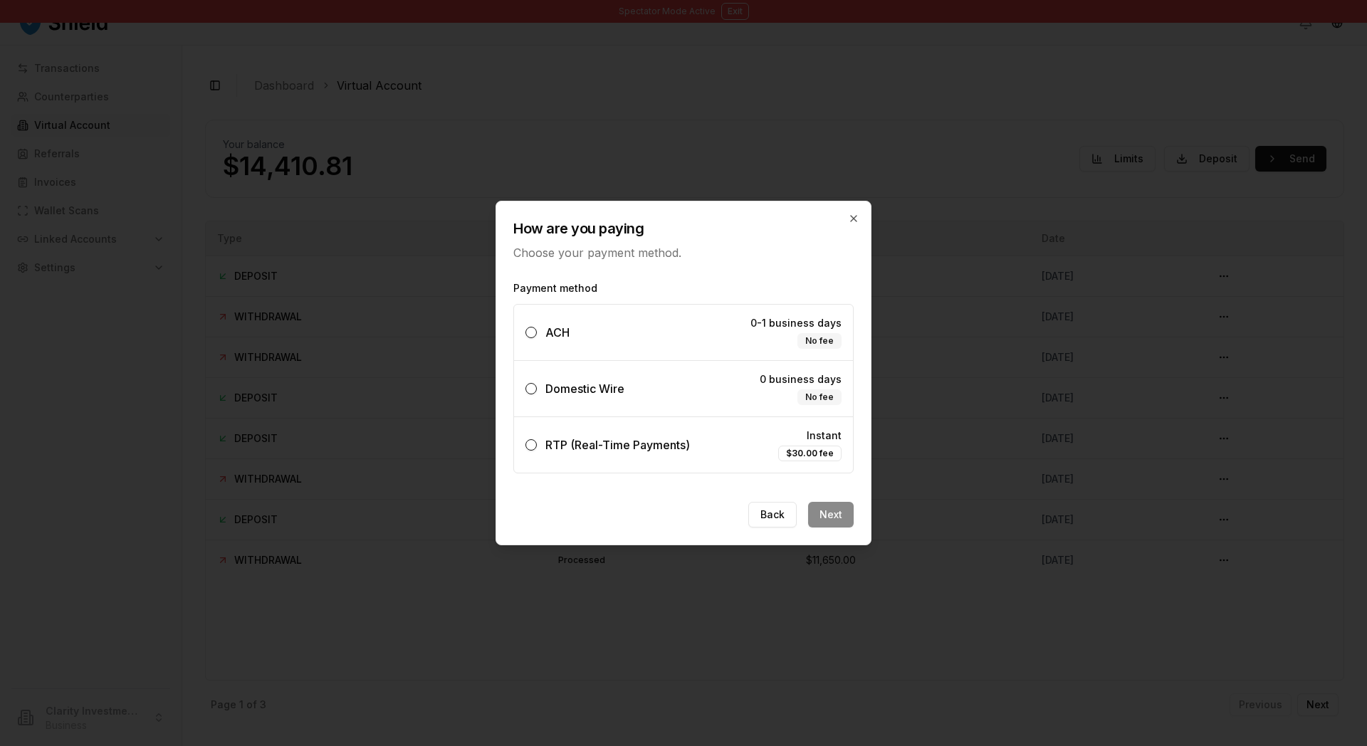
click at [585, 382] on div "Domestic Wire" at bounding box center [584, 388] width 79 height 17
click at [537, 383] on button "Domestic Wire 0 business days No fee" at bounding box center [530, 388] width 11 height 11
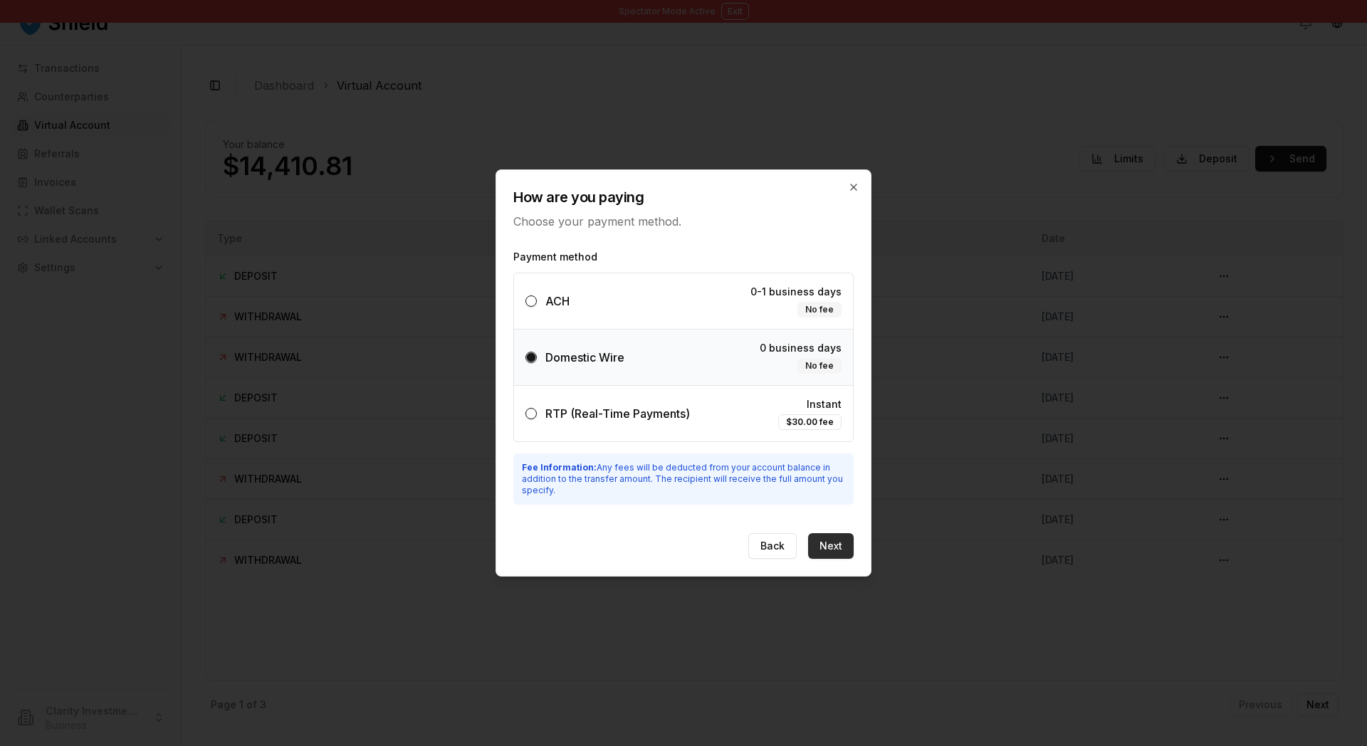
click at [853, 559] on button "Next" at bounding box center [831, 546] width 46 height 26
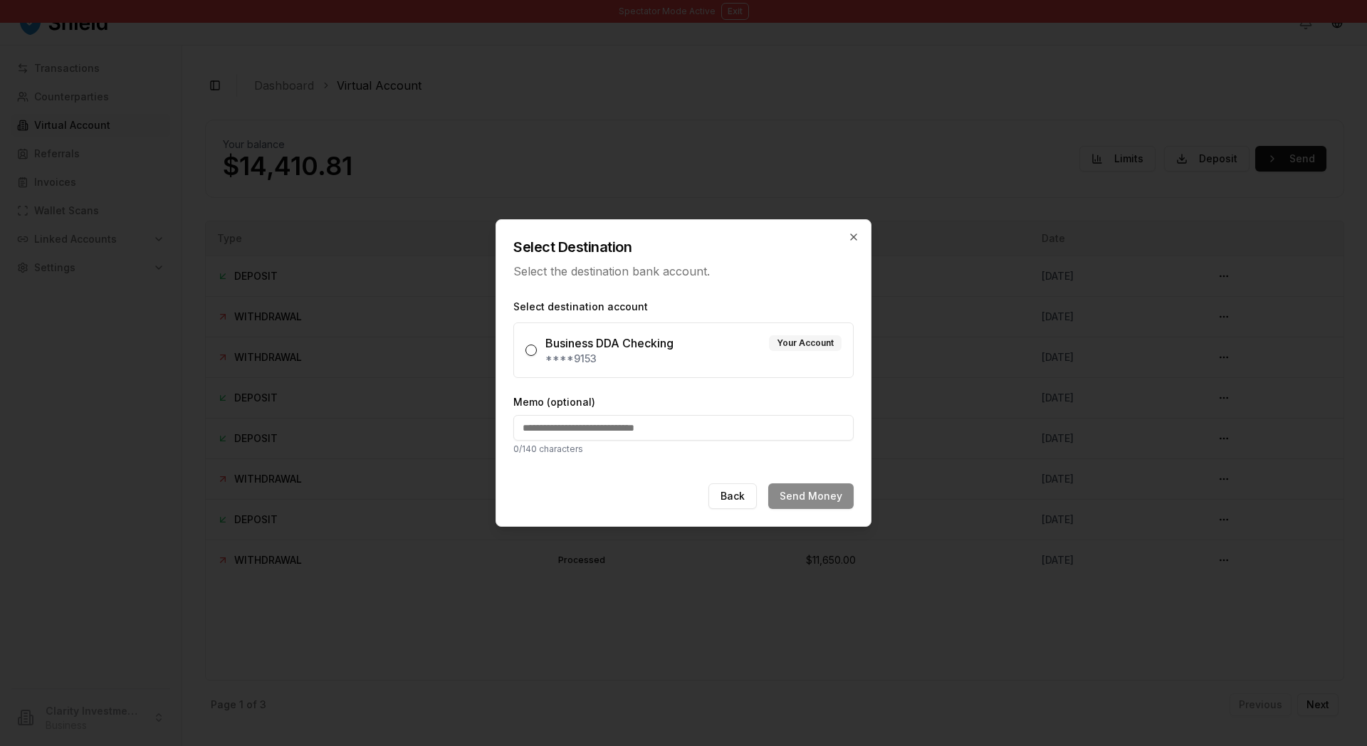
click at [616, 522] on div "Back Send Money" at bounding box center [683, 504] width 374 height 43
click at [722, 300] on label "Select destination account" at bounding box center [683, 307] width 340 height 14
click at [594, 341] on div "Business DDA Checking" at bounding box center [609, 343] width 128 height 17
click at [537, 345] on button "Business DDA Checking Your Account ****9153" at bounding box center [530, 350] width 11 height 11
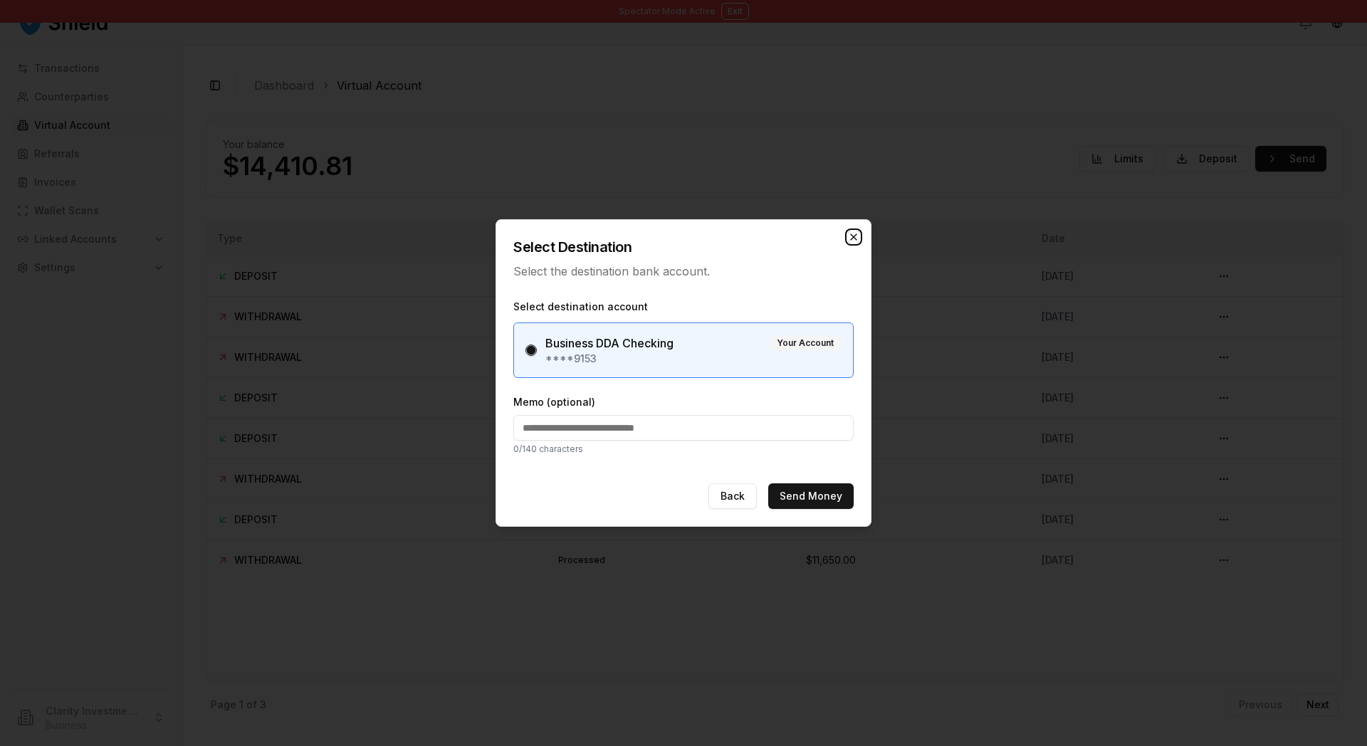
click at [856, 234] on icon "button" at bounding box center [854, 237] width 6 height 6
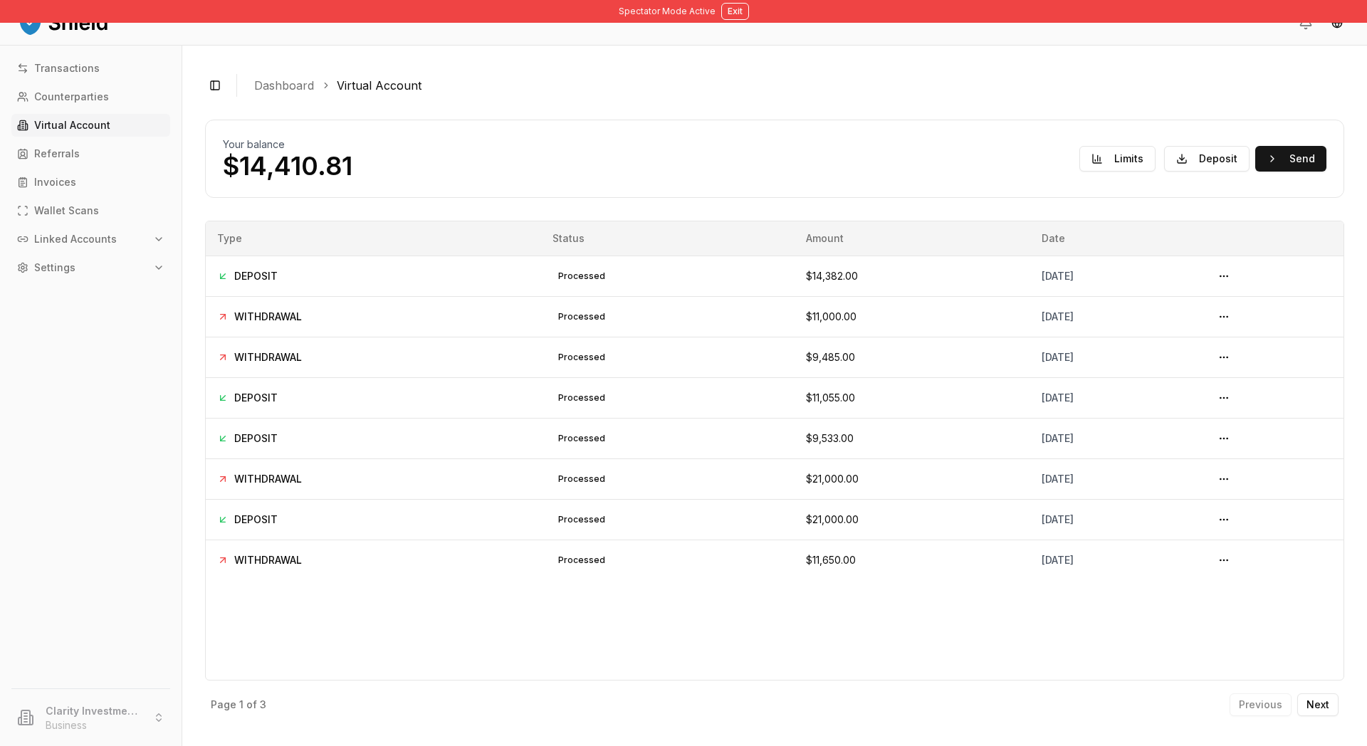
click at [84, 130] on p "Virtual Account" at bounding box center [72, 125] width 76 height 10
drag, startPoint x: 283, startPoint y: 196, endPoint x: 421, endPoint y: 211, distance: 138.9
click at [352, 180] on p "$14,410.81" at bounding box center [288, 166] width 130 height 28
click at [421, 94] on link "Virtual Account" at bounding box center [379, 85] width 85 height 17
click at [418, 198] on div "Your balance $14,410.81 Limits Deposit Send" at bounding box center [774, 159] width 1139 height 78
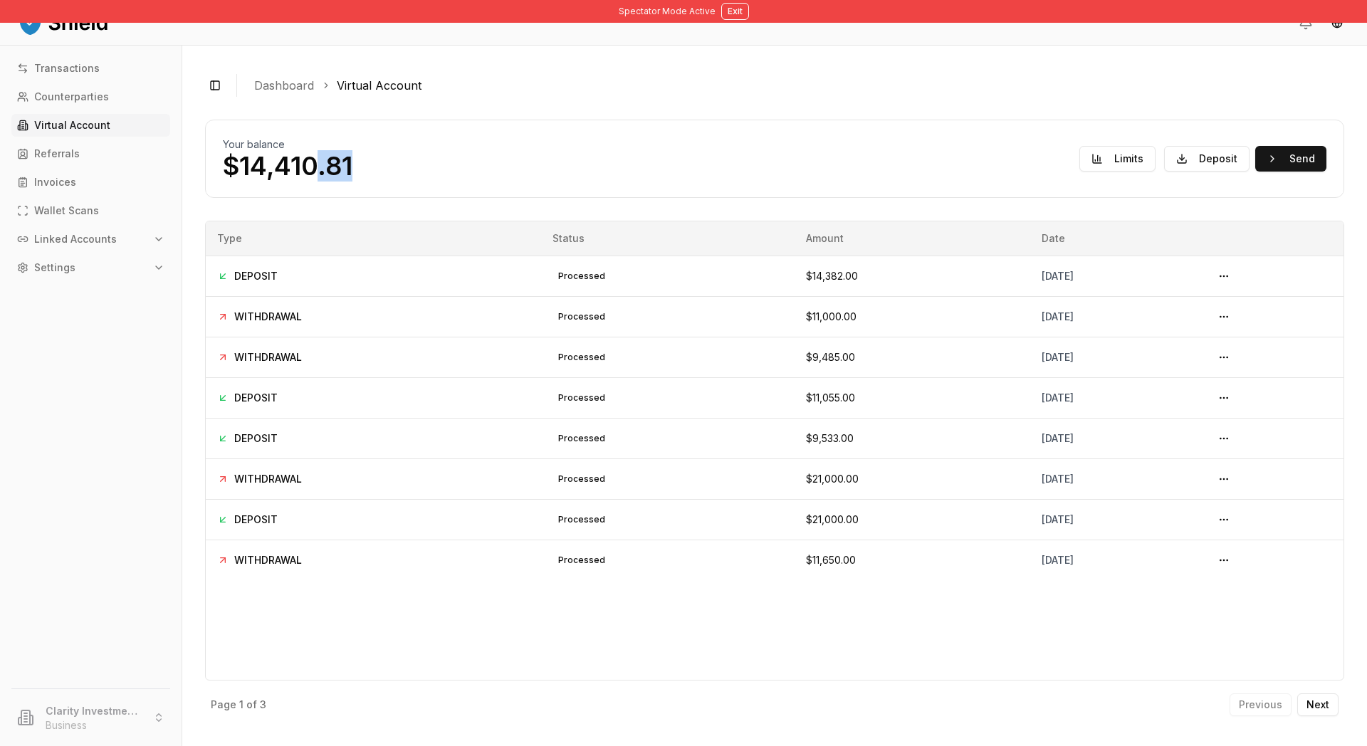
drag, startPoint x: 445, startPoint y: 213, endPoint x: 396, endPoint y: 215, distance: 48.5
click at [396, 180] on div "Your balance $14,410.81 Limits Deposit Send" at bounding box center [774, 158] width 1103 height 43
click at [555, 180] on div "Your balance $14,410.81 Limits Deposit Send" at bounding box center [774, 158] width 1103 height 43
drag, startPoint x: 481, startPoint y: 203, endPoint x: 286, endPoint y: 208, distance: 195.1
click at [286, 180] on div "Your balance $14,410.81 Limits Deposit Send" at bounding box center [774, 158] width 1103 height 43
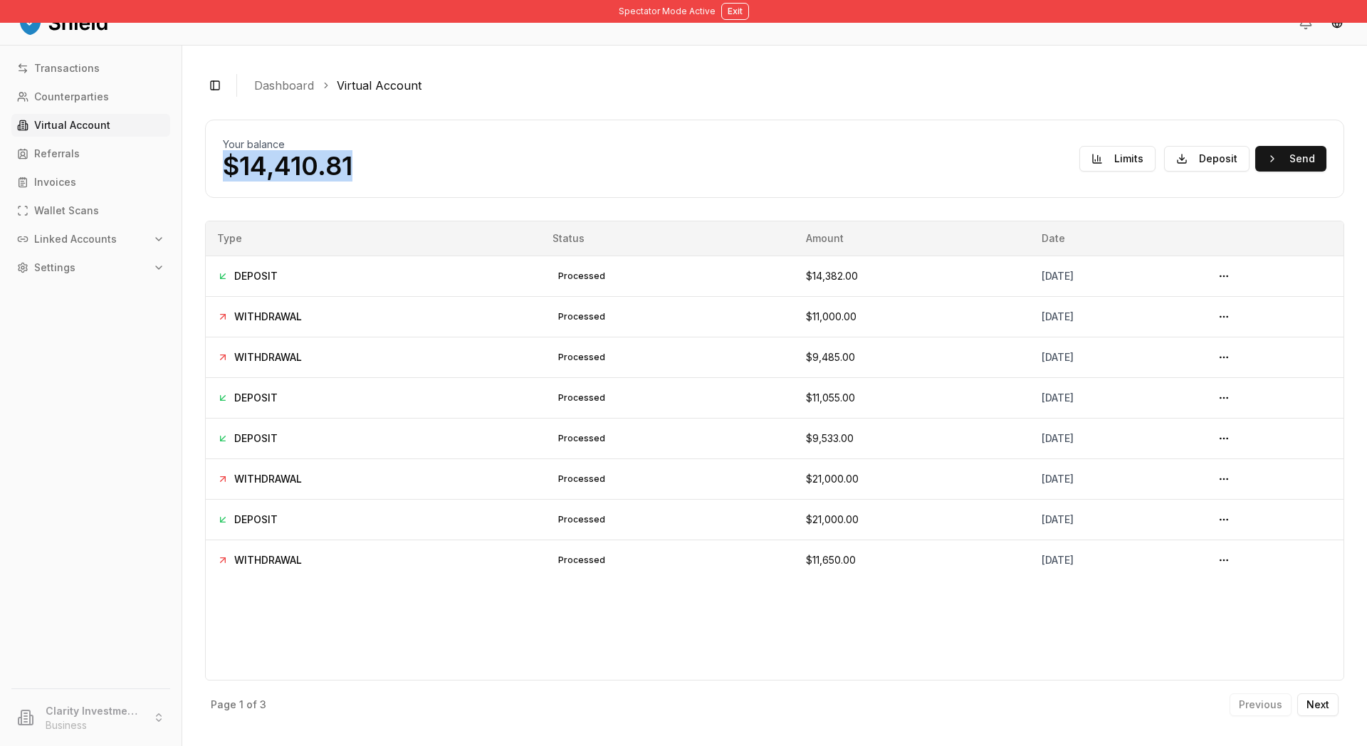
click at [591, 180] on div "Your balance $14,410.81 Limits Deposit Send" at bounding box center [774, 158] width 1103 height 43
click at [1079, 172] on button "Limits" at bounding box center [1117, 159] width 76 height 26
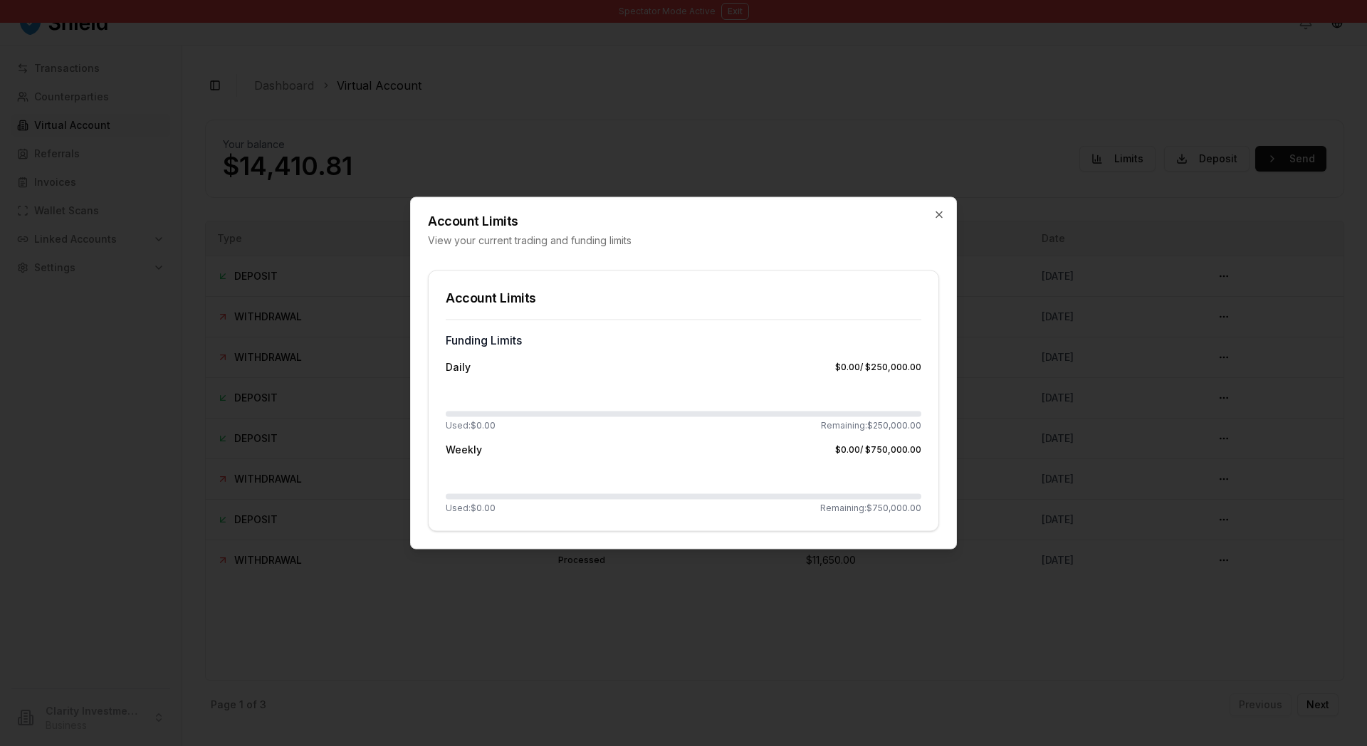
click at [1016, 196] on div at bounding box center [683, 373] width 1367 height 746
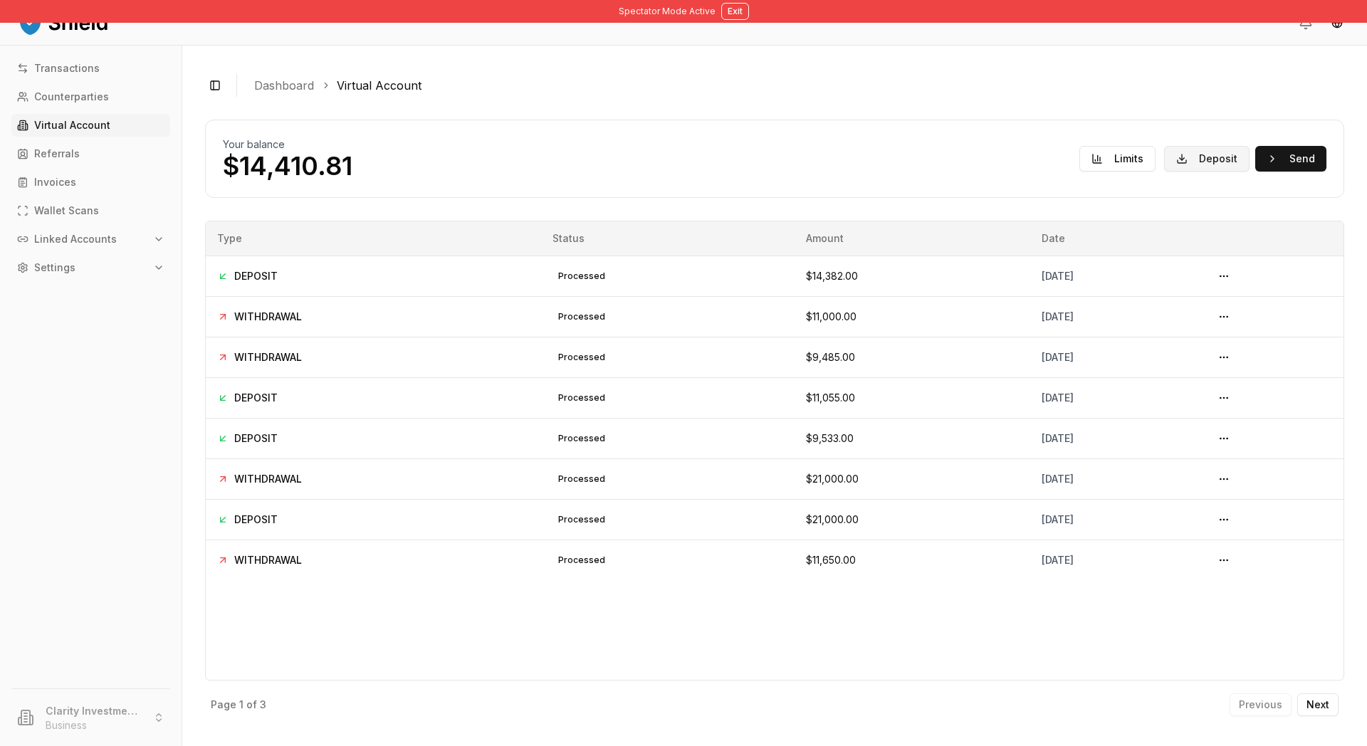
click at [1173, 172] on button "Deposit" at bounding box center [1206, 159] width 85 height 26
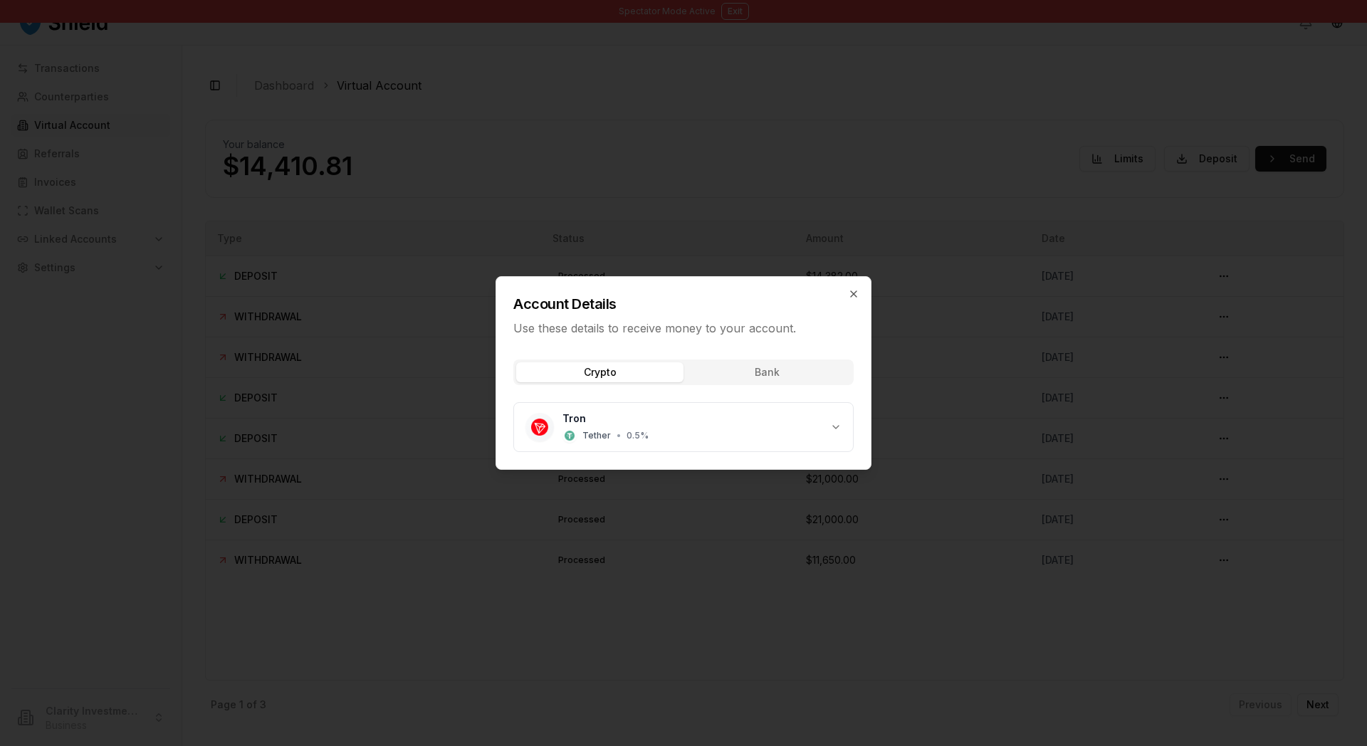
click at [700, 235] on div at bounding box center [683, 373] width 1367 height 746
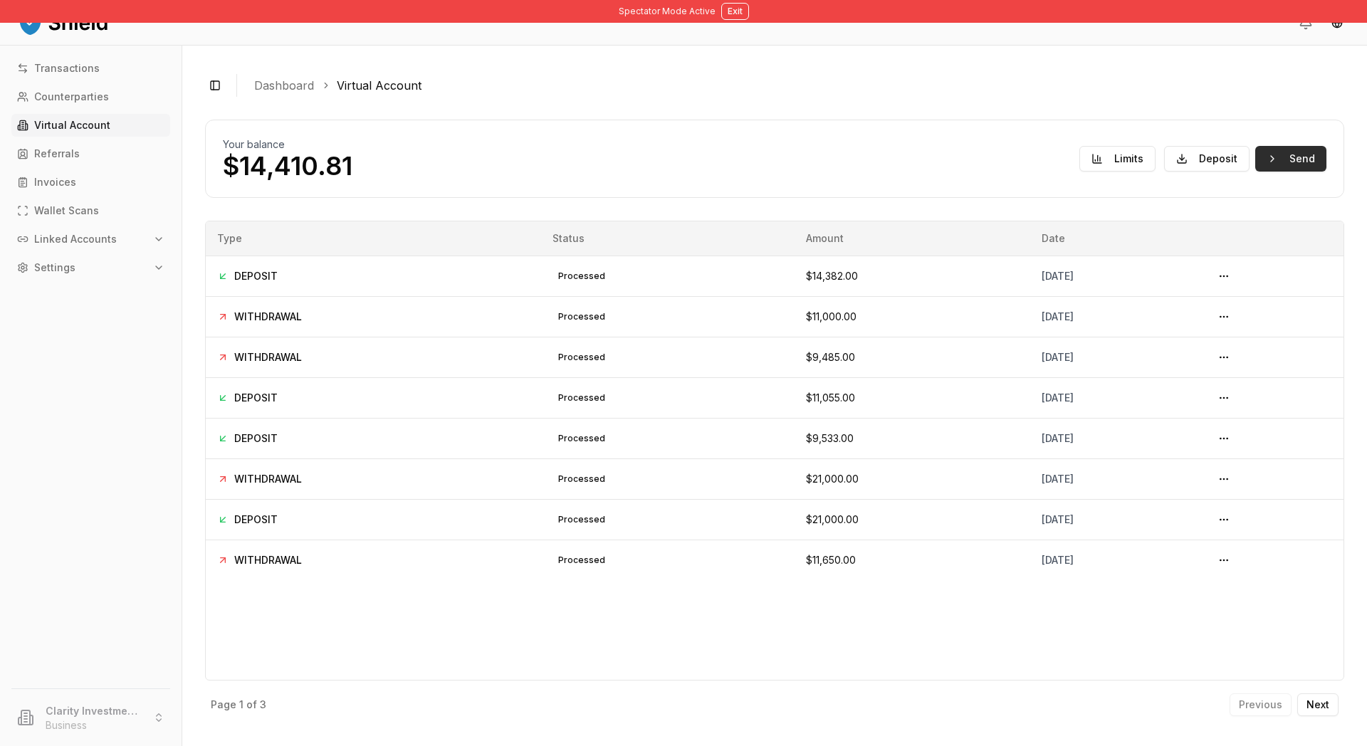
click at [1265, 172] on button "Send" at bounding box center [1290, 159] width 71 height 26
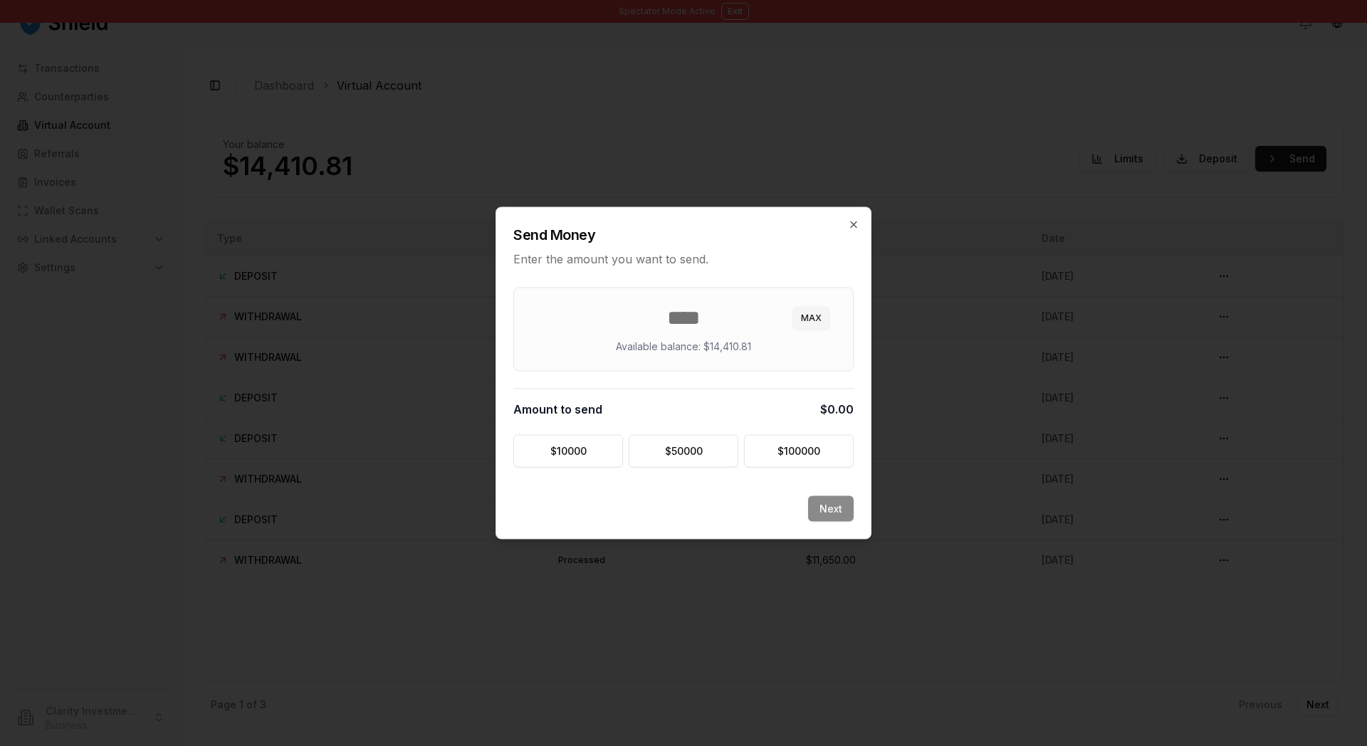
click at [868, 141] on div at bounding box center [683, 373] width 1367 height 746
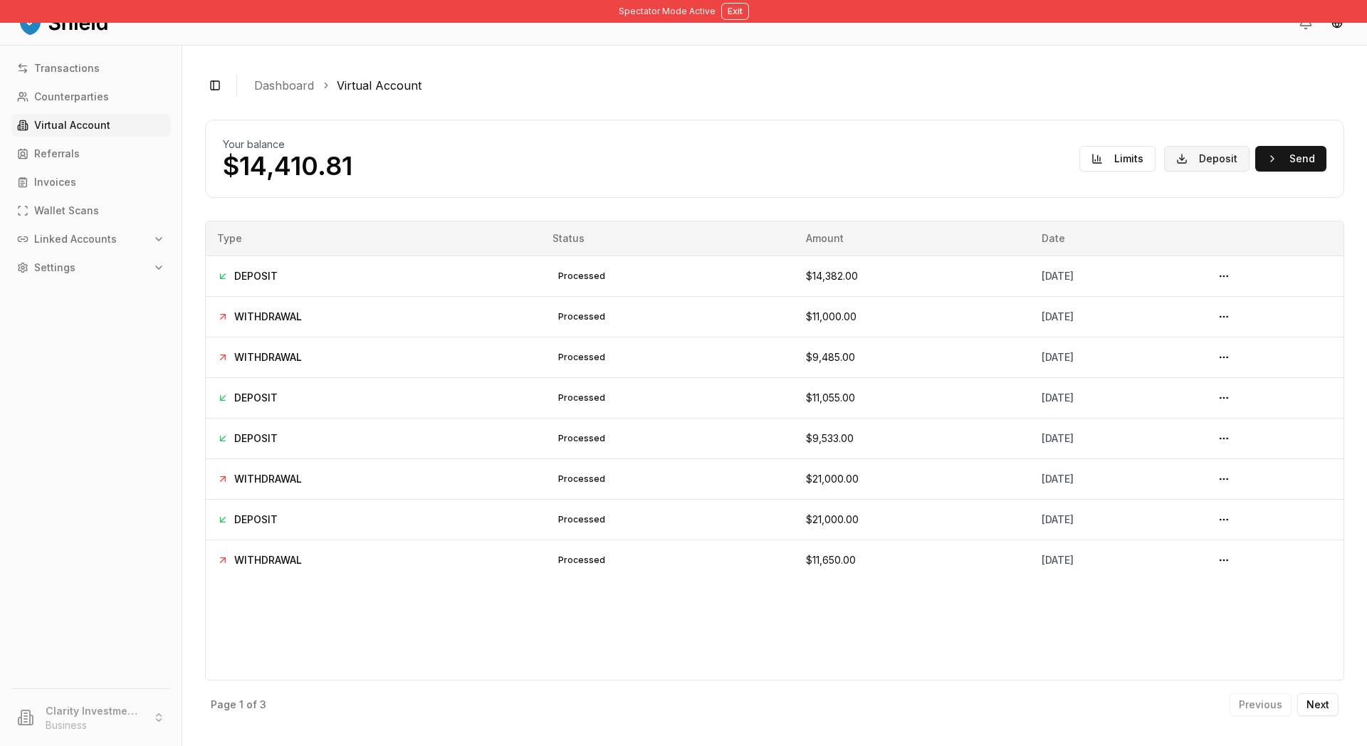
click at [1164, 172] on button "Deposit" at bounding box center [1206, 159] width 85 height 26
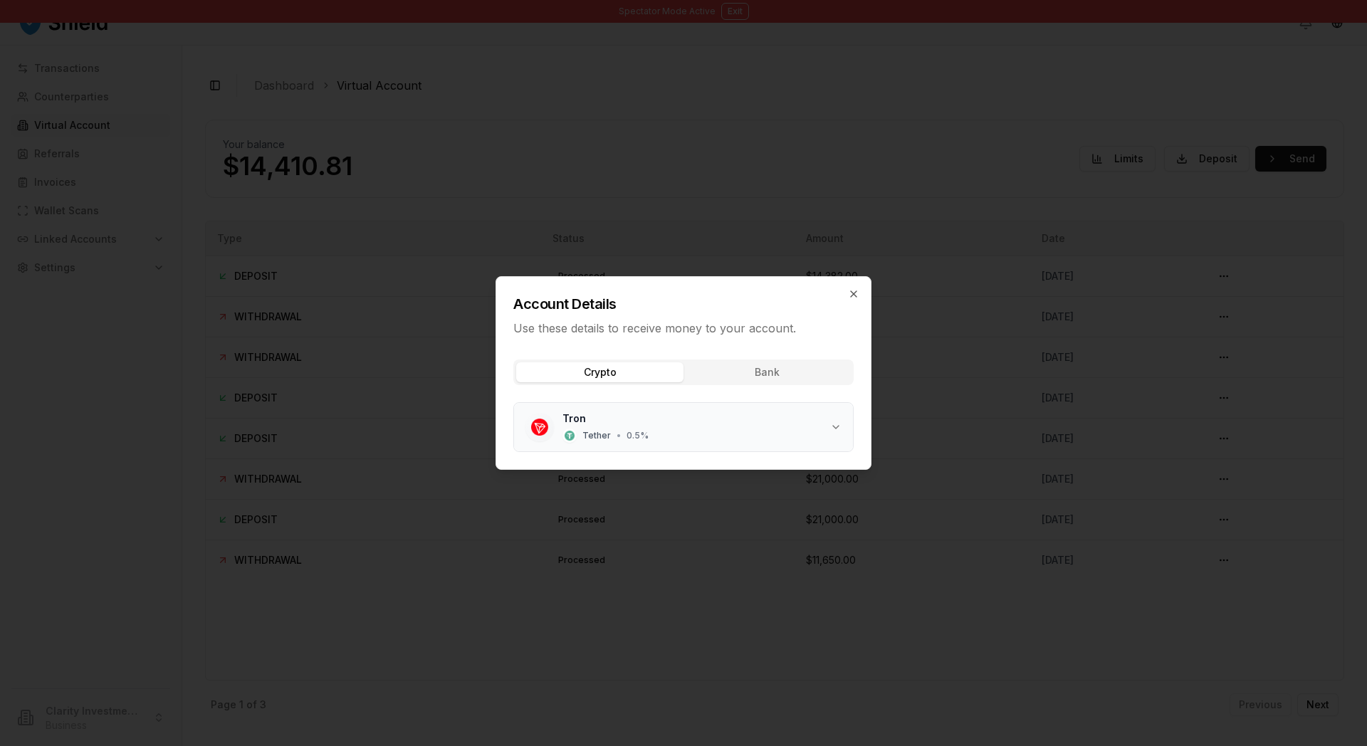
click at [606, 434] on div "Tron Tether • 0.5 %" at bounding box center [696, 426] width 268 height 31
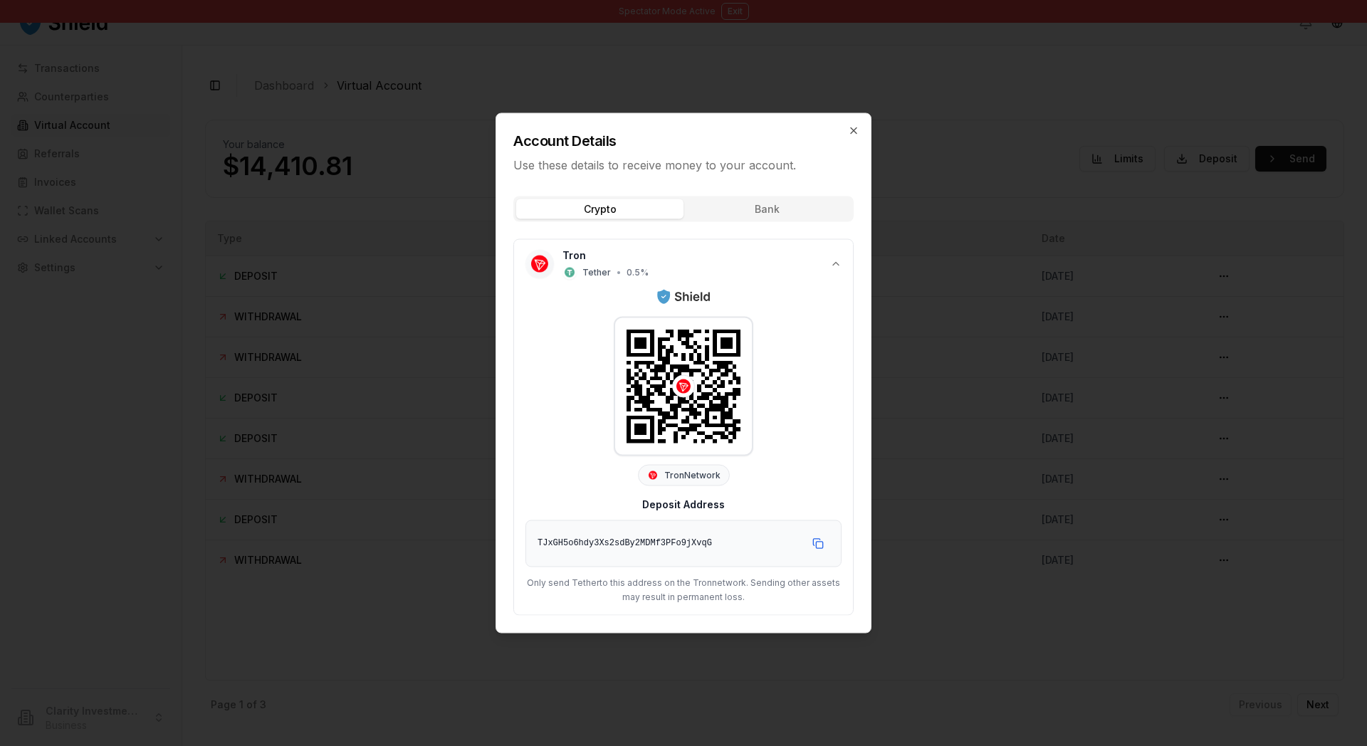
click at [537, 551] on div "TJxGH5o6hdy3Xs2sdBy2MDMf3PFo9jXvqG" at bounding box center [667, 544] width 261 height 14
click at [798, 551] on div "TJxGH5o6hdy3Xs2sdBy2MDMf3PFo9jXvqG" at bounding box center [667, 544] width 261 height 14
click at [716, 551] on div "TJxGH5o6hdy3Xs2sdBy2MDMf3PFo9jXvqG" at bounding box center [667, 544] width 261 height 14
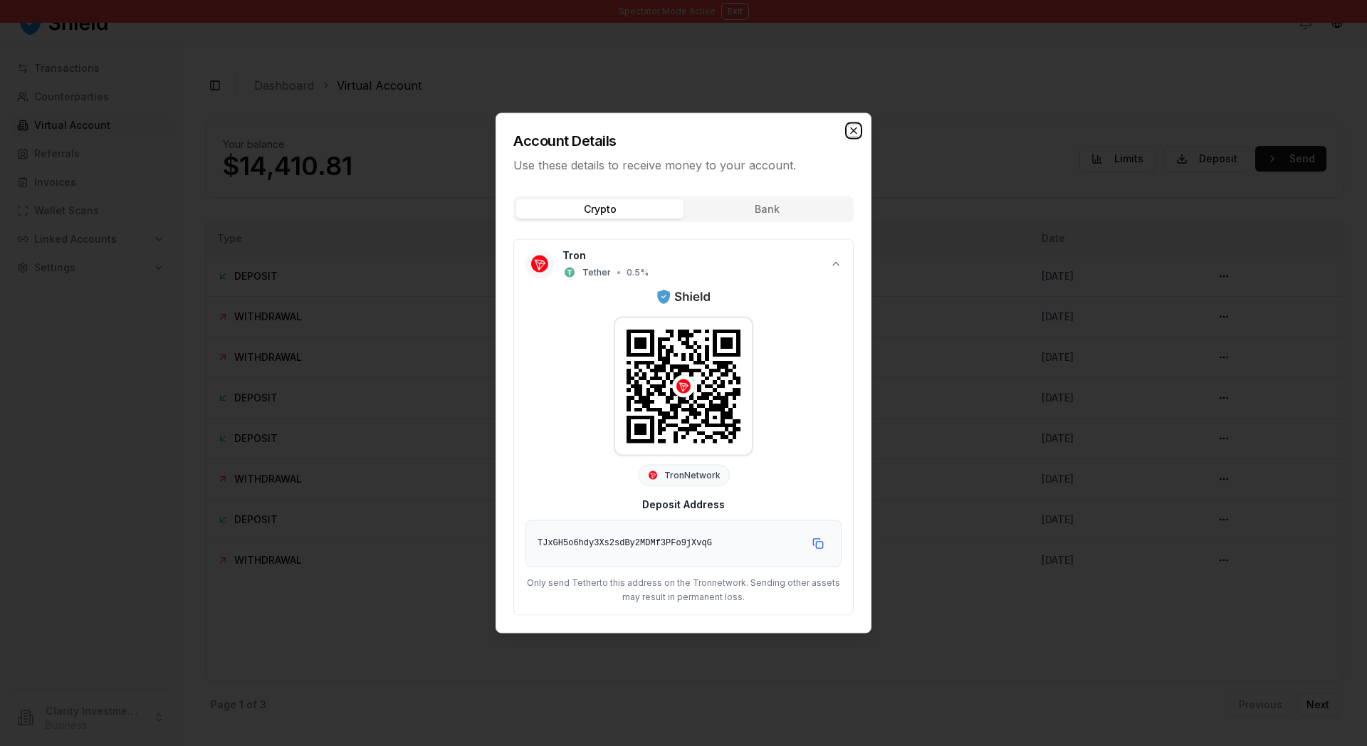
click at [859, 125] on icon "button" at bounding box center [853, 130] width 11 height 11
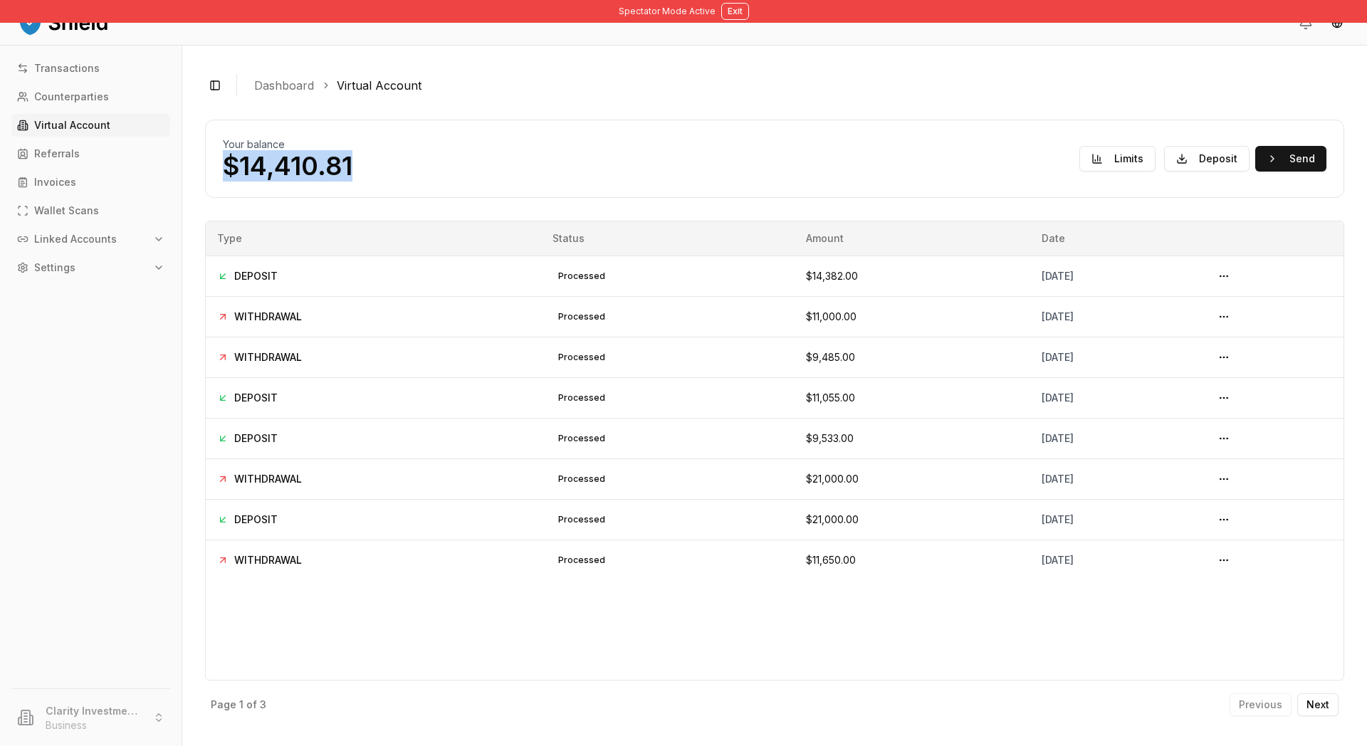
drag, startPoint x: 482, startPoint y: 204, endPoint x: 285, endPoint y: 204, distance: 196.5
click at [285, 180] on div "Your balance $14,410.81 Limits Deposit Send" at bounding box center [774, 158] width 1103 height 43
drag, startPoint x: 574, startPoint y: 207, endPoint x: 564, endPoint y: 216, distance: 13.6
click at [574, 180] on div "Your balance $14,410.81 Limits Deposit Send" at bounding box center [774, 158] width 1103 height 43
drag, startPoint x: 284, startPoint y: 343, endPoint x: 1186, endPoint y: 350, distance: 901.9
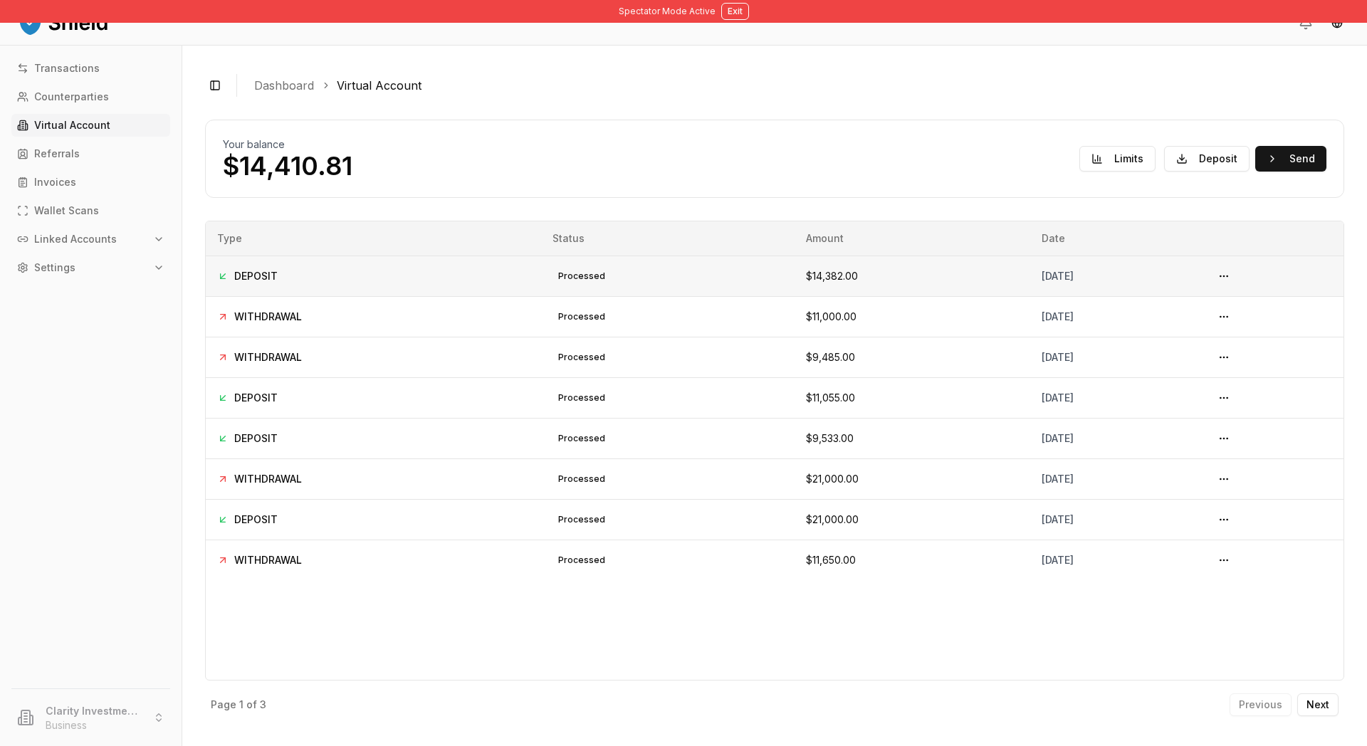
click at [1186, 296] on tr "DEPOSIT processed $14,382.00 October 3, 2025" at bounding box center [774, 276] width 1137 height 41
click at [806, 282] on span "$14,382.00" at bounding box center [832, 276] width 52 height 12
drag, startPoint x: 698, startPoint y: 344, endPoint x: 820, endPoint y: 349, distance: 121.8
click at [820, 296] on tr "DEPOSIT processed $14,382.00 October 3, 2025" at bounding box center [774, 276] width 1137 height 41
click at [842, 337] on td "$11,000.00" at bounding box center [912, 316] width 236 height 41
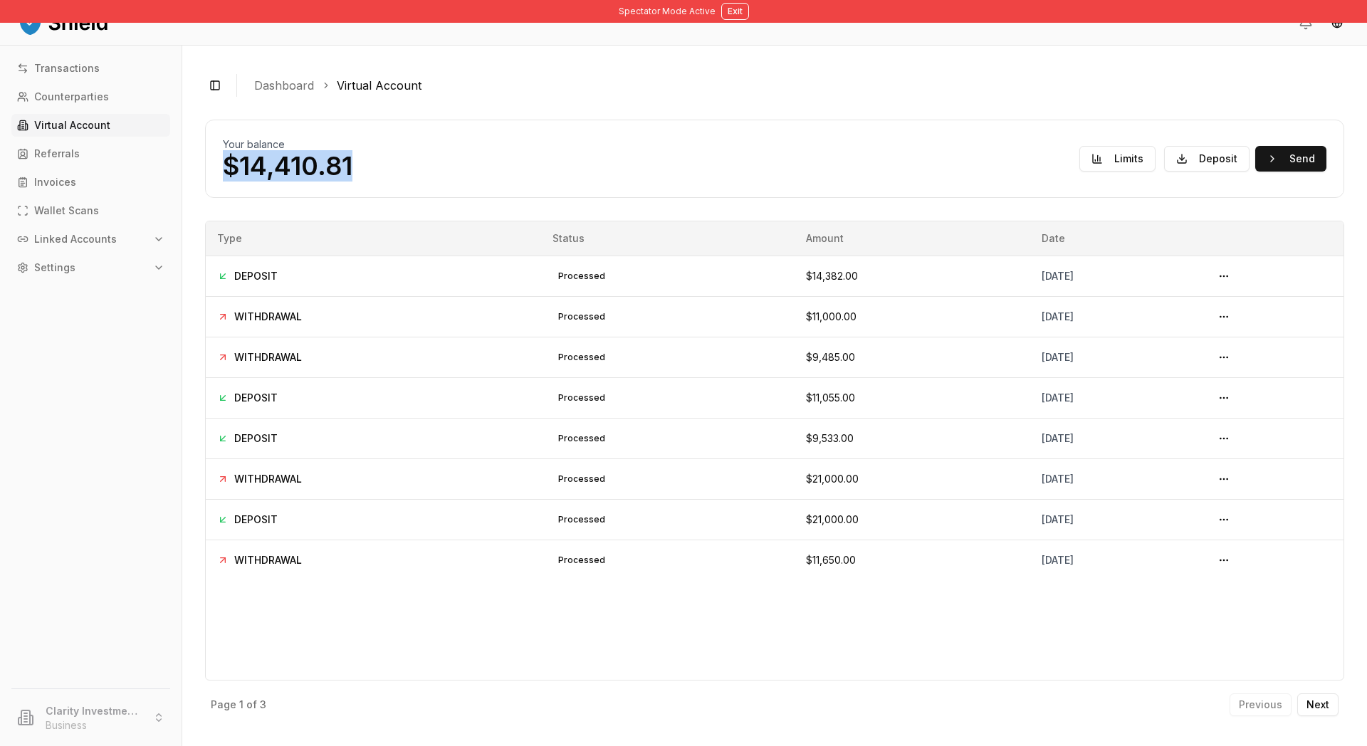
drag, startPoint x: 449, startPoint y: 220, endPoint x: 288, endPoint y: 208, distance: 162.0
click at [288, 180] on div "Your balance $14,410.81 Limits Deposit Send" at bounding box center [774, 158] width 1103 height 43
click at [550, 180] on div "Your balance $14,410.81 Limits Deposit Send" at bounding box center [774, 158] width 1103 height 43
drag, startPoint x: 474, startPoint y: 216, endPoint x: 285, endPoint y: 203, distance: 189.1
click at [285, 180] on div "Your balance $14,410.81 Limits Deposit Send" at bounding box center [774, 158] width 1103 height 43
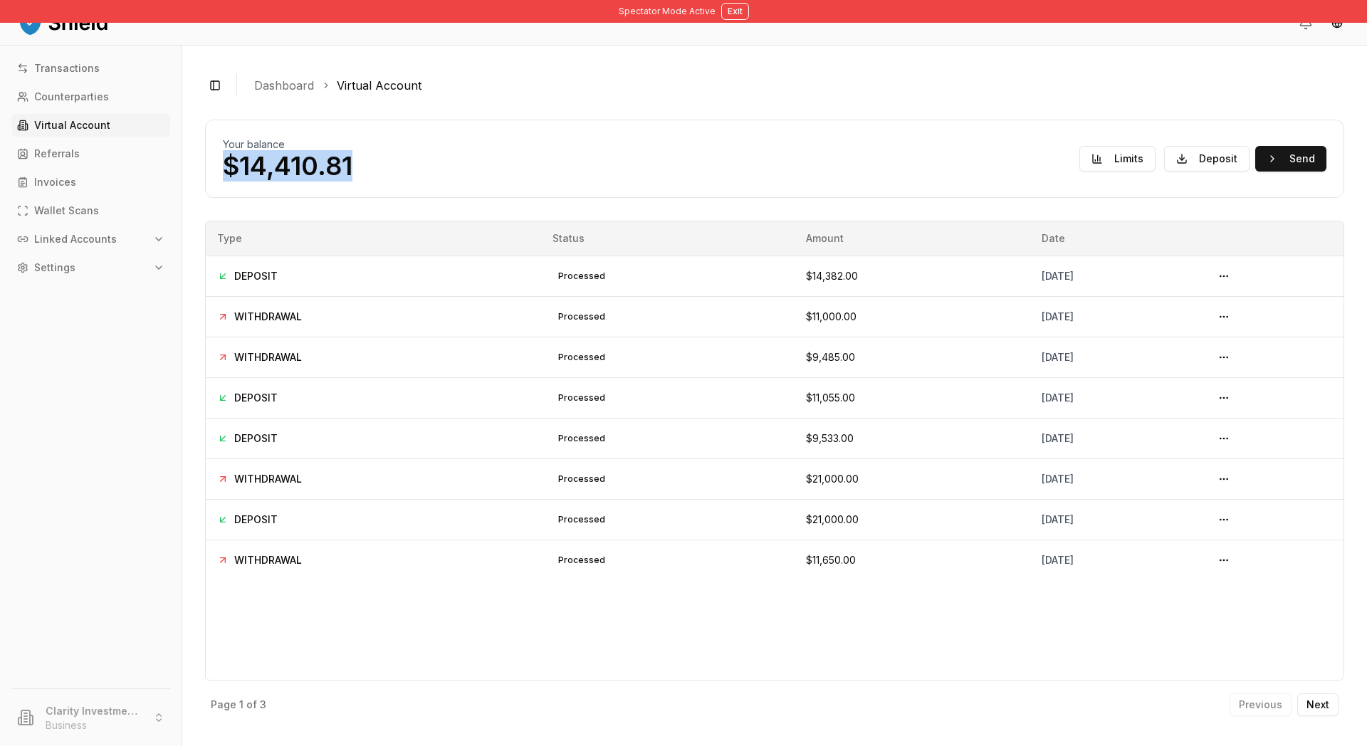
click at [472, 198] on div "Your balance $14,410.81 Limits Deposit Send" at bounding box center [774, 159] width 1139 height 78
drag, startPoint x: 465, startPoint y: 220, endPoint x: 282, endPoint y: 215, distance: 183.0
click at [282, 180] on div "Your balance $14,410.81 Limits Deposit Send" at bounding box center [774, 158] width 1103 height 43
click at [287, 180] on p "$14,410.81" at bounding box center [288, 166] width 130 height 28
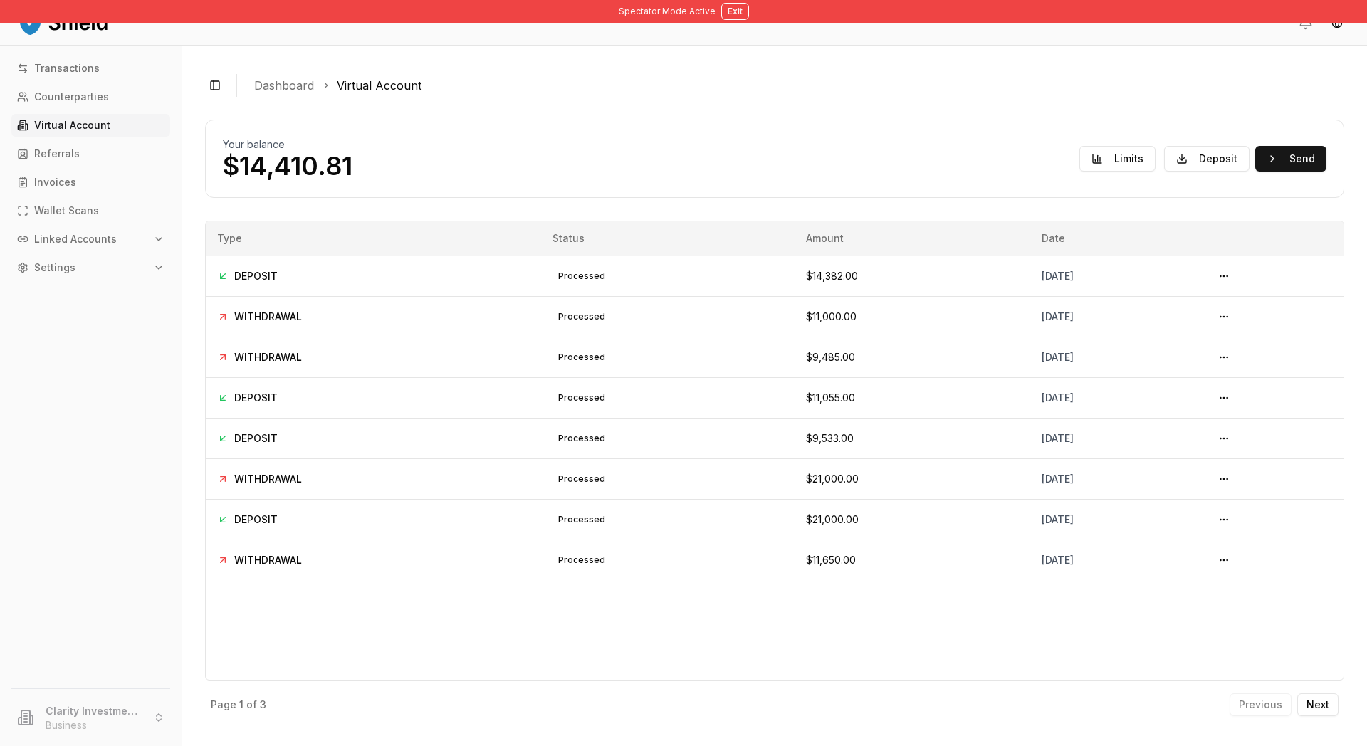
click at [317, 180] on p "$14,410.81" at bounding box center [288, 166] width 130 height 28
click at [525, 180] on div "Your balance $14,410.81 Limits Deposit Send" at bounding box center [774, 158] width 1103 height 43
